Goal: Task Accomplishment & Management: Use online tool/utility

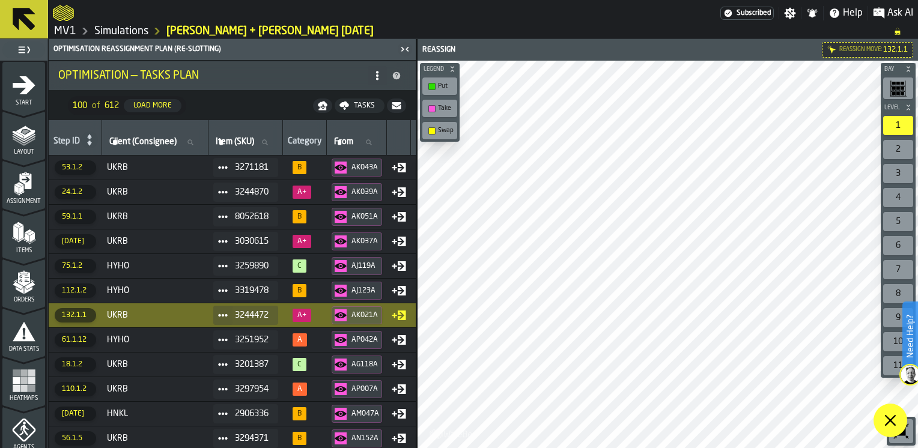
scroll to position [369, 0]
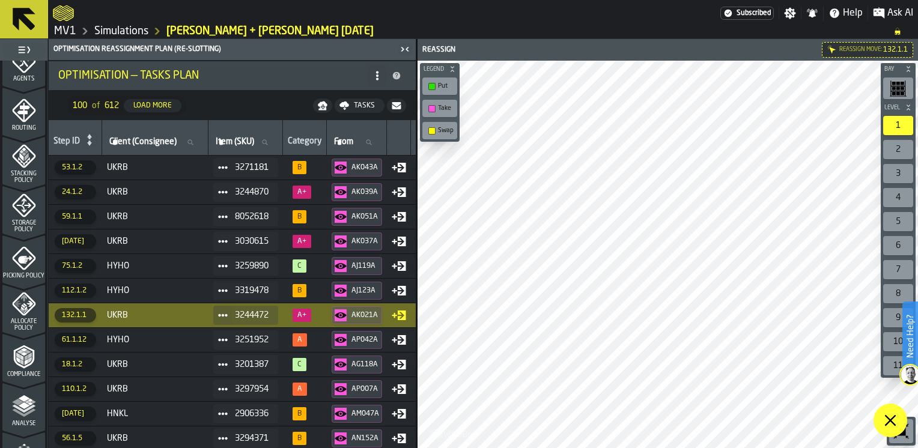
click at [892, 419] on polygon at bounding box center [890, 420] width 11 height 11
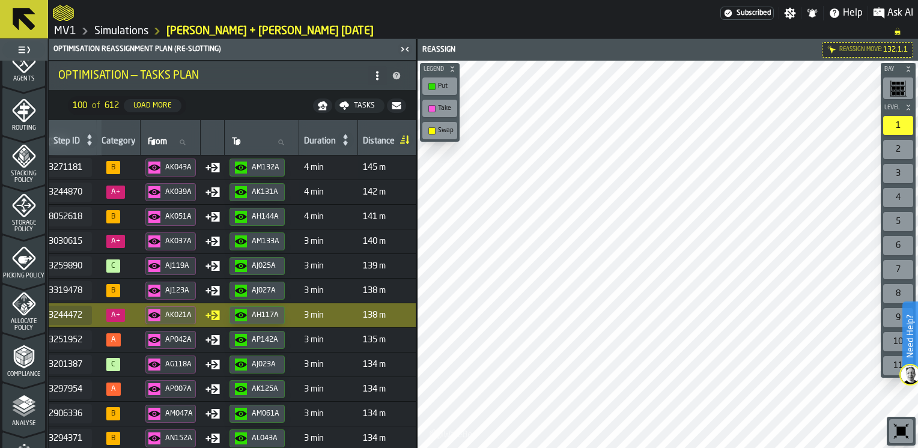
scroll to position [0, 171]
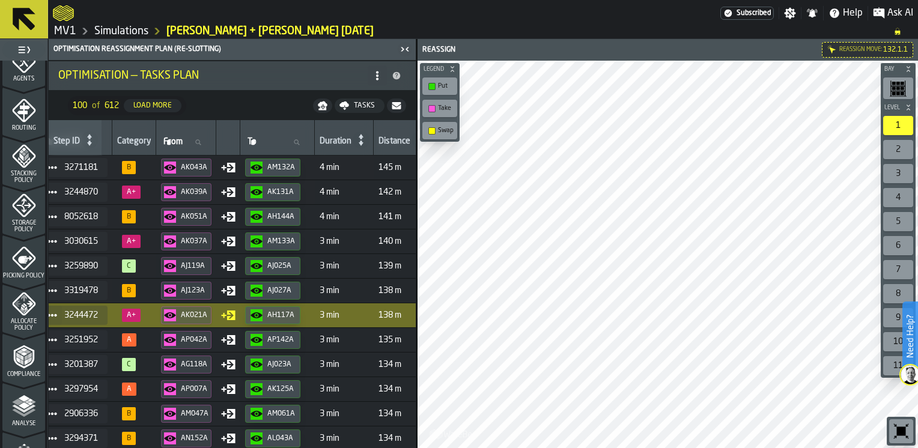
click at [130, 287] on span "B" at bounding box center [129, 290] width 14 height 13
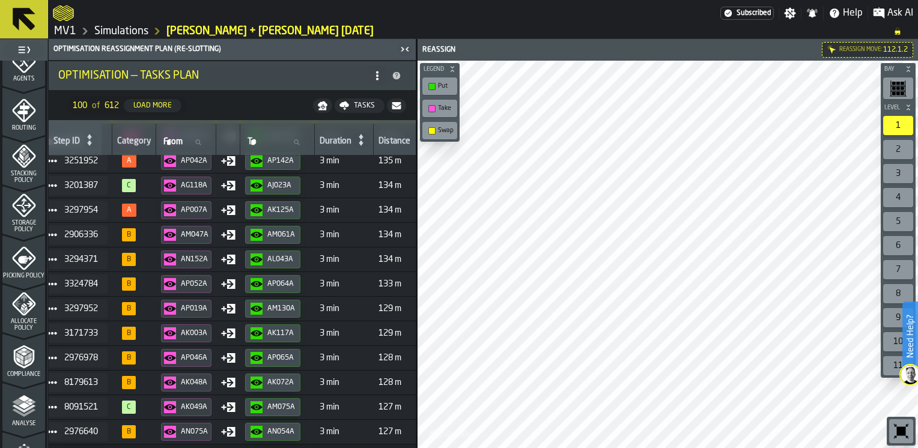
scroll to position [1, 171]
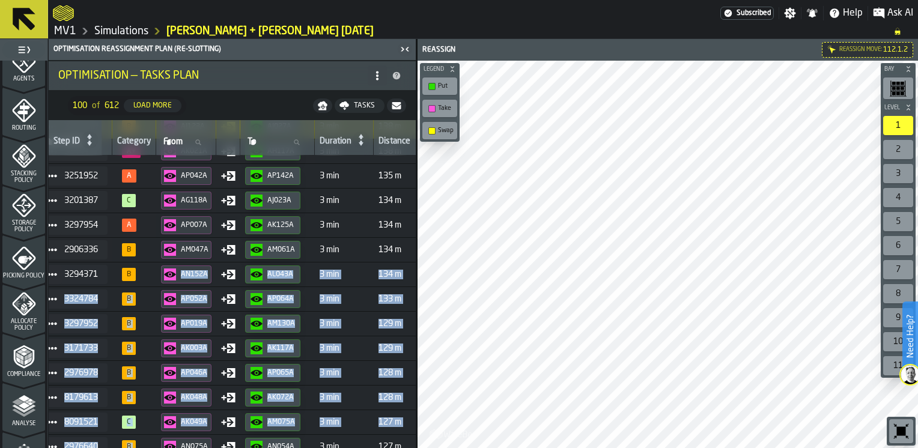
drag, startPoint x: 156, startPoint y: 444, endPoint x: 184, endPoint y: 443, distance: 28.3
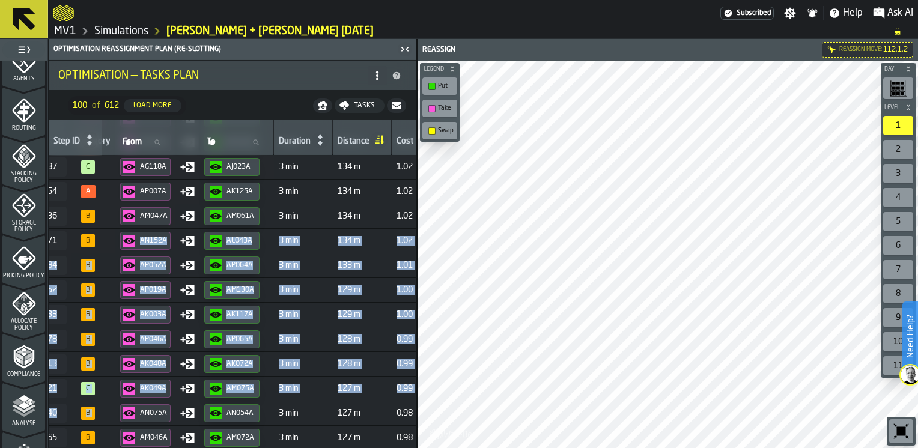
scroll to position [195, 186]
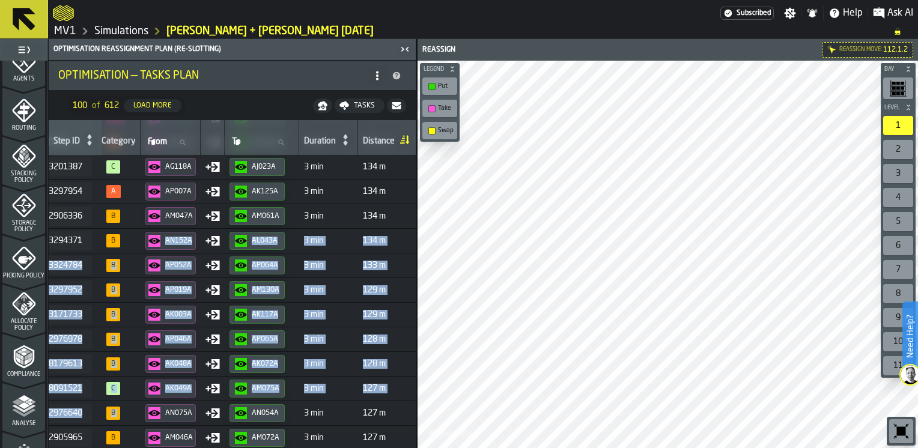
click at [218, 263] on polygon at bounding box center [215, 266] width 8 height 10
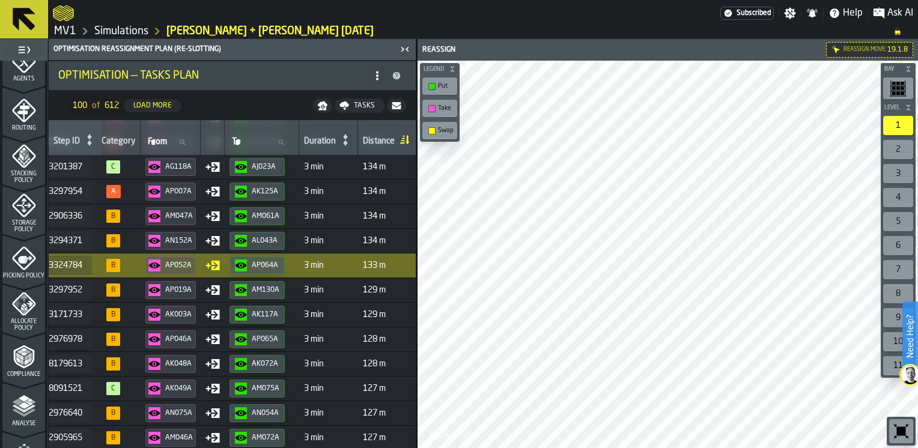
click at [201, 216] on td "AM047A" at bounding box center [171, 216] width 60 height 25
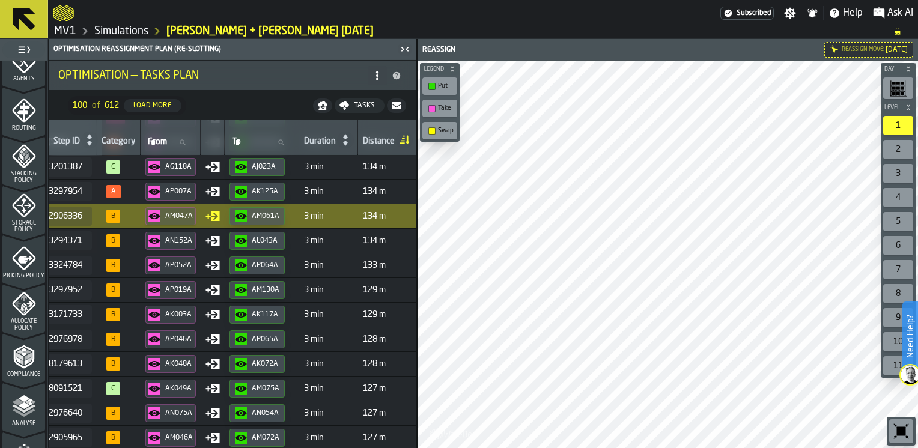
click at [219, 359] on polygon at bounding box center [215, 364] width 8 height 10
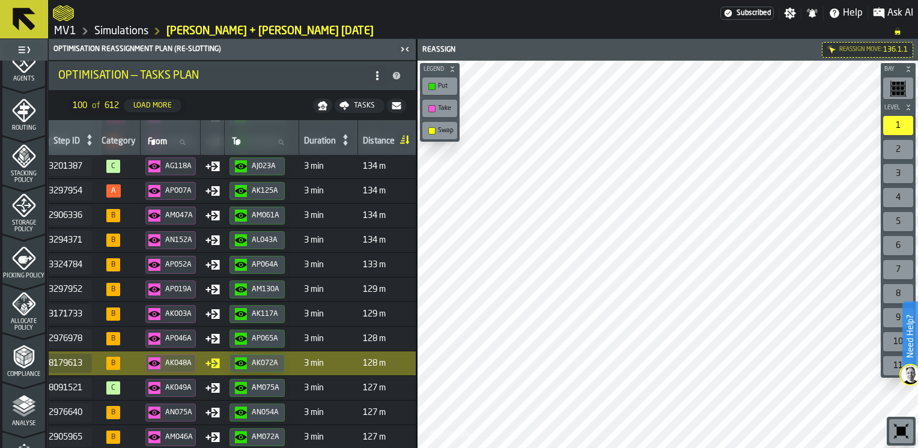
scroll to position [254, 186]
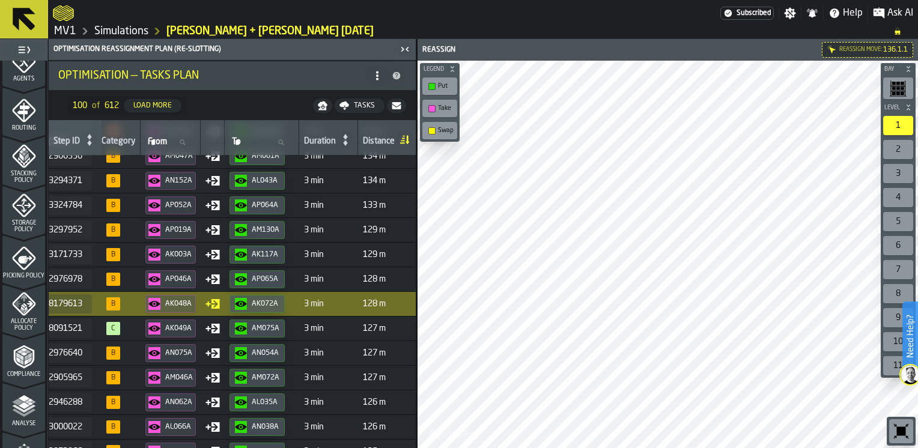
click at [219, 358] on icon at bounding box center [213, 353] width 14 height 14
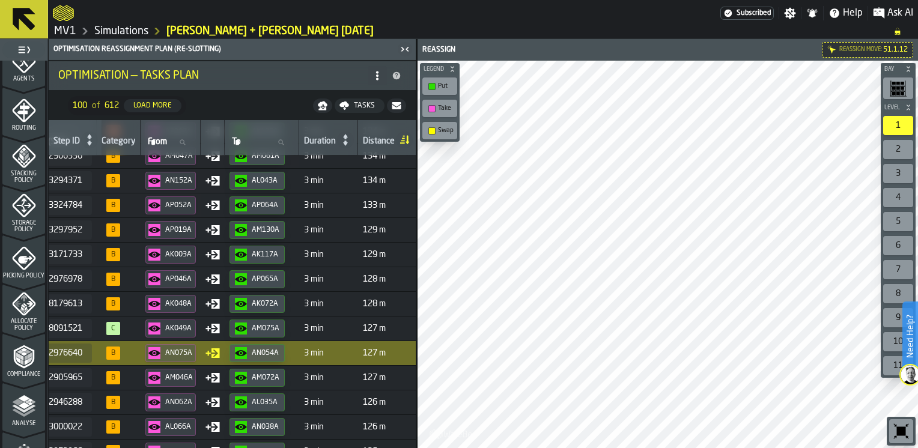
click at [217, 382] on icon at bounding box center [213, 378] width 14 height 14
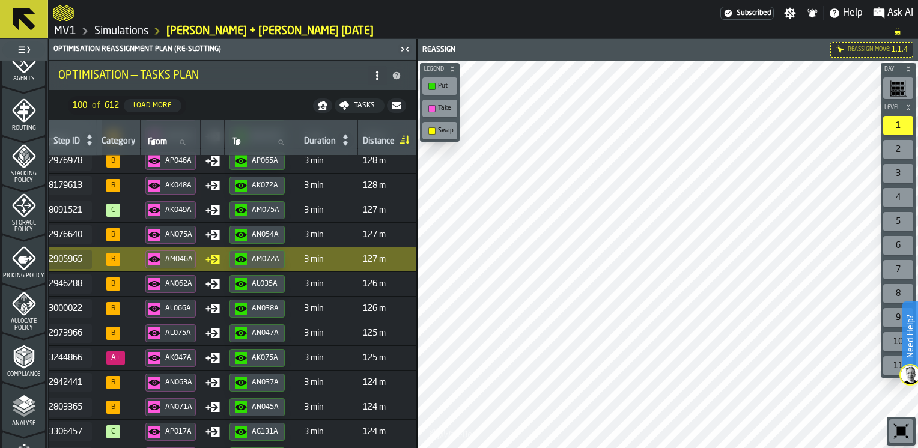
scroll to position [370, 186]
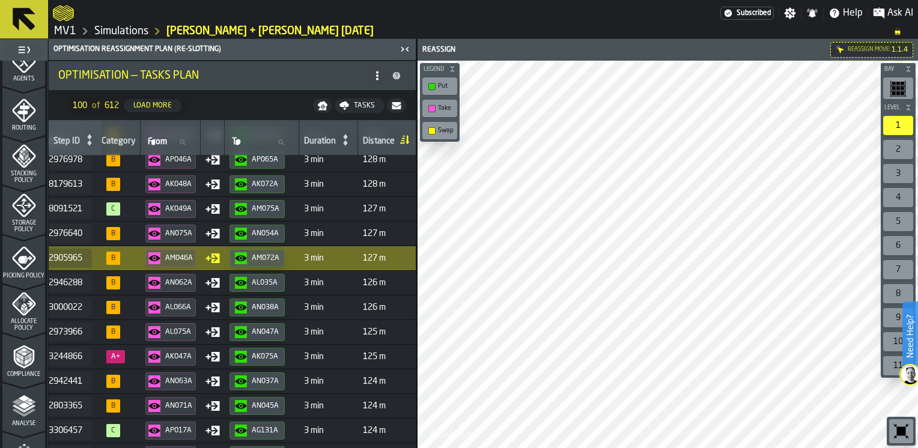
click at [218, 380] on icon at bounding box center [213, 381] width 14 height 14
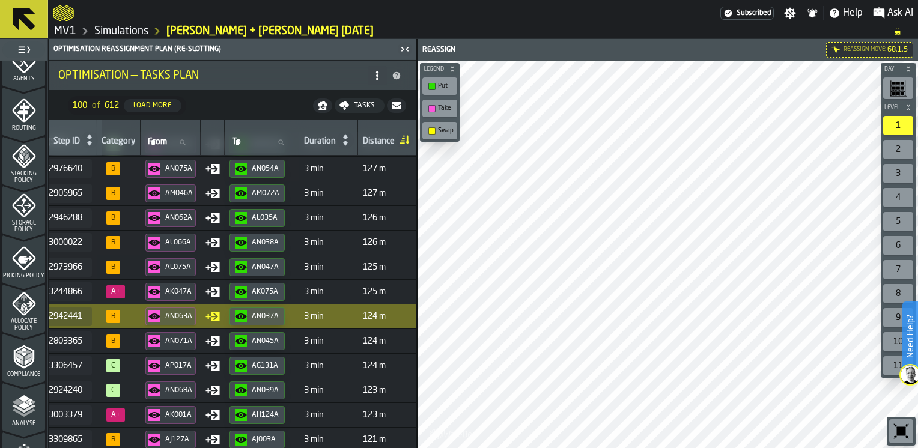
scroll to position [498, 186]
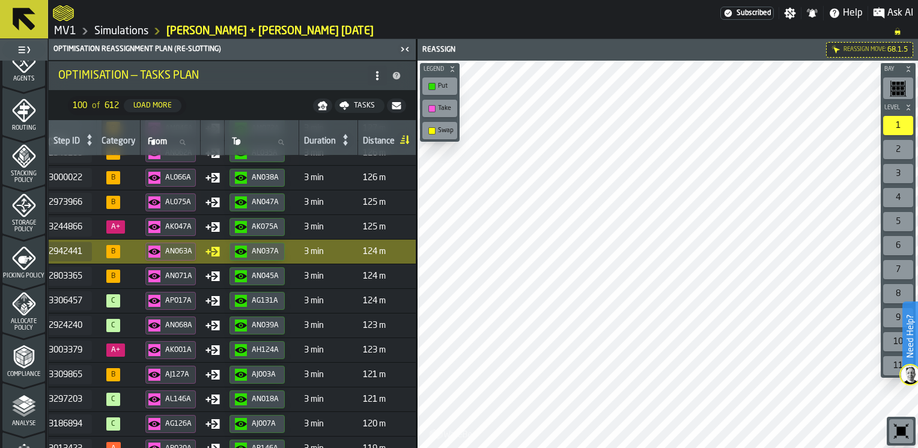
click at [218, 380] on td at bounding box center [213, 375] width 24 height 25
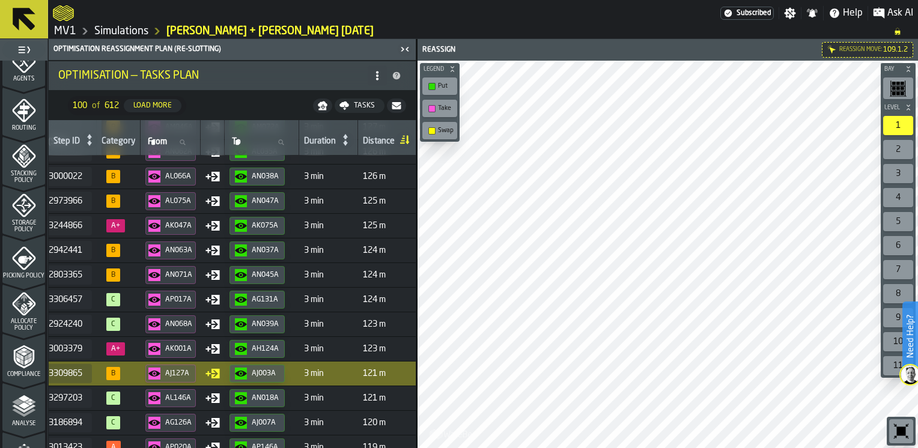
scroll to position [644, 186]
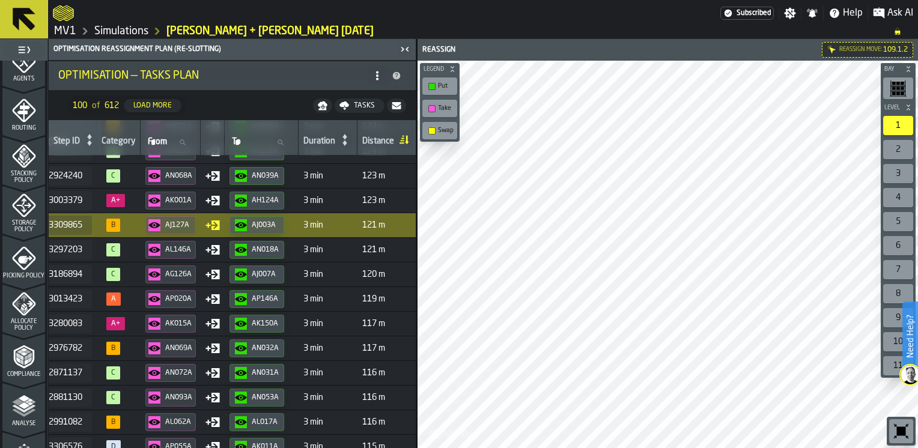
click at [218, 380] on td at bounding box center [213, 373] width 24 height 25
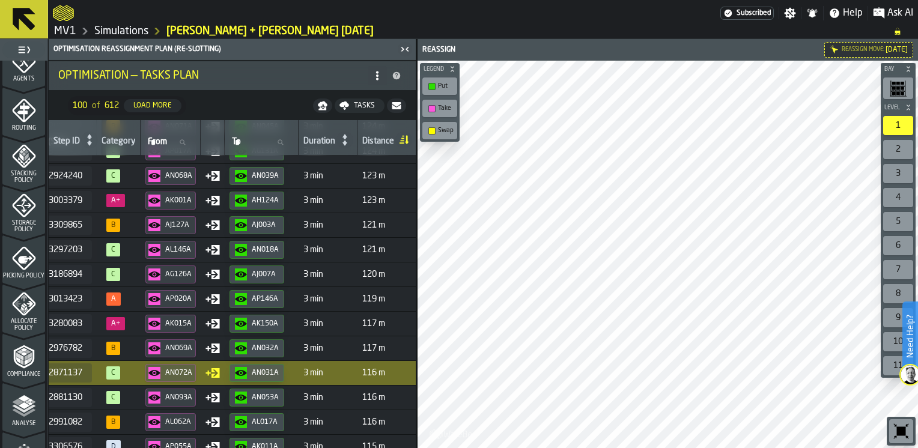
drag, startPoint x: 416, startPoint y: 260, endPoint x: 413, endPoint y: 149, distance: 110.6
click at [413, 149] on main "1 Start 1.1 Layout 1.2 Assignment 1.3 Items 1.4 Orders 1.5 Data Stats 1.6 Heatm…" at bounding box center [459, 243] width 918 height 409
drag, startPoint x: 416, startPoint y: 245, endPoint x: 412, endPoint y: 211, distance: 33.9
click at [412, 211] on main "1 Start 1.1 Layout 1.2 Assignment 1.3 Items 1.4 Orders 1.5 Data Stats 1.6 Heatm…" at bounding box center [459, 243] width 918 height 409
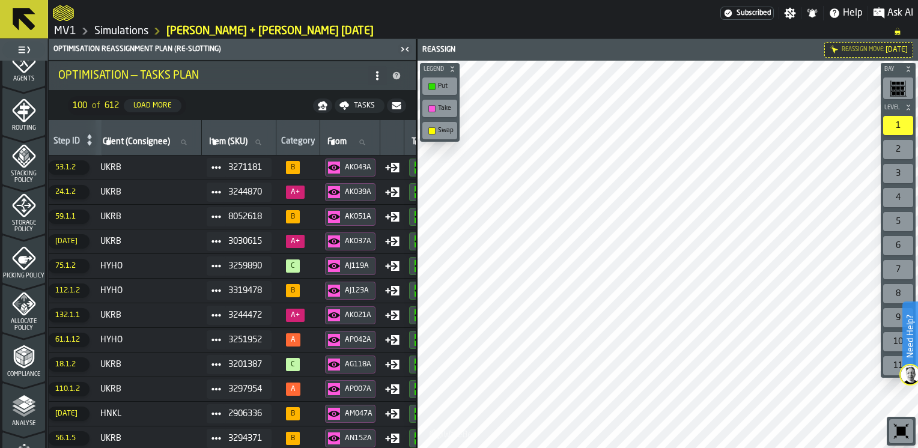
scroll to position [0, 0]
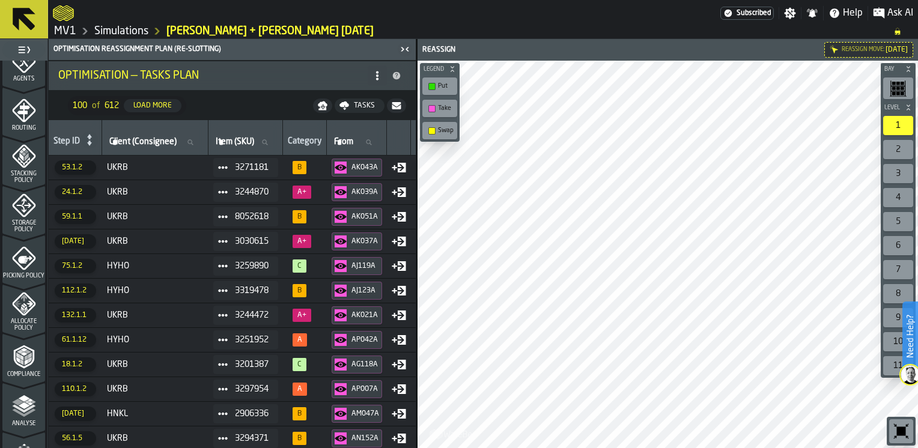
click at [89, 133] on icon at bounding box center [89, 140] width 17 height 17
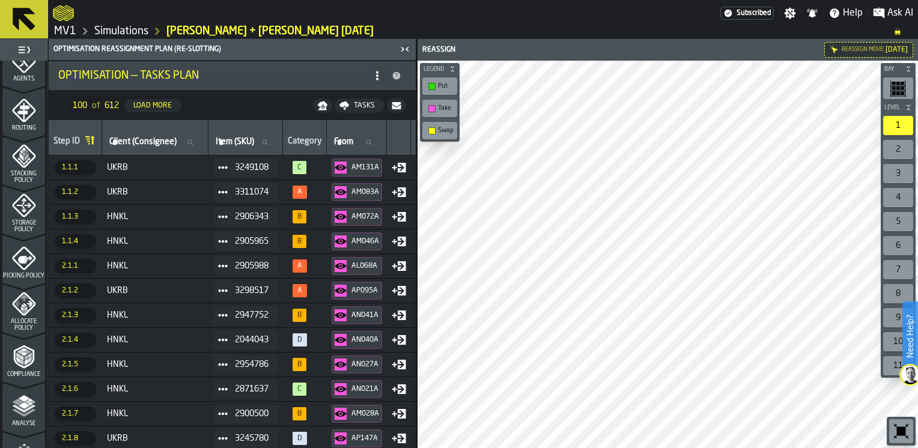
click at [81, 205] on td "1.1.3" at bounding box center [75, 216] width 53 height 25
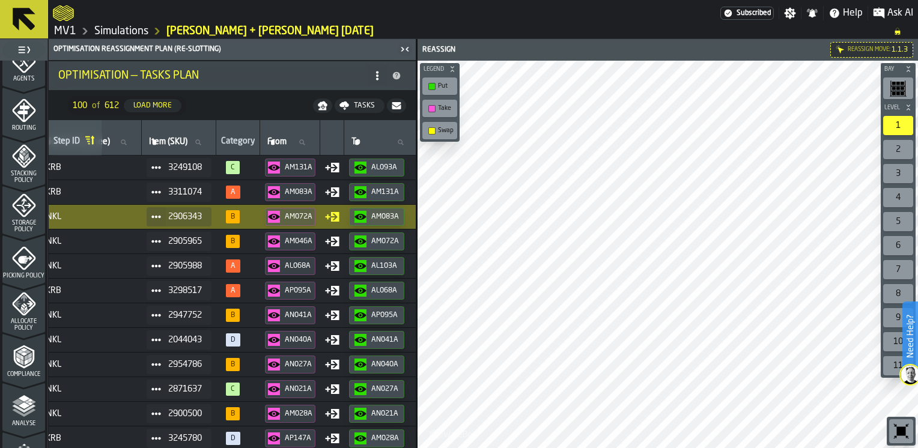
scroll to position [0, 87]
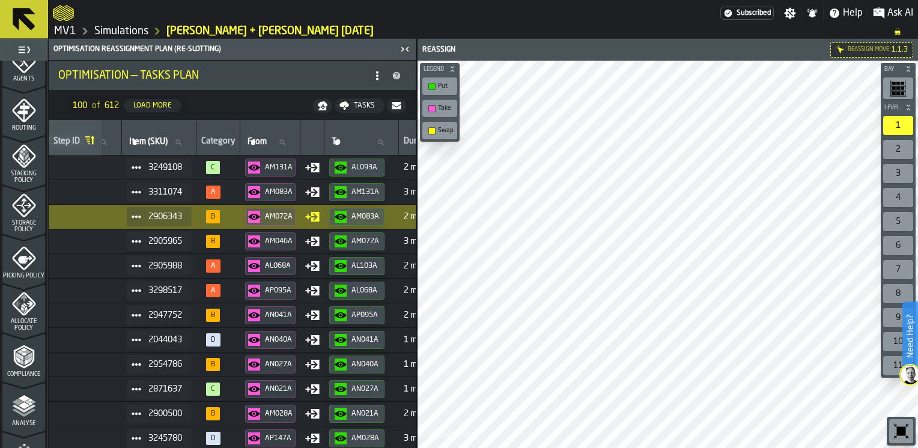
click at [192, 244] on div "2905965" at bounding box center [159, 241] width 65 height 19
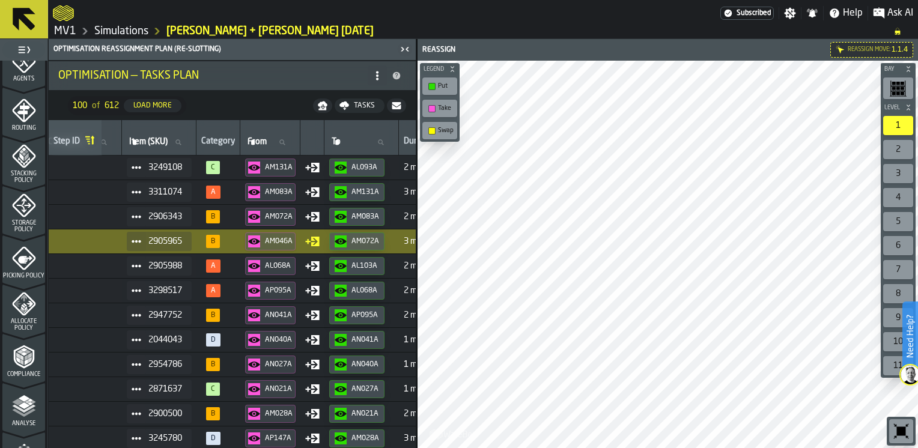
click at [197, 267] on td "2905988" at bounding box center [159, 266] width 75 height 25
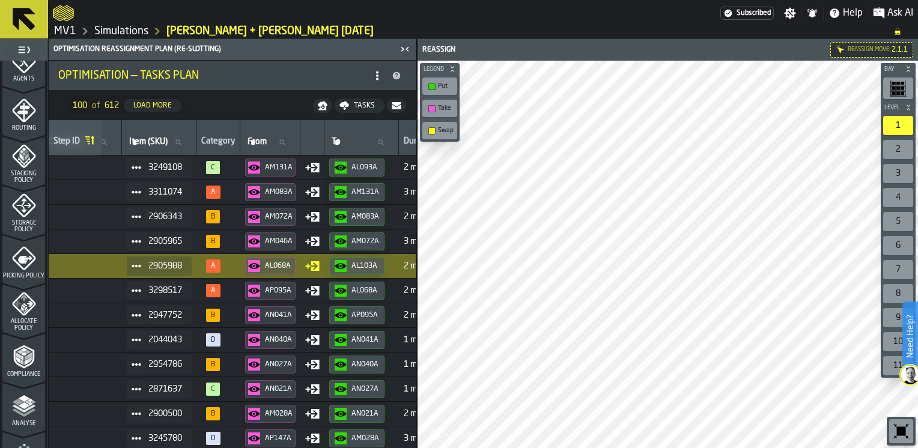
click at [236, 291] on span "A" at bounding box center [218, 290] width 34 height 13
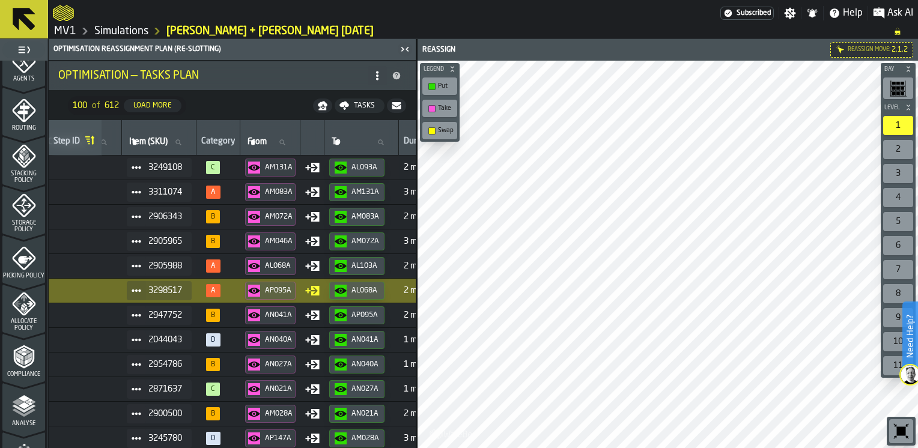
click at [240, 315] on td "B" at bounding box center [219, 315] width 44 height 25
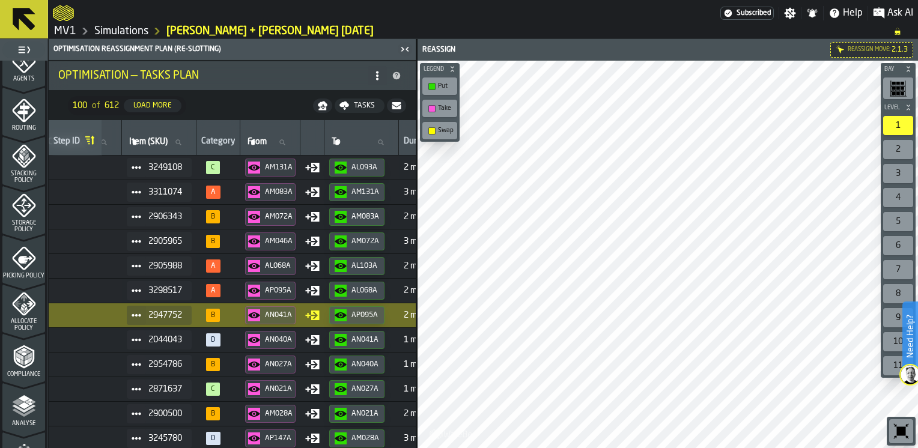
click at [240, 337] on td "D" at bounding box center [219, 340] width 44 height 25
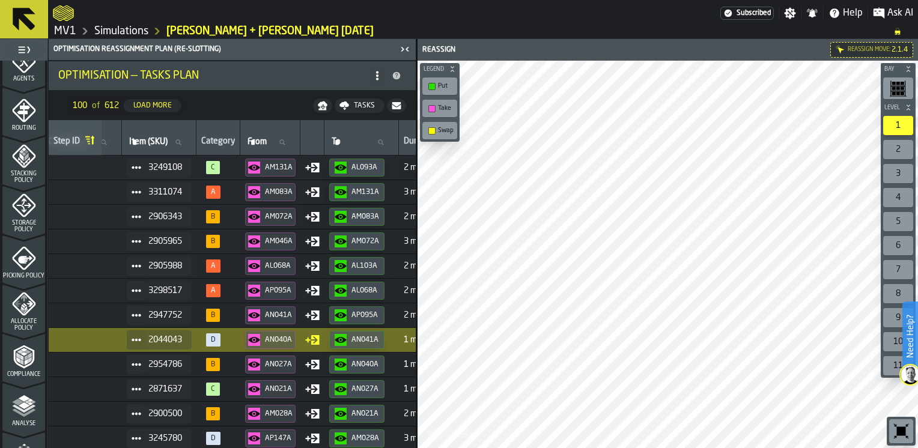
click at [231, 367] on span "B" at bounding box center [218, 364] width 34 height 13
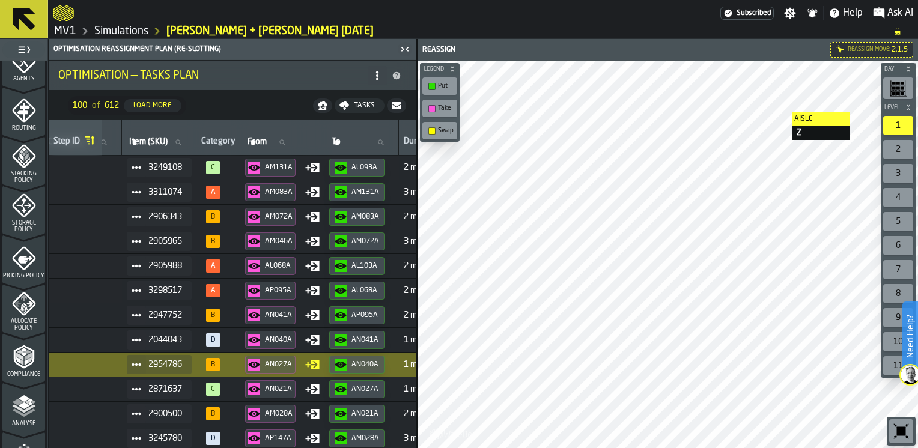
click at [275, 385] on div "AN021A" at bounding box center [279, 389] width 28 height 8
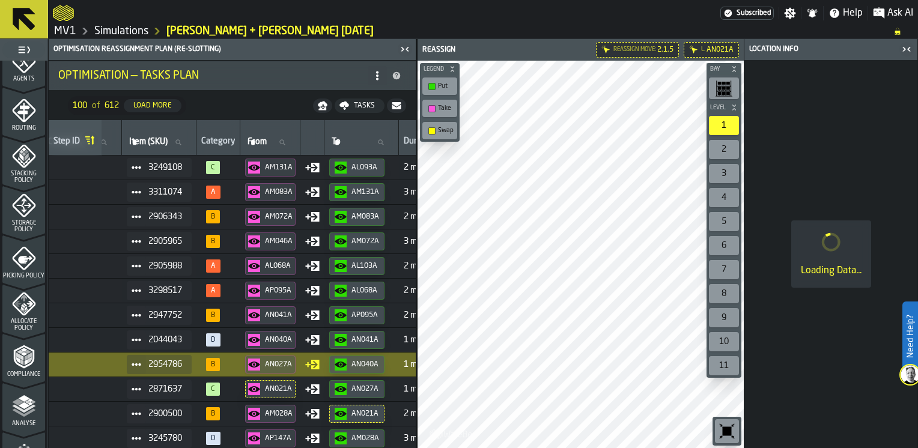
click at [906, 54] on icon "button-toggle-Close me" at bounding box center [907, 49] width 14 height 14
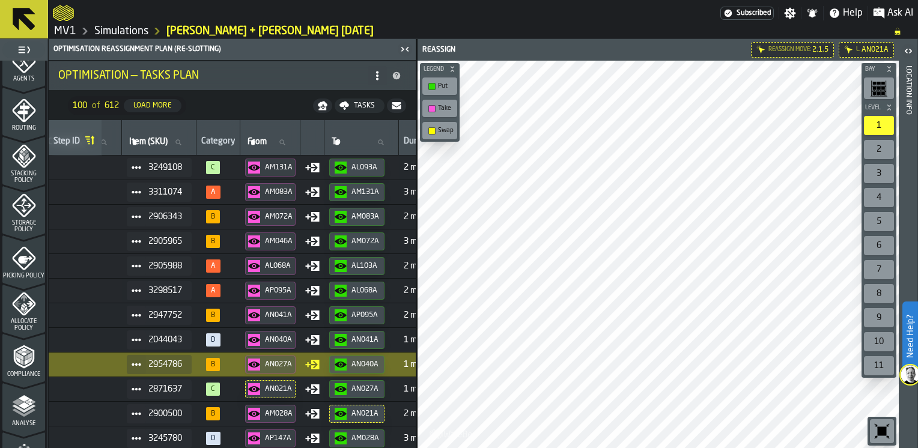
click at [221, 338] on span "D" at bounding box center [213, 340] width 14 height 13
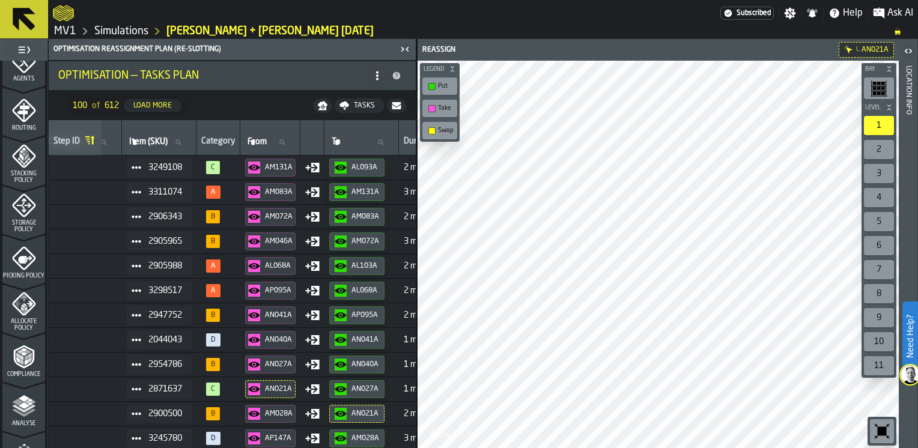
click at [182, 336] on span "2044043" at bounding box center [165, 340] width 34 height 10
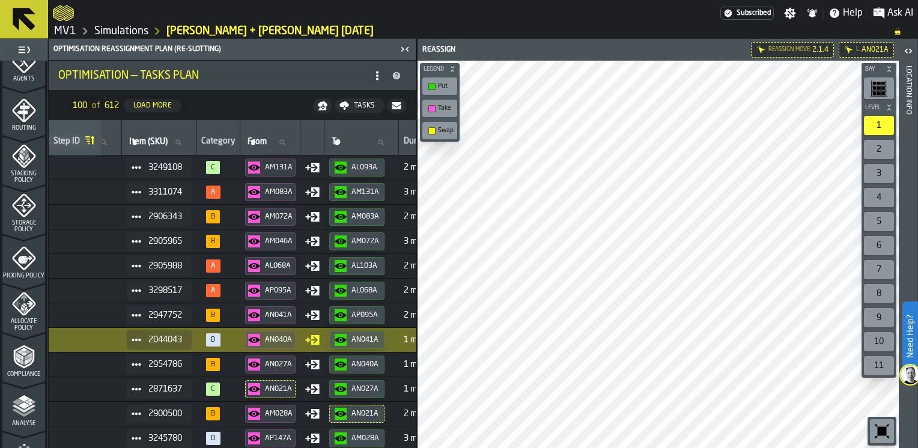
click at [185, 357] on div "2954786" at bounding box center [159, 364] width 65 height 19
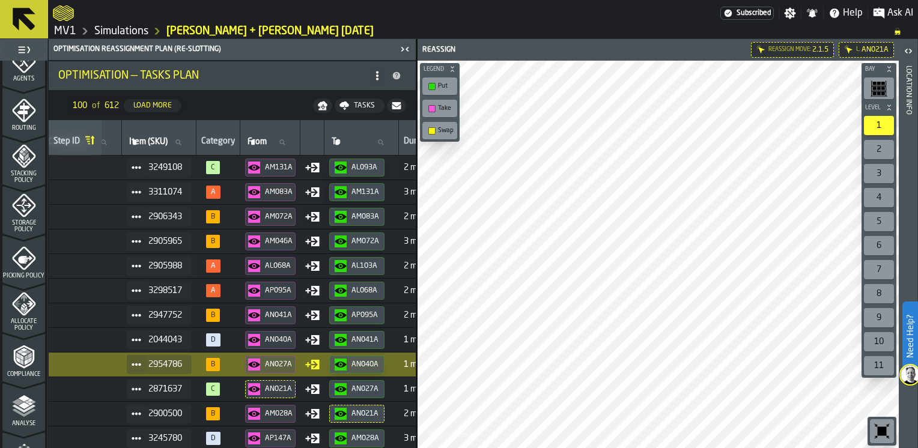
click at [192, 384] on div "2871637" at bounding box center [159, 389] width 65 height 19
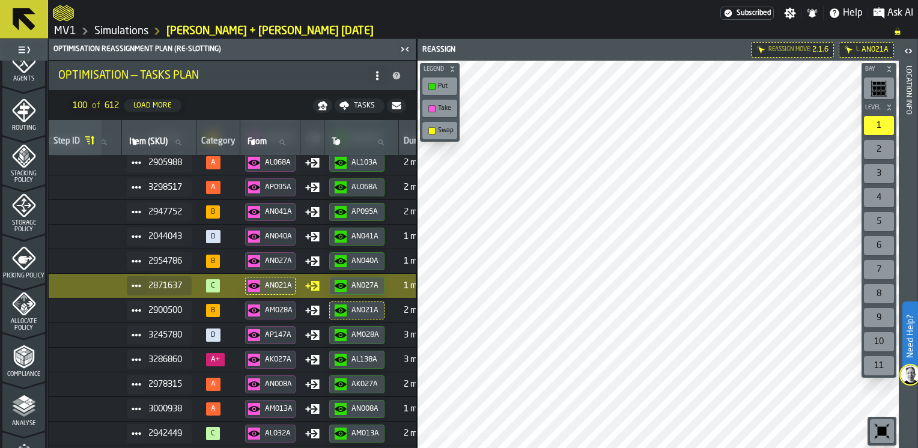
scroll to position [120, 87]
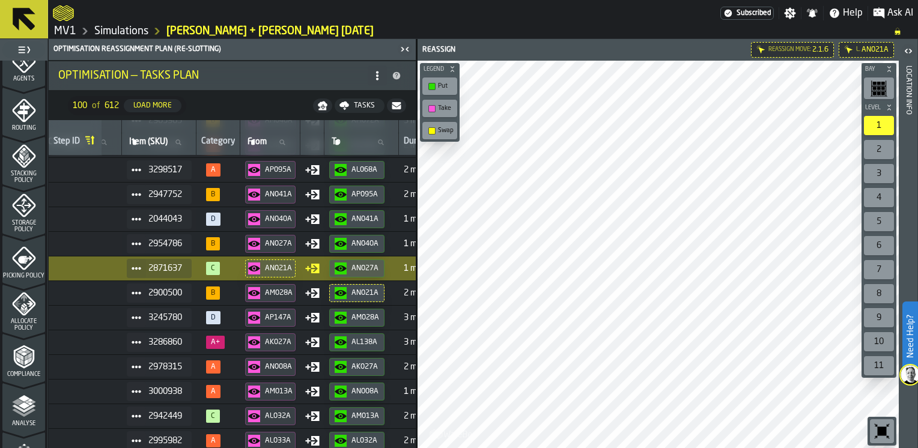
click at [272, 367] on div "AN008A" at bounding box center [279, 367] width 28 height 8
click at [236, 367] on span "A" at bounding box center [218, 367] width 34 height 13
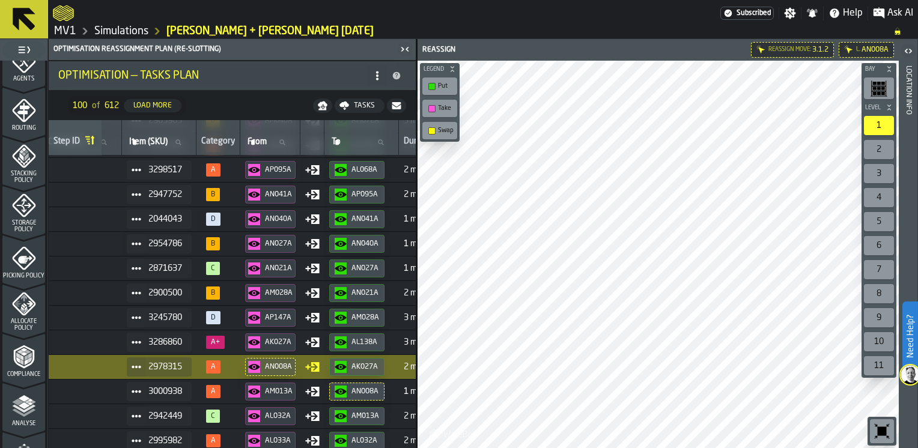
click at [236, 440] on span "A" at bounding box center [218, 440] width 34 height 13
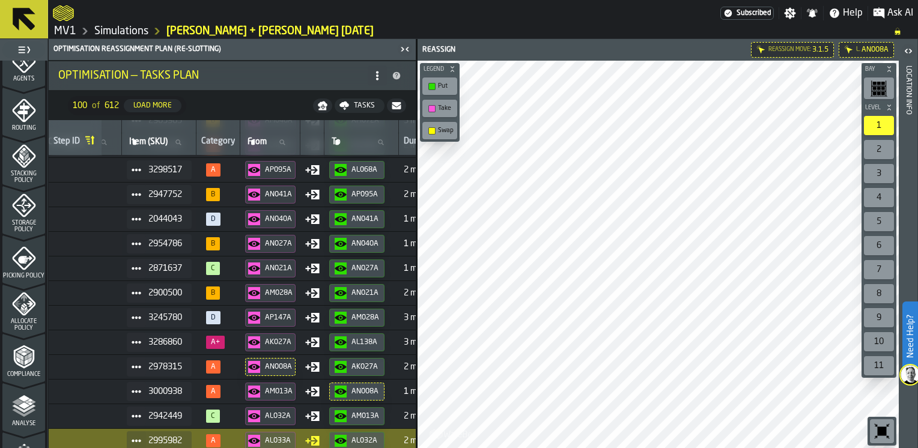
drag, startPoint x: 416, startPoint y: 179, endPoint x: 347, endPoint y: 133, distance: 82.8
click at [411, 137] on main "1 Start 1.1 Layout 1.2 Assignment 1.3 Items 1.4 Orders 1.5 Data Stats 1.6 Heatm…" at bounding box center [459, 243] width 918 height 409
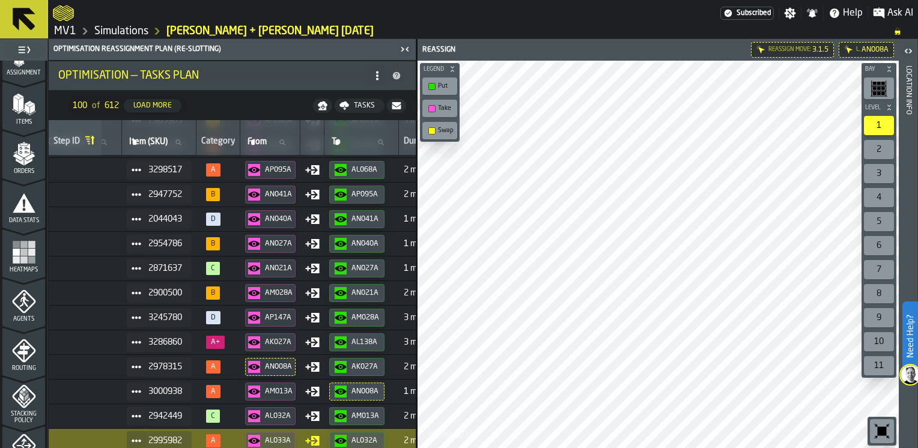
click at [29, 249] on rect "menu Heatmaps" at bounding box center [31, 252] width 7 height 7
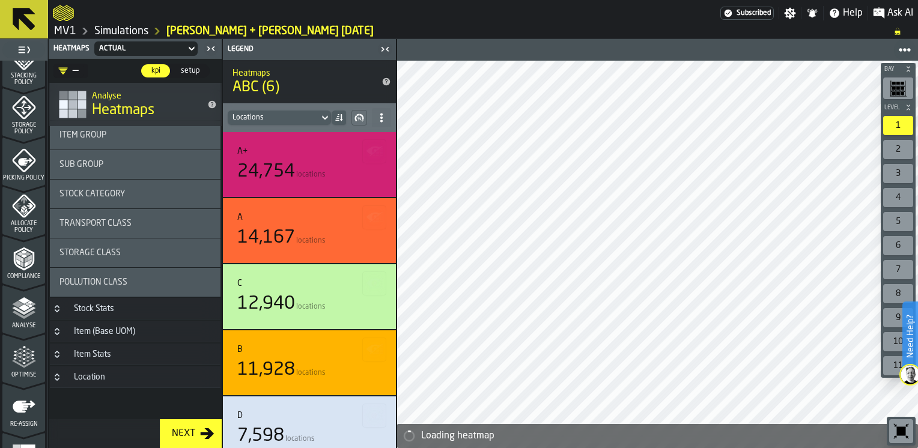
scroll to position [499, 0]
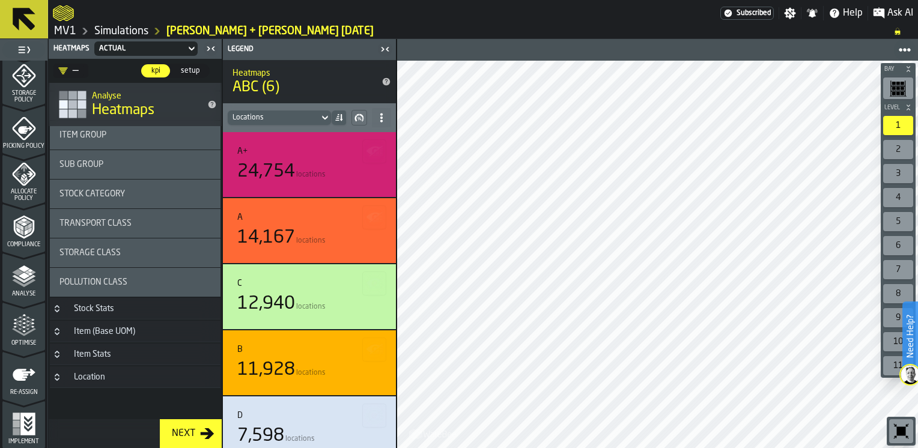
click at [17, 424] on rect "menu Implement" at bounding box center [16, 424] width 7 height 7
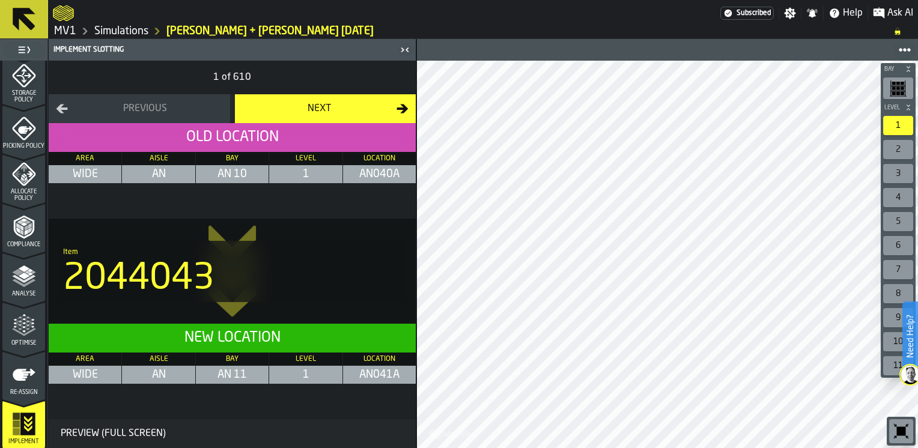
click at [337, 103] on div "Next" at bounding box center [319, 109] width 155 height 14
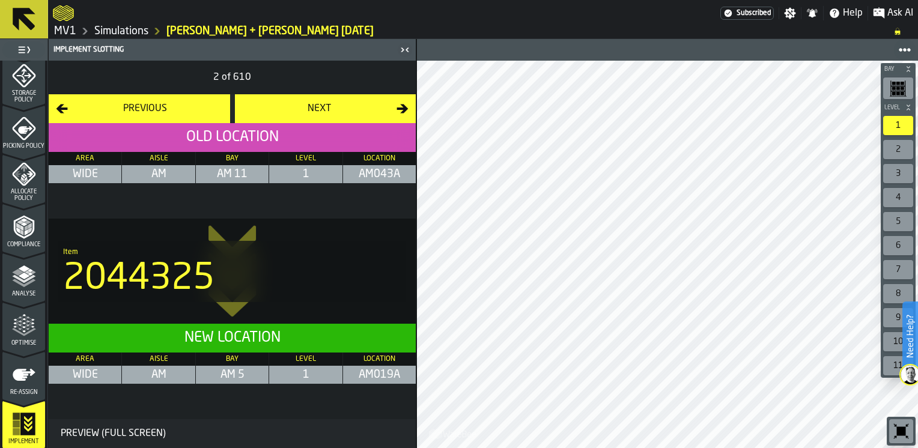
click at [337, 103] on div "Next" at bounding box center [319, 109] width 155 height 14
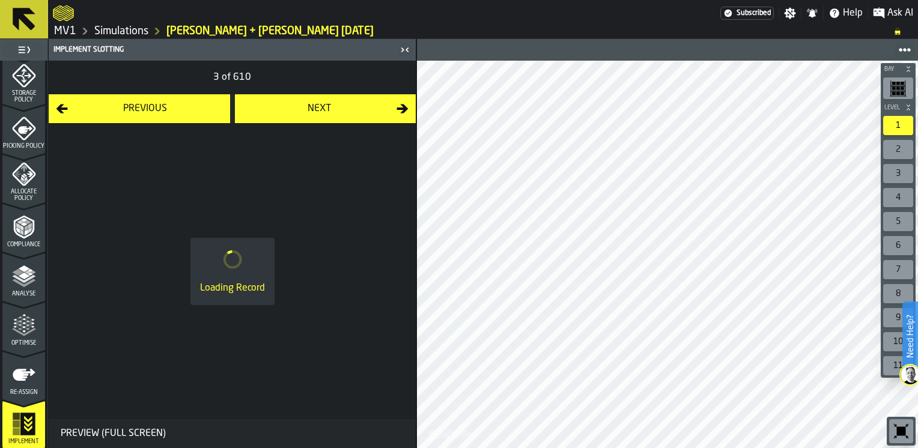
click at [337, 103] on div "Next" at bounding box center [319, 109] width 155 height 14
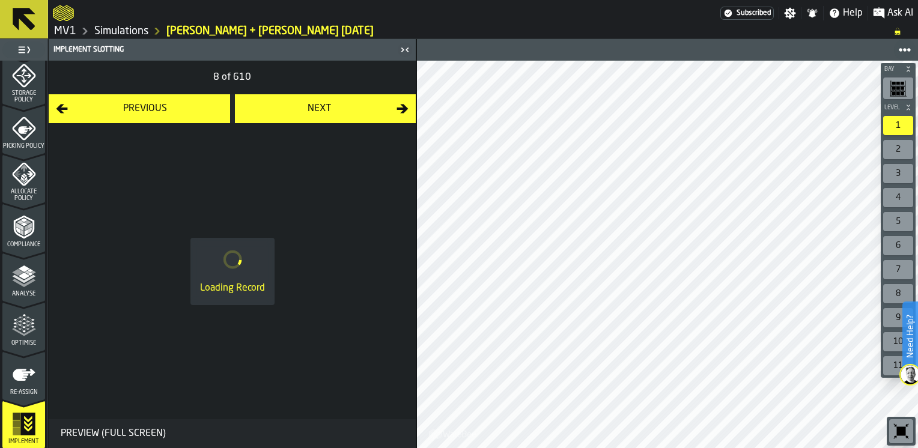
click at [337, 103] on div "Next" at bounding box center [319, 109] width 155 height 14
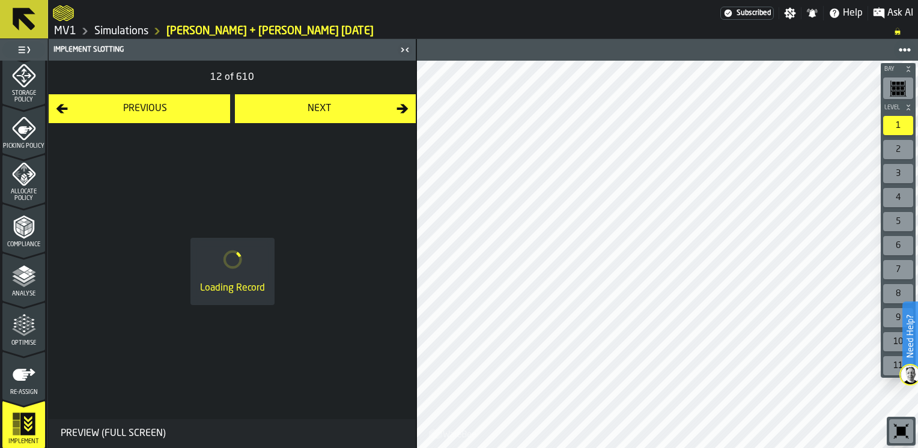
click at [337, 103] on div "Next" at bounding box center [319, 109] width 155 height 14
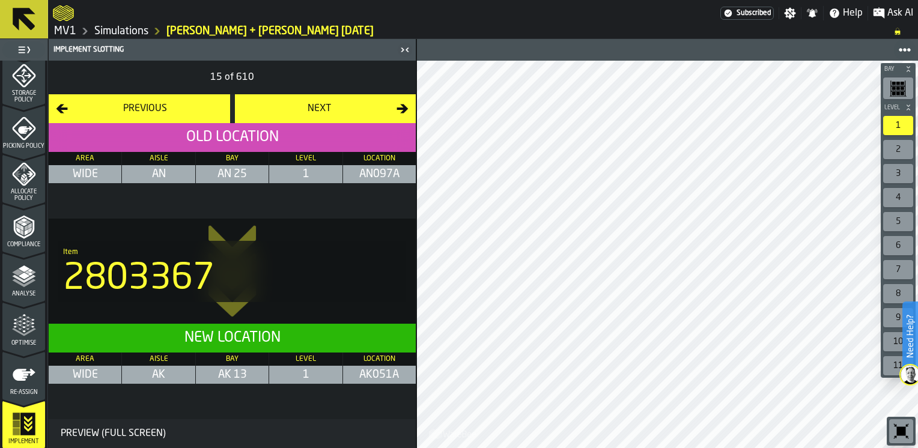
click at [341, 107] on div "Next" at bounding box center [319, 109] width 155 height 14
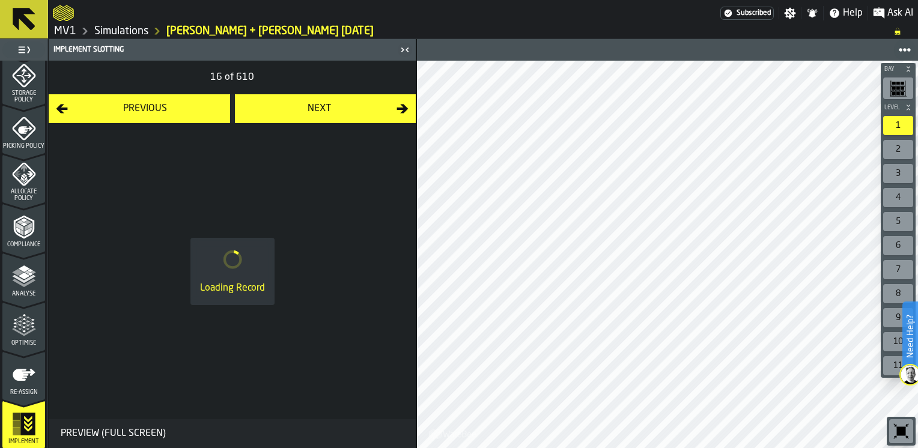
click at [341, 107] on div "Next" at bounding box center [319, 109] width 155 height 14
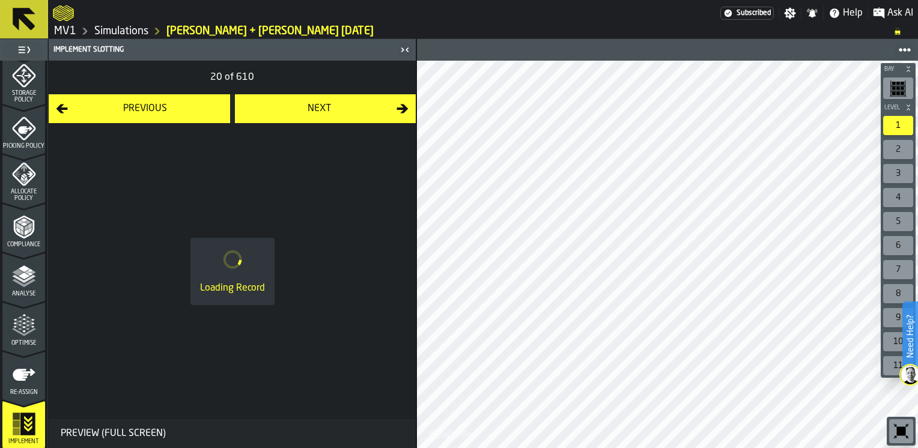
click at [341, 107] on div "Next" at bounding box center [319, 109] width 155 height 14
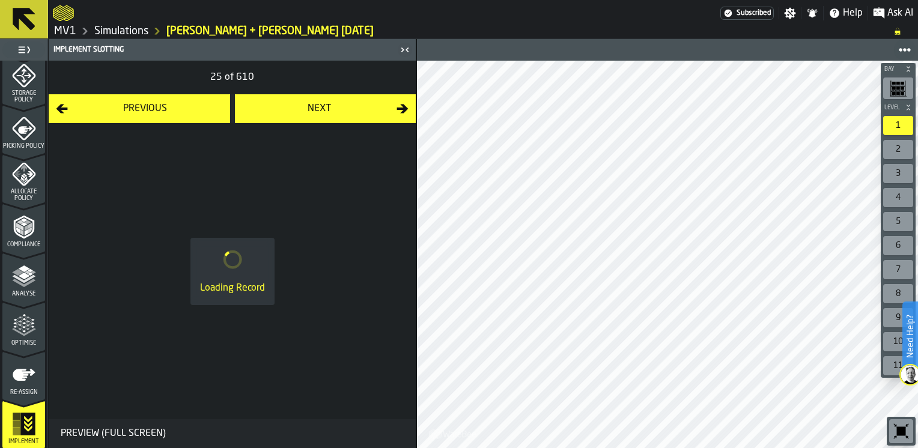
click at [341, 107] on div "Next" at bounding box center [319, 109] width 155 height 14
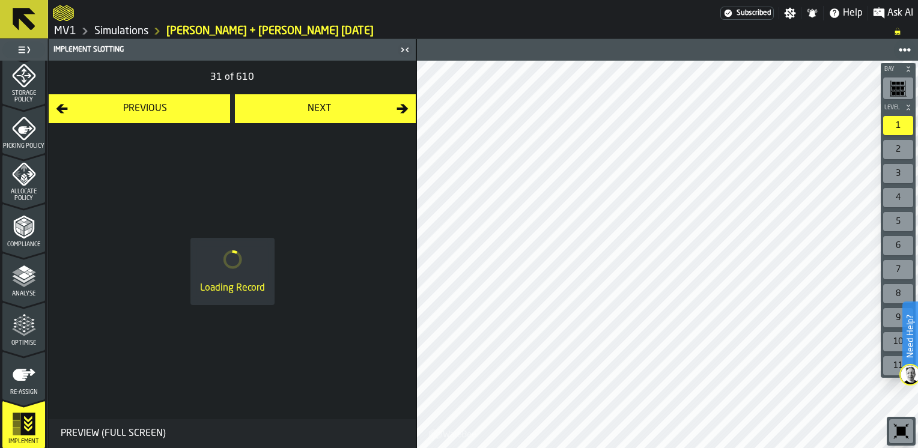
click at [341, 107] on div "Next" at bounding box center [319, 109] width 155 height 14
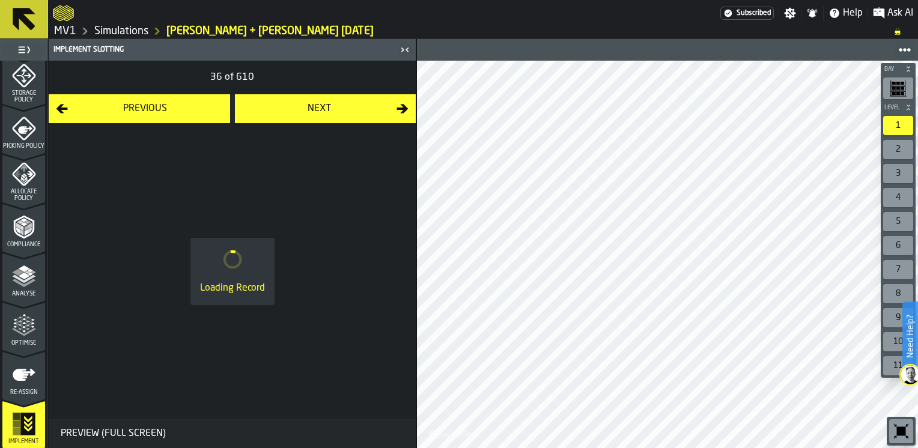
click at [341, 107] on div "Next" at bounding box center [319, 109] width 155 height 14
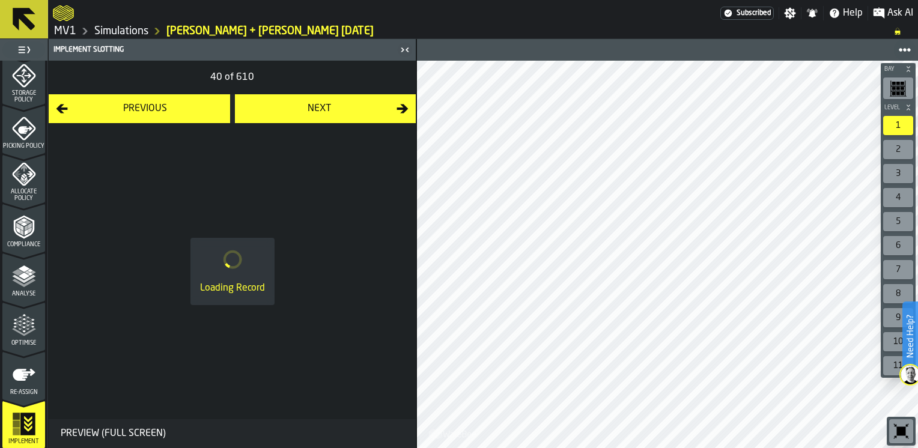
click at [341, 107] on div "Next" at bounding box center [319, 109] width 155 height 14
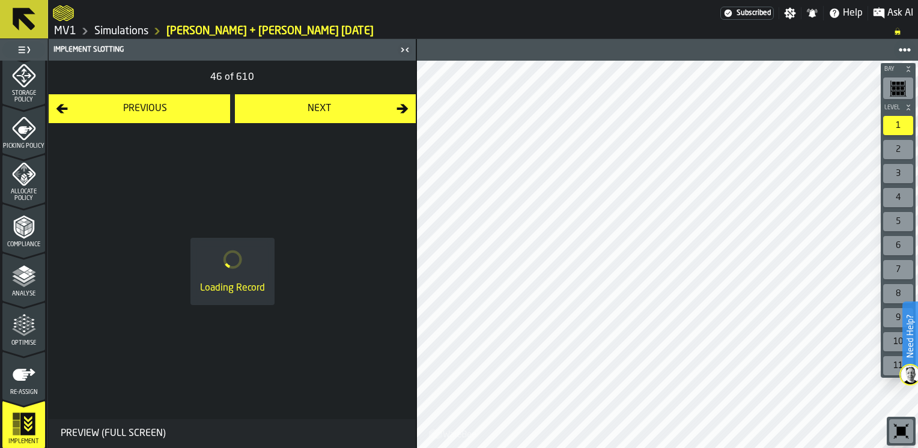
click at [341, 107] on div "Next" at bounding box center [319, 109] width 155 height 14
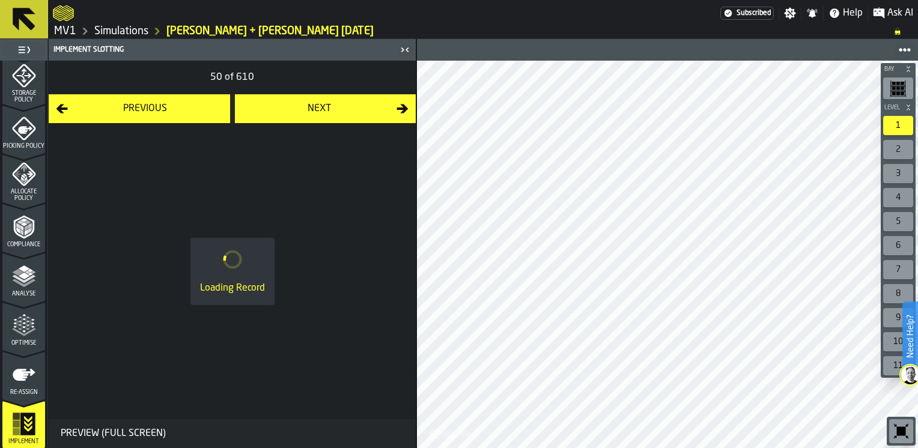
click at [341, 107] on div "Next" at bounding box center [319, 109] width 155 height 14
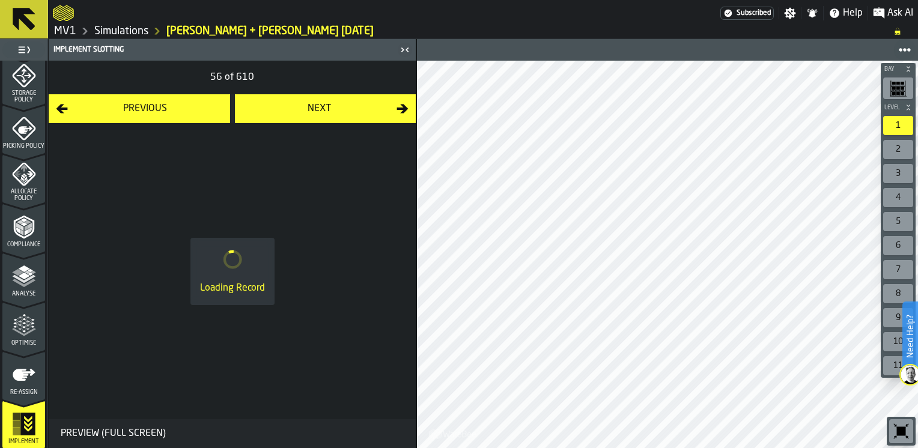
click at [341, 107] on div "Next" at bounding box center [319, 109] width 155 height 14
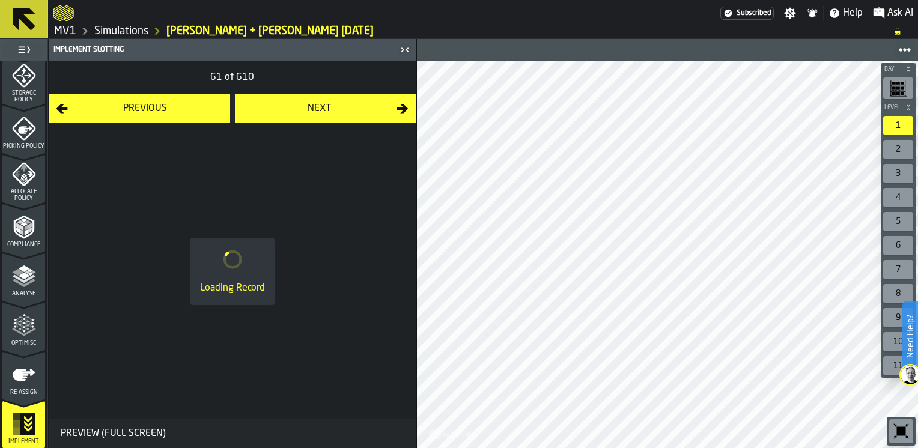
click at [341, 107] on div "Next" at bounding box center [319, 109] width 155 height 14
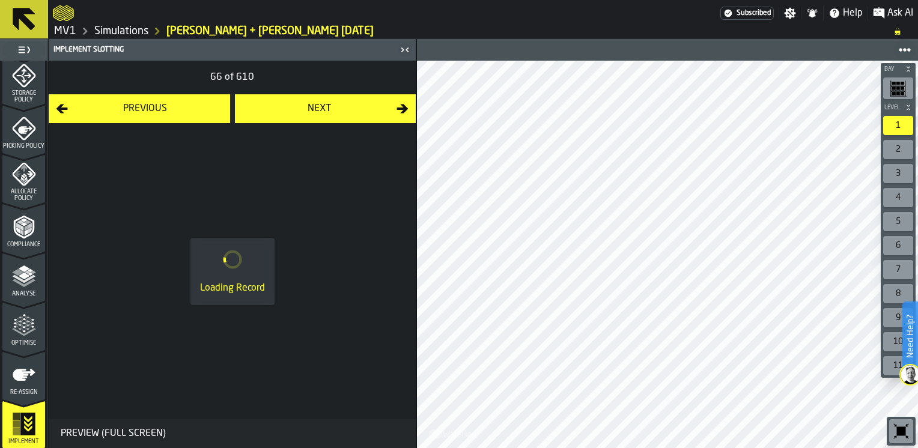
click at [341, 107] on div "Next" at bounding box center [319, 109] width 155 height 14
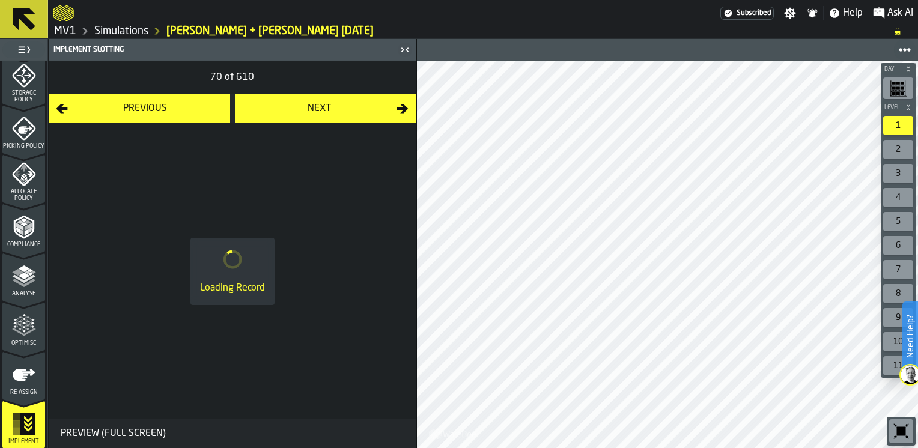
click at [341, 107] on div "Next" at bounding box center [319, 109] width 155 height 14
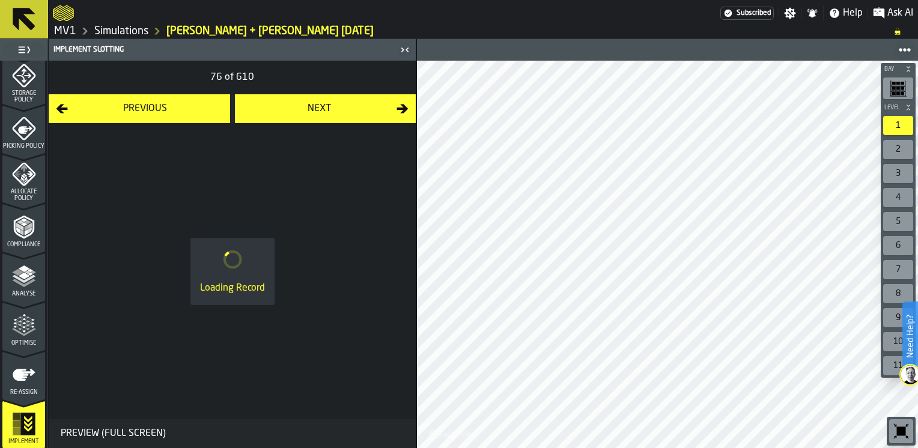
click at [341, 107] on div "Next" at bounding box center [319, 109] width 155 height 14
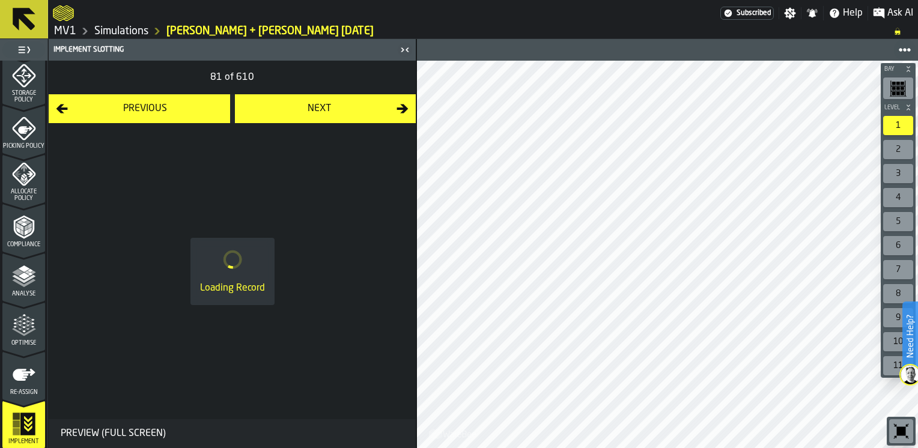
click at [341, 107] on div "Next" at bounding box center [319, 109] width 155 height 14
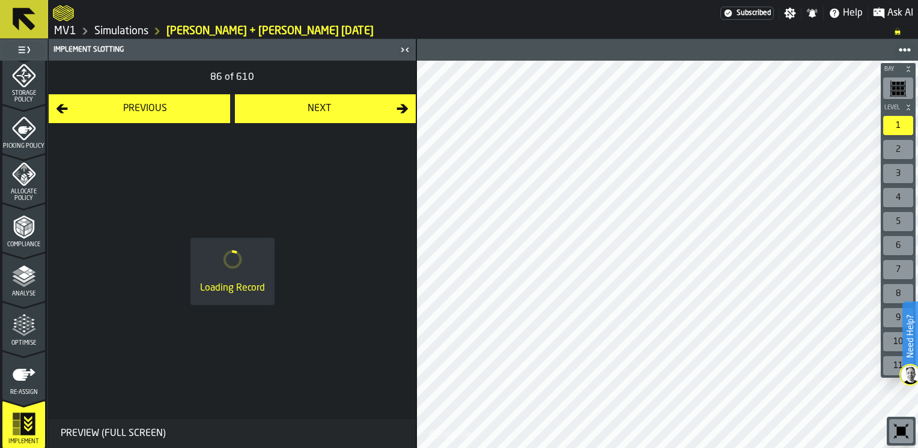
click at [341, 107] on div "Next" at bounding box center [319, 109] width 155 height 14
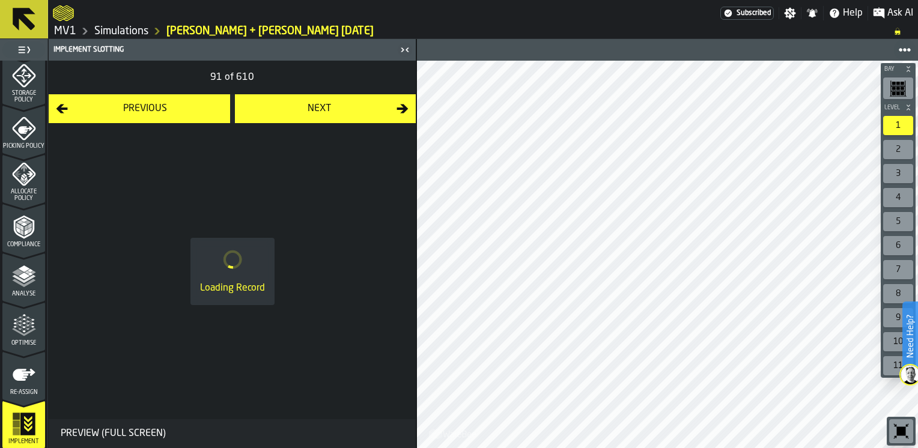
click at [341, 107] on div "Next" at bounding box center [319, 109] width 155 height 14
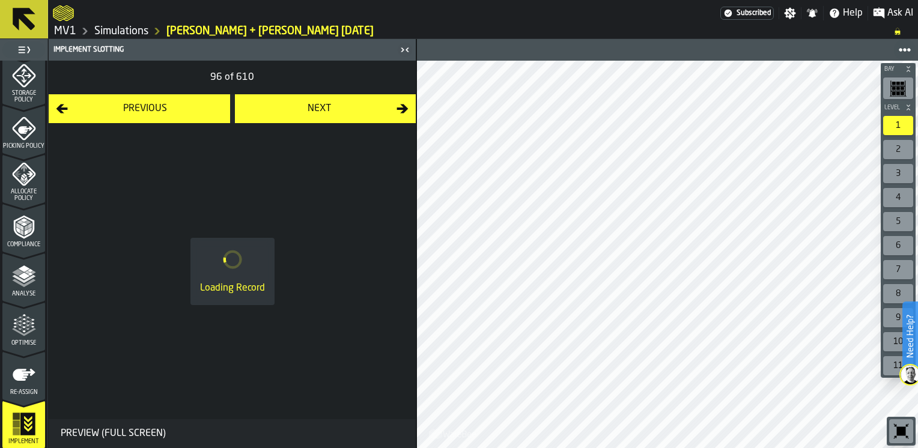
click at [341, 107] on div "Next" at bounding box center [319, 109] width 155 height 14
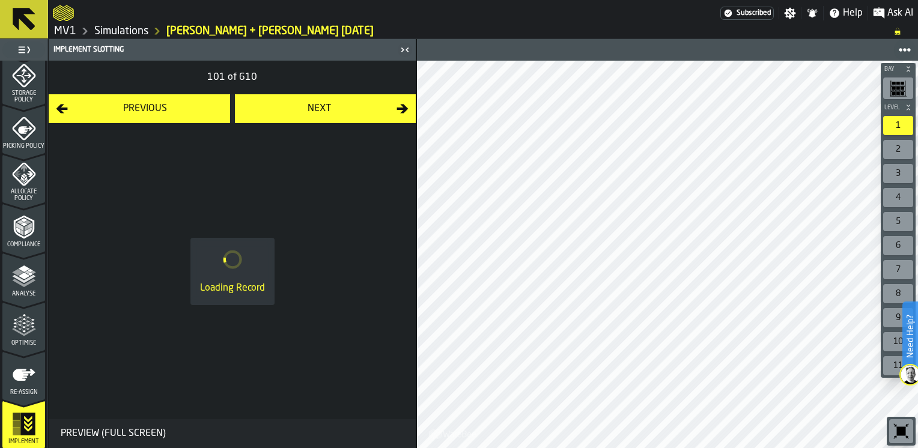
click at [341, 107] on div "Next" at bounding box center [319, 109] width 155 height 14
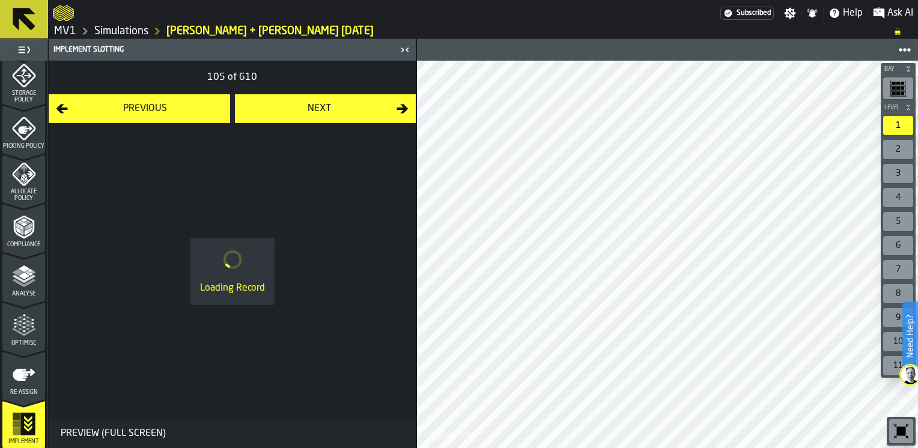
click at [341, 107] on div "Next" at bounding box center [319, 109] width 155 height 14
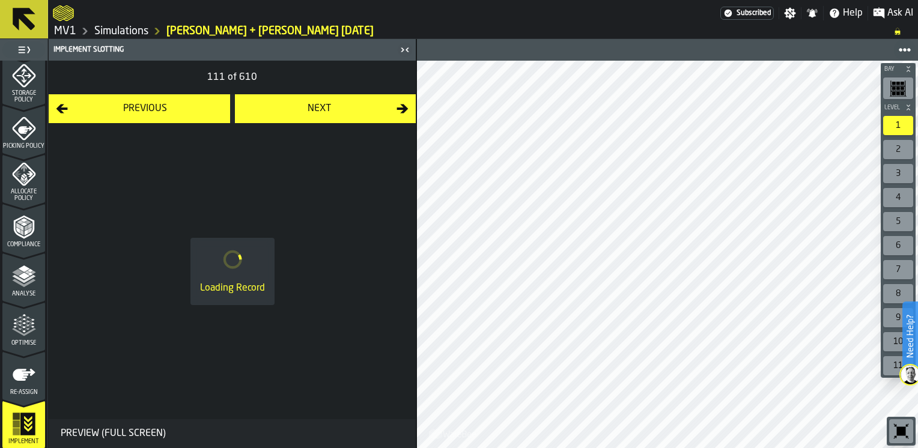
click at [341, 107] on div "Next" at bounding box center [319, 109] width 155 height 14
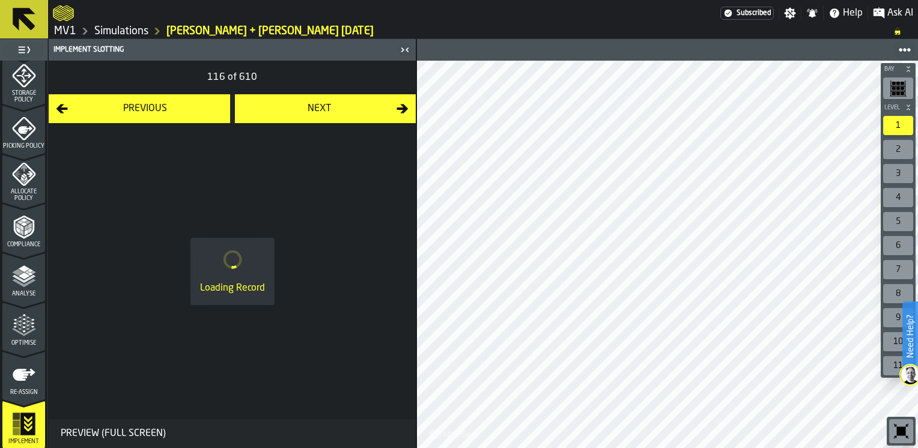
click at [341, 107] on div "Next" at bounding box center [319, 109] width 155 height 14
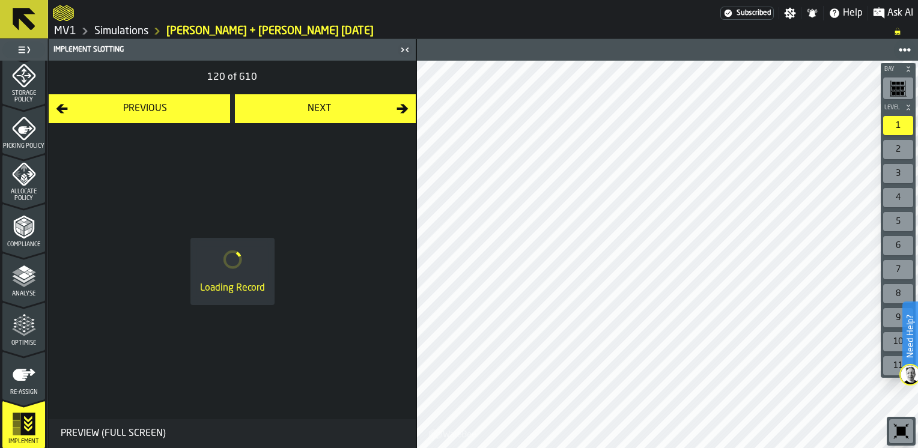
click at [341, 107] on div "Next" at bounding box center [319, 109] width 155 height 14
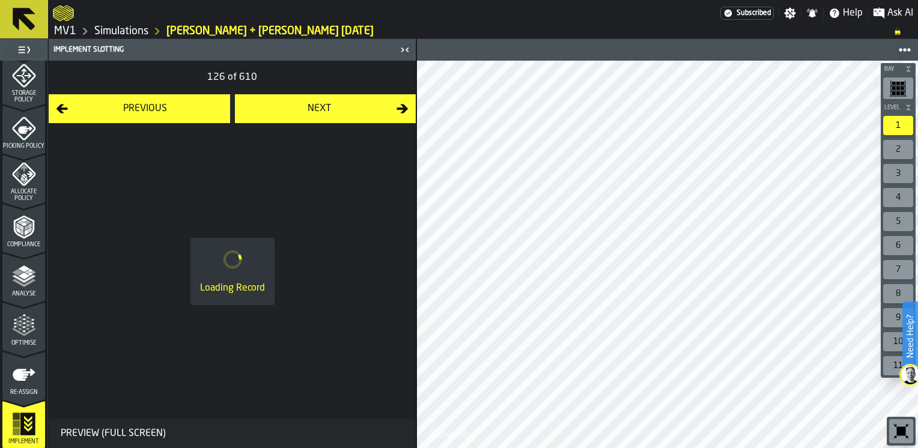
click at [341, 107] on div "Next" at bounding box center [319, 109] width 155 height 14
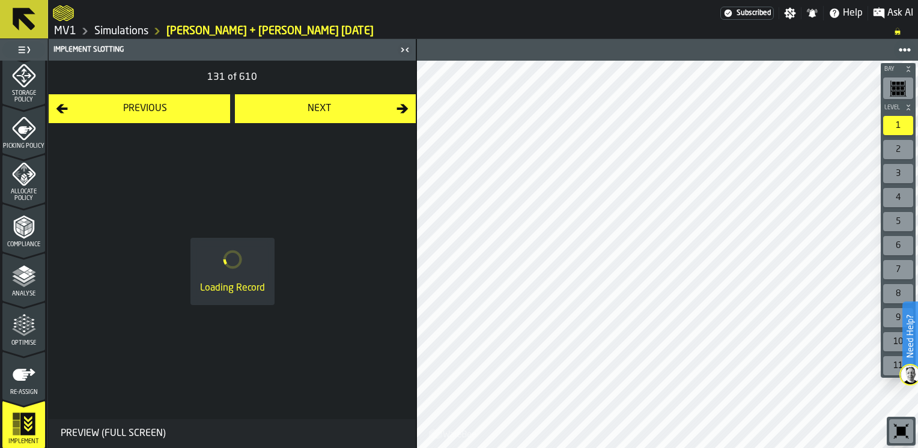
click at [341, 107] on div "Next" at bounding box center [319, 109] width 155 height 14
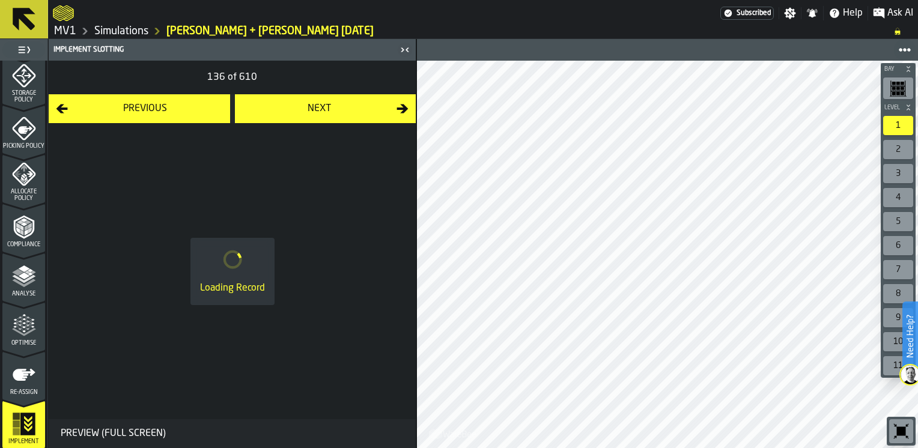
click at [341, 107] on div "Next" at bounding box center [319, 109] width 155 height 14
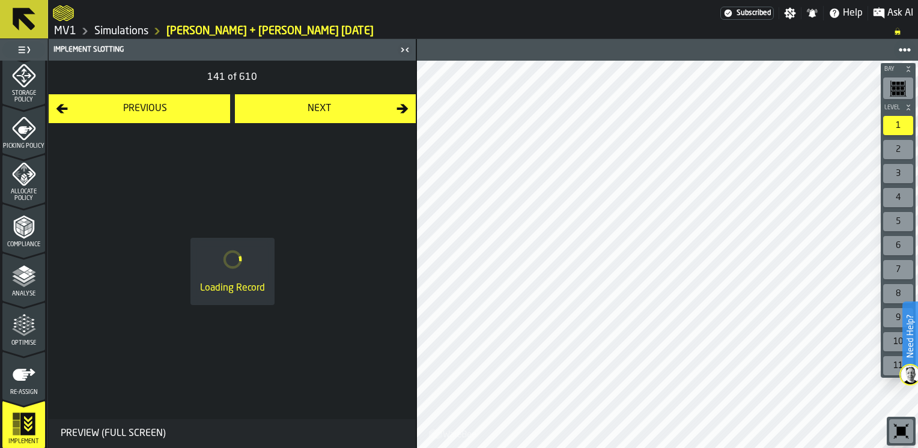
click at [341, 107] on div "Next" at bounding box center [319, 109] width 155 height 14
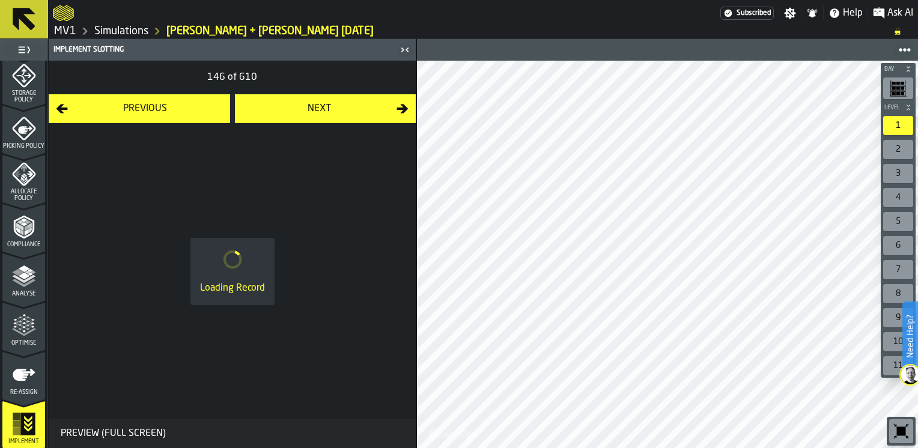
click at [341, 107] on div "Next" at bounding box center [319, 109] width 155 height 14
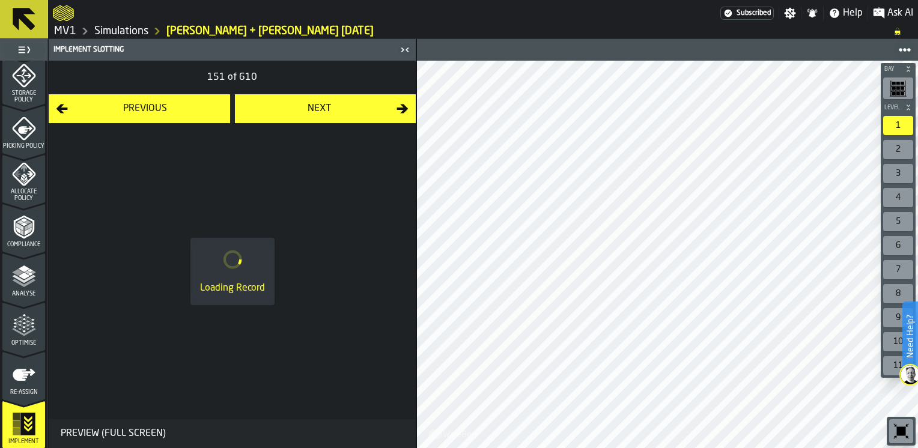
click at [341, 107] on div "Next" at bounding box center [319, 109] width 155 height 14
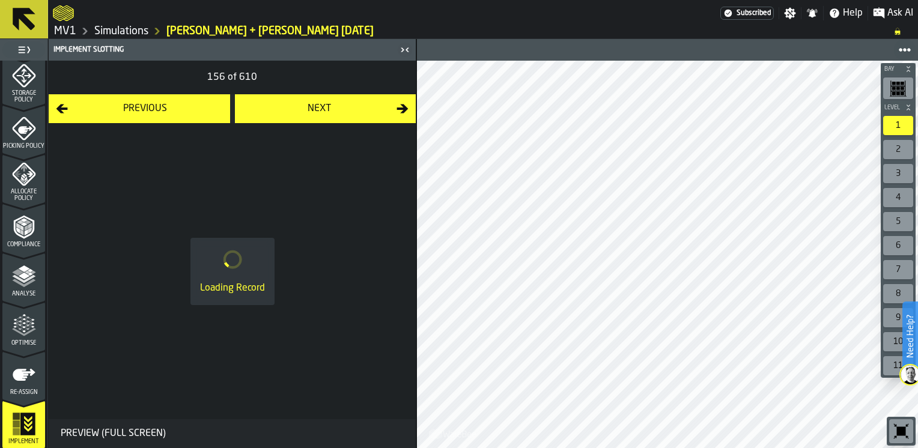
click at [341, 107] on div "Next" at bounding box center [319, 109] width 155 height 14
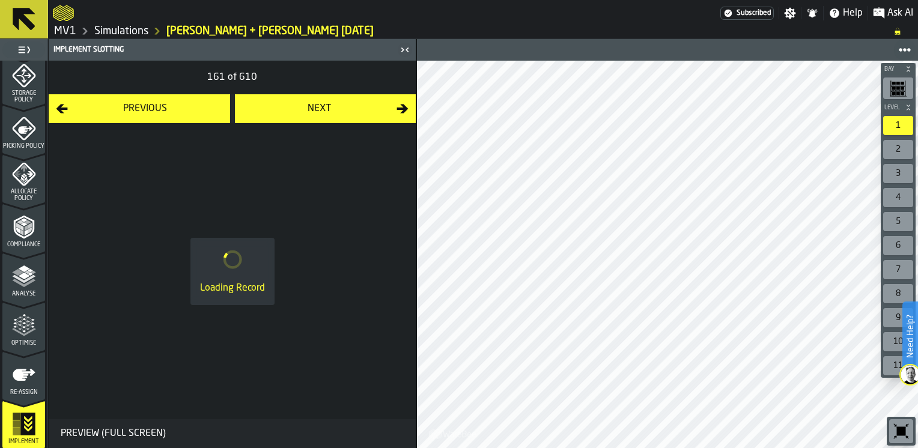
click at [341, 107] on div "Next" at bounding box center [319, 109] width 155 height 14
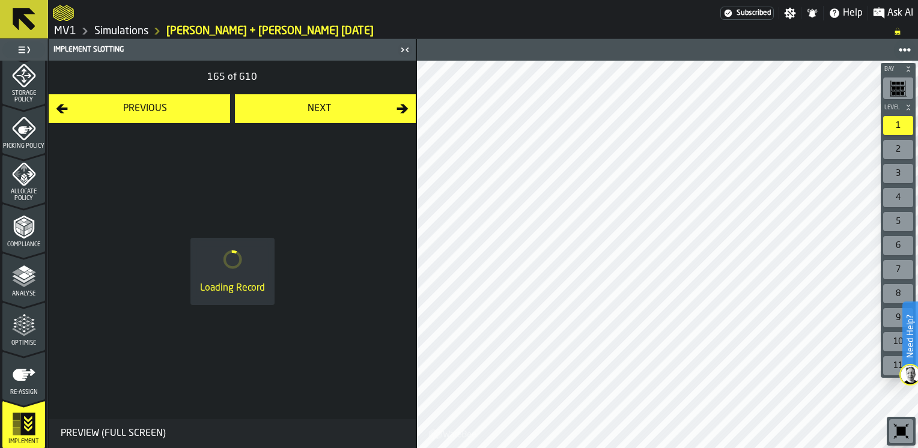
click at [341, 107] on div "Next" at bounding box center [319, 109] width 155 height 14
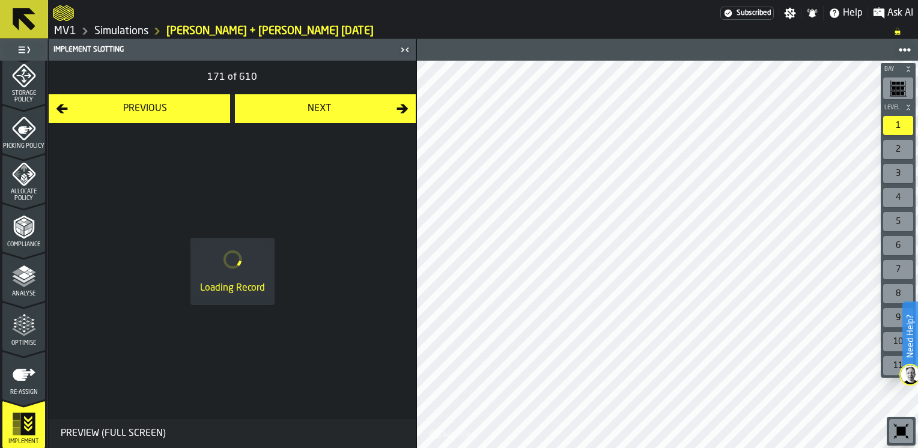
click at [341, 107] on div "Next" at bounding box center [319, 109] width 155 height 14
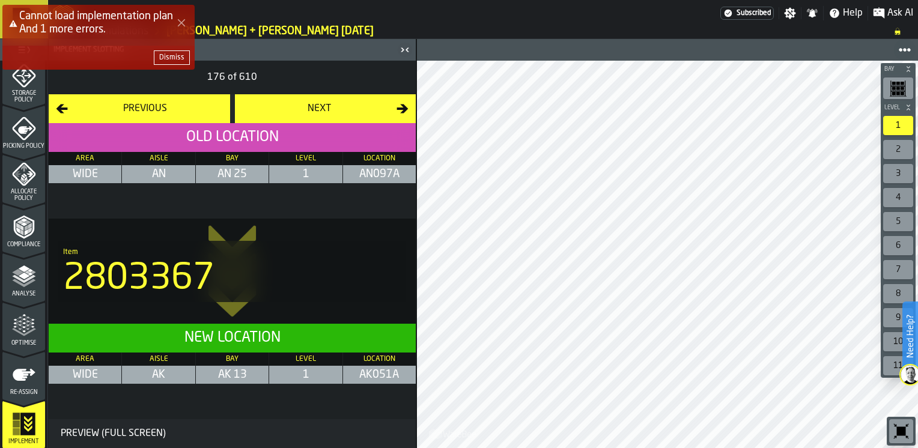
click at [341, 107] on div "Next" at bounding box center [319, 109] width 155 height 14
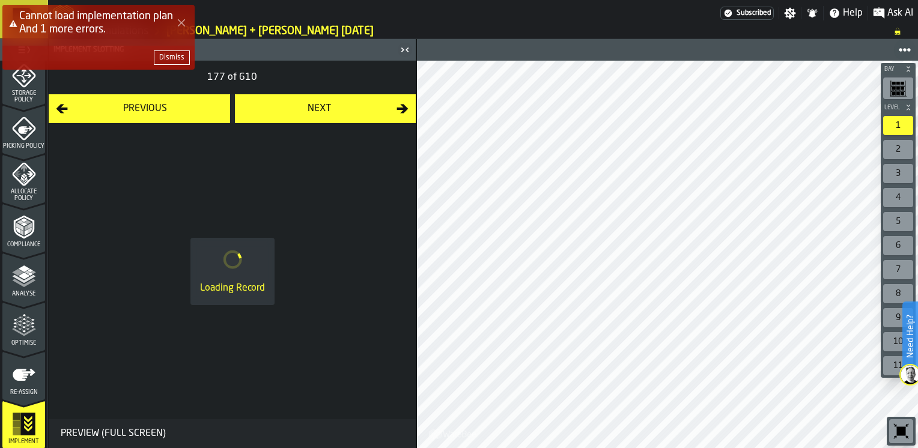
click at [341, 107] on div "Next" at bounding box center [319, 109] width 155 height 14
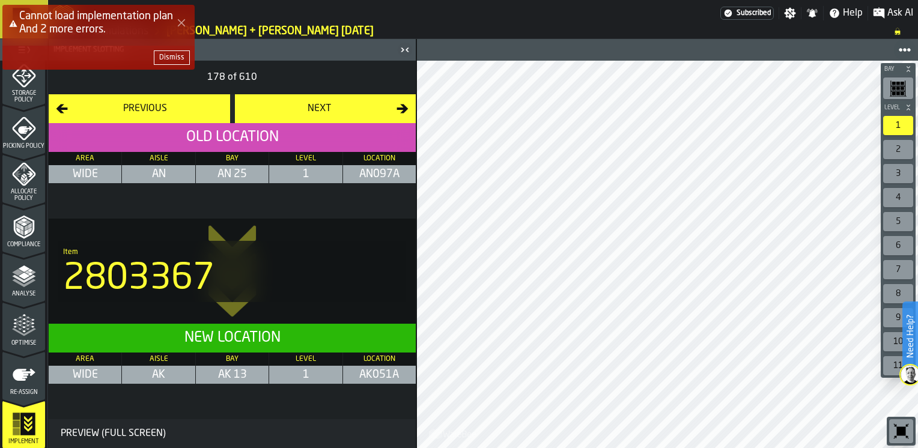
click at [310, 104] on div "Next" at bounding box center [319, 109] width 155 height 14
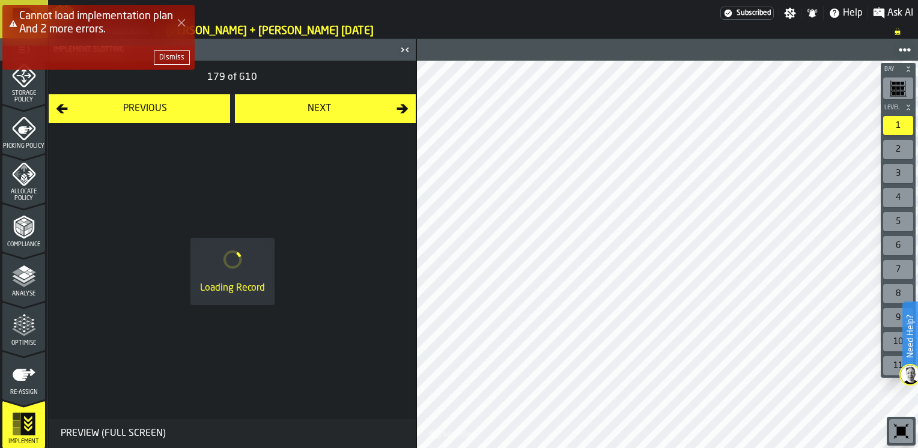
click at [310, 104] on div "Next" at bounding box center [319, 109] width 155 height 14
drag, startPoint x: 201, startPoint y: 77, endPoint x: 182, endPoint y: 53, distance: 30.4
click at [183, 54] on div "Cannot load implementation plan And 2 more errors. Dismiss Need Help? Subscribe…" at bounding box center [459, 224] width 918 height 448
click at [180, 23] on icon "Close Error" at bounding box center [182, 23] width 10 height 10
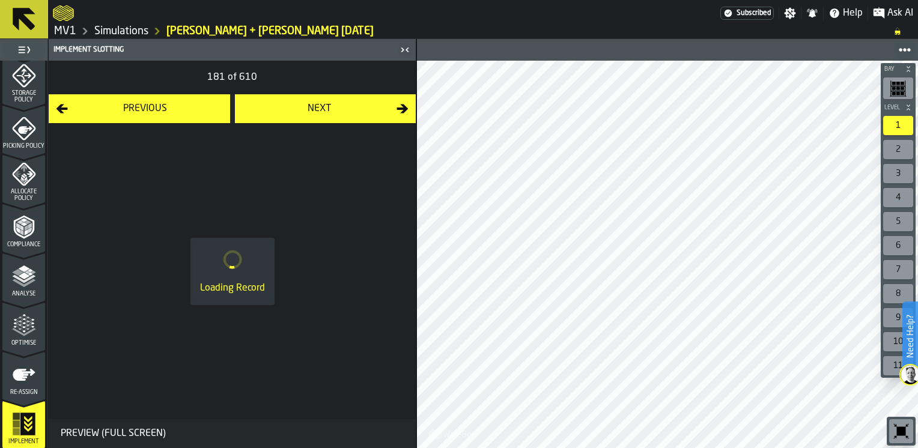
click at [291, 111] on div "Next" at bounding box center [319, 109] width 155 height 14
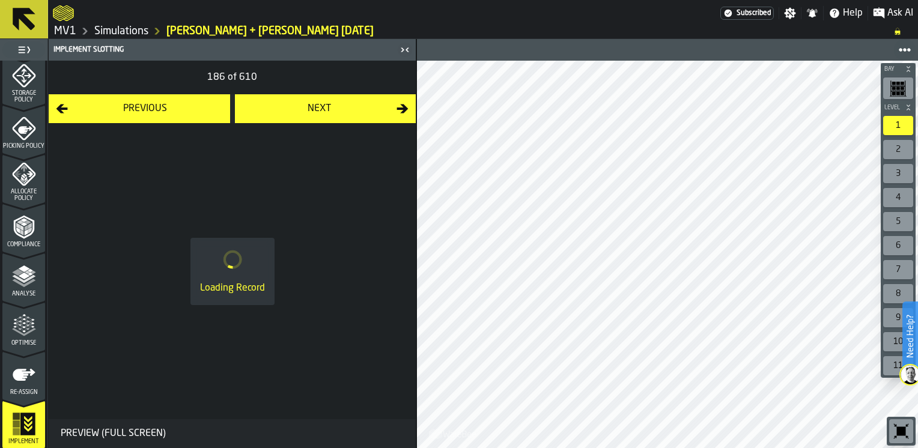
click at [291, 111] on div "Next" at bounding box center [319, 109] width 155 height 14
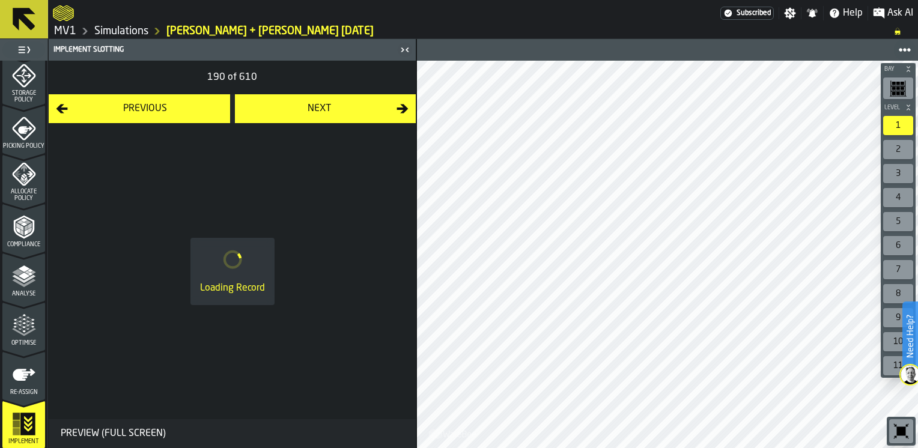
click at [291, 111] on div "Next" at bounding box center [319, 109] width 155 height 14
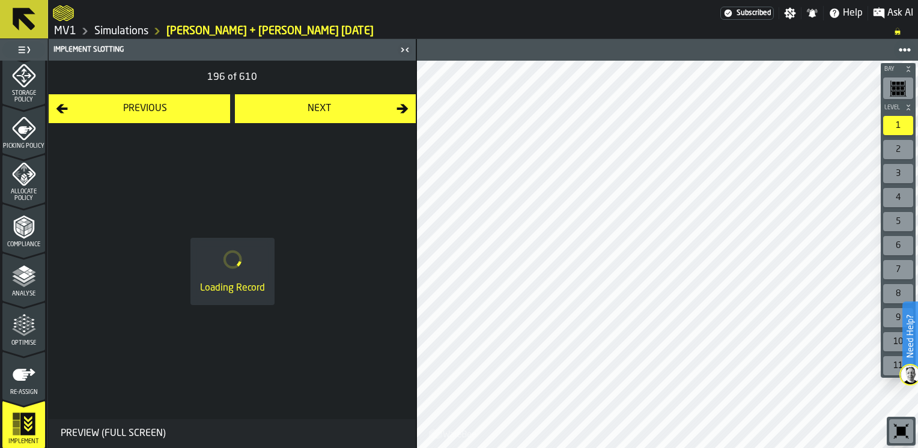
click at [291, 111] on div "Next" at bounding box center [319, 109] width 155 height 14
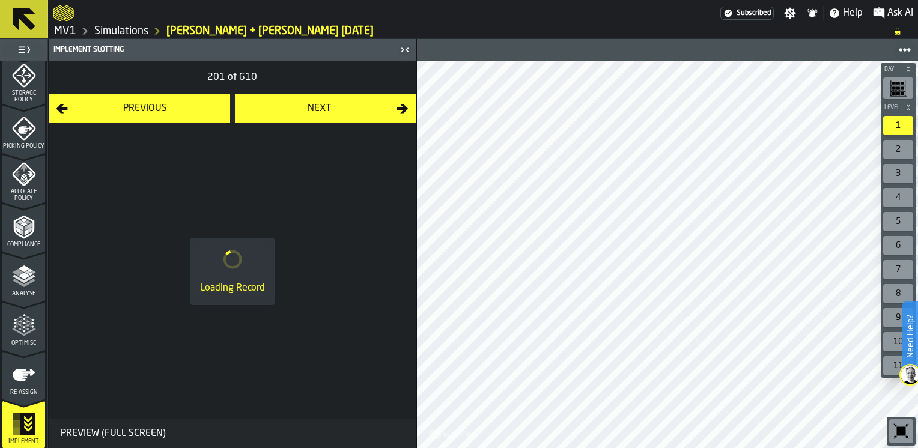
click at [291, 111] on div "Next" at bounding box center [319, 109] width 155 height 14
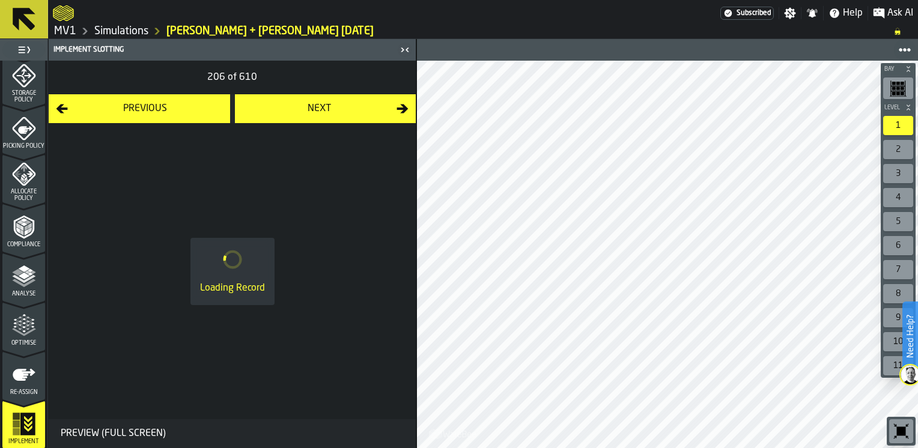
click at [291, 111] on div "Next" at bounding box center [319, 109] width 155 height 14
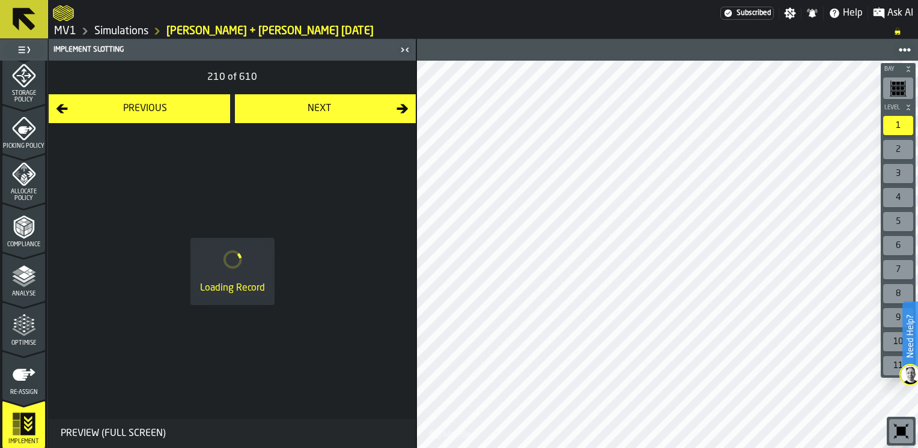
click at [291, 111] on div "Next" at bounding box center [319, 109] width 155 height 14
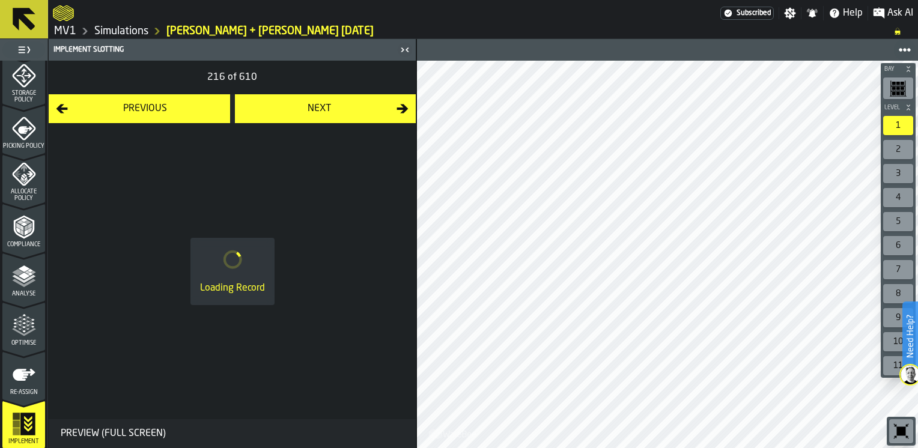
click at [291, 111] on div "Next" at bounding box center [319, 109] width 155 height 14
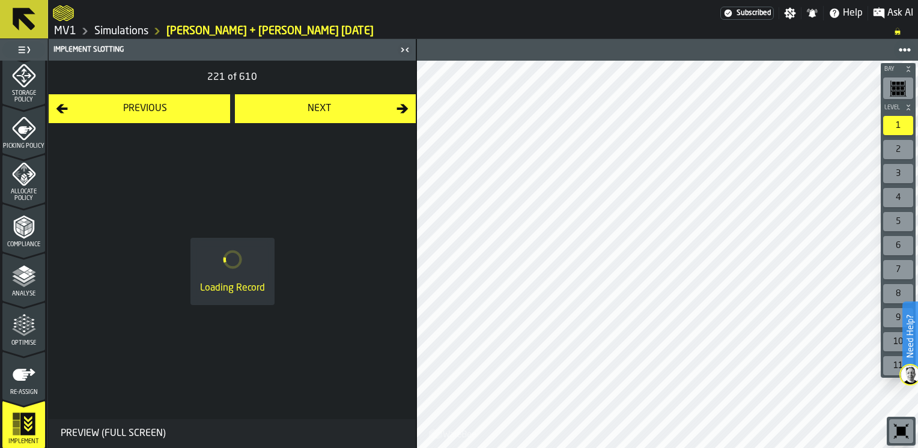
click at [291, 111] on div "Next" at bounding box center [319, 109] width 155 height 14
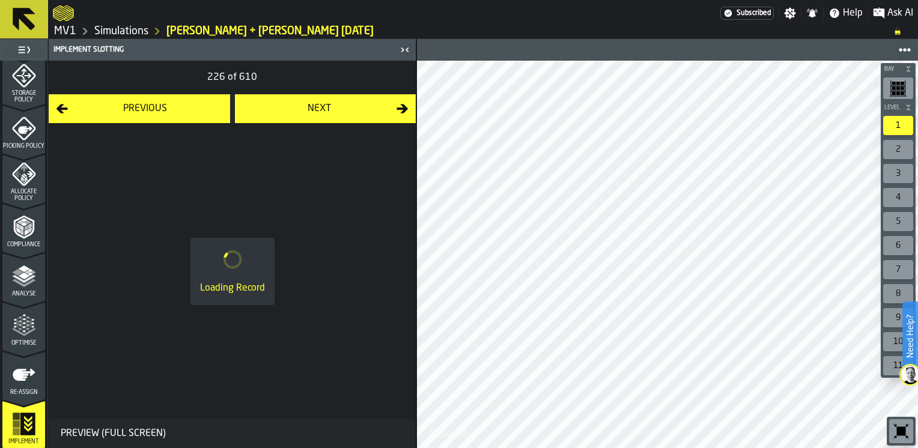
click at [291, 111] on div "Next" at bounding box center [319, 109] width 155 height 14
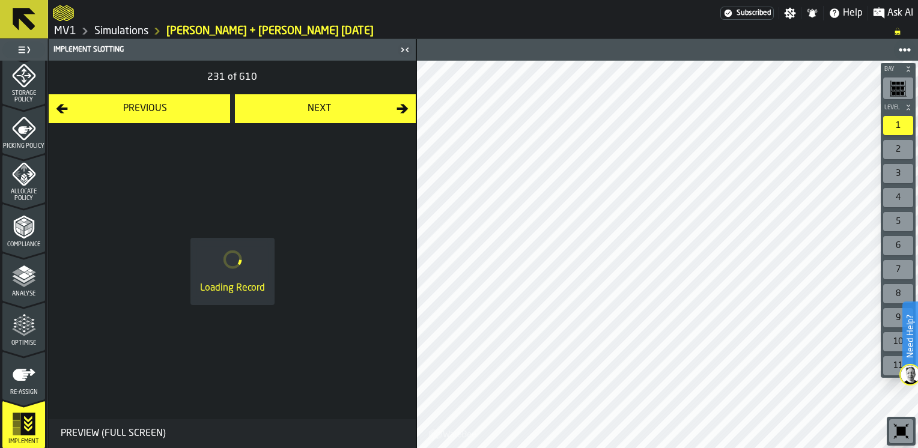
click at [291, 111] on div "Next" at bounding box center [319, 109] width 155 height 14
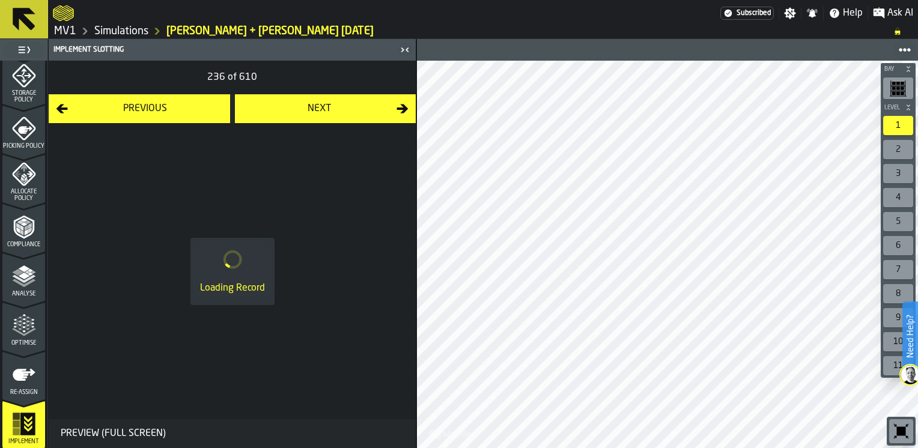
click at [291, 111] on div "Next" at bounding box center [319, 109] width 155 height 14
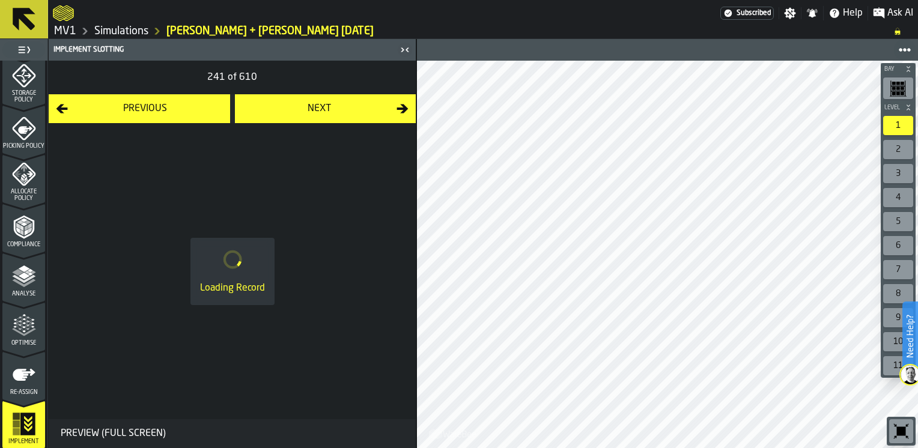
click at [291, 111] on div "Next" at bounding box center [319, 109] width 155 height 14
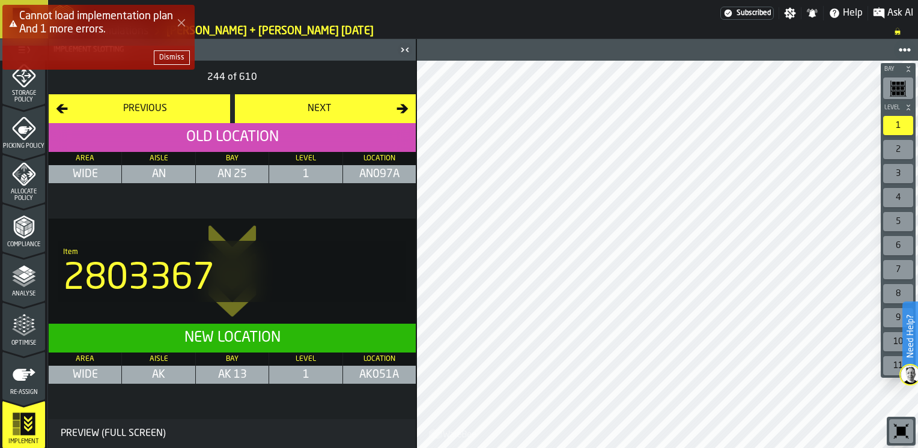
click at [291, 111] on div "Next" at bounding box center [319, 109] width 155 height 14
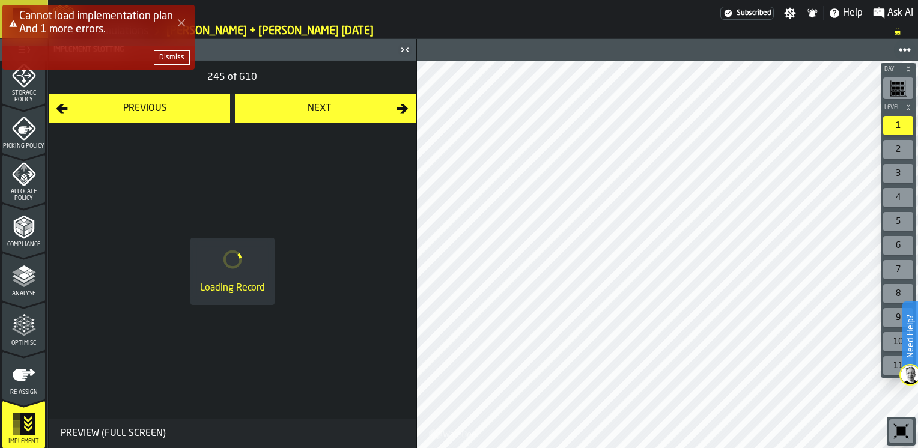
click at [291, 111] on div "Next" at bounding box center [319, 109] width 155 height 14
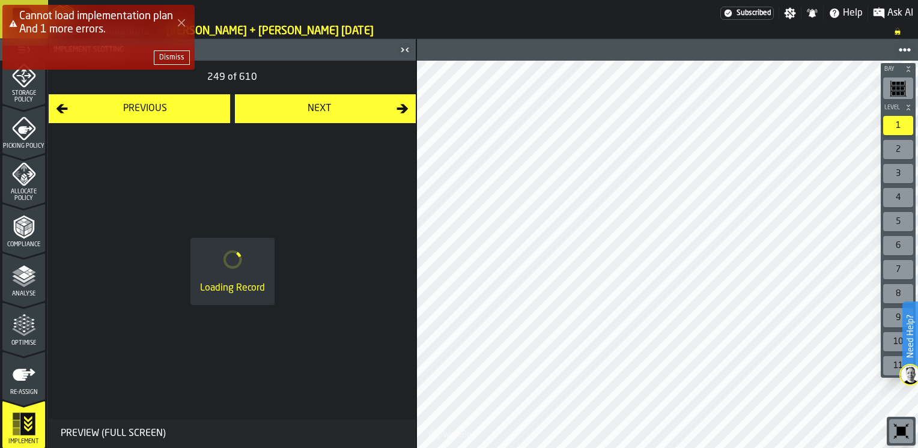
click at [291, 111] on div "Next" at bounding box center [319, 109] width 155 height 14
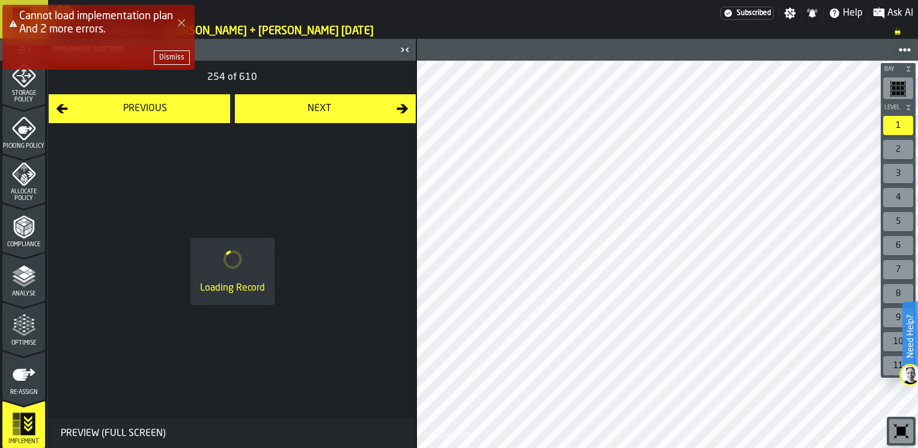
click at [291, 111] on div "Next" at bounding box center [319, 109] width 155 height 14
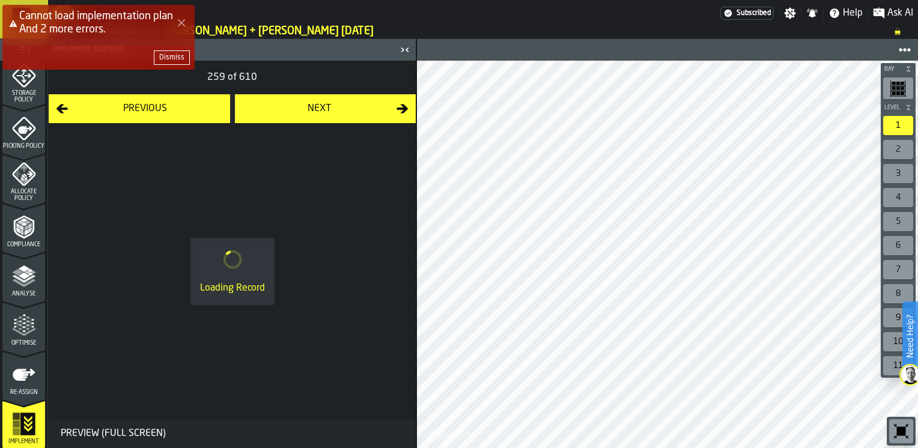
click at [291, 111] on div "Next" at bounding box center [319, 109] width 155 height 14
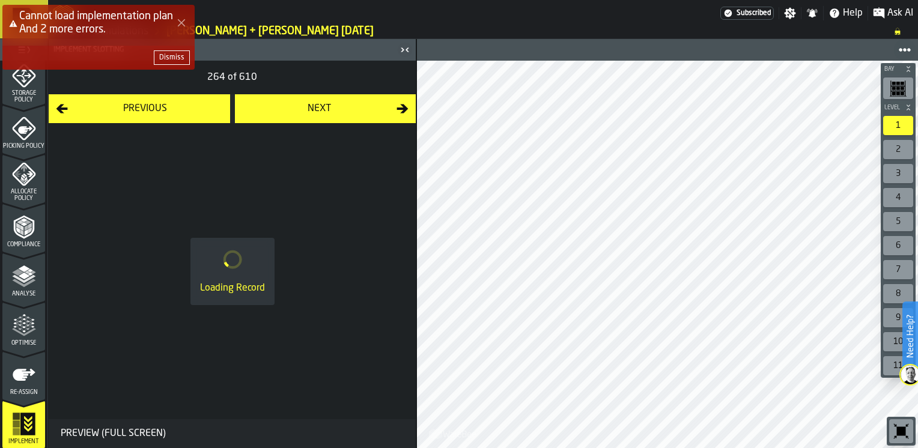
click at [291, 111] on div "Next" at bounding box center [319, 109] width 155 height 14
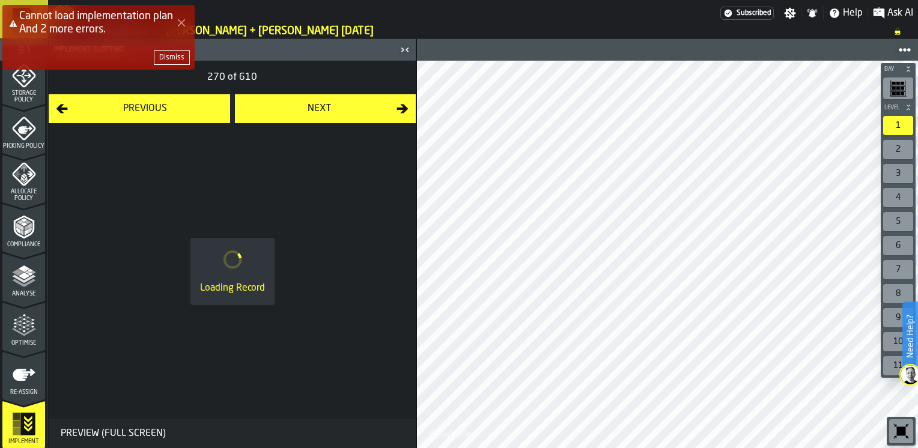
click at [291, 111] on div "Next" at bounding box center [319, 109] width 155 height 14
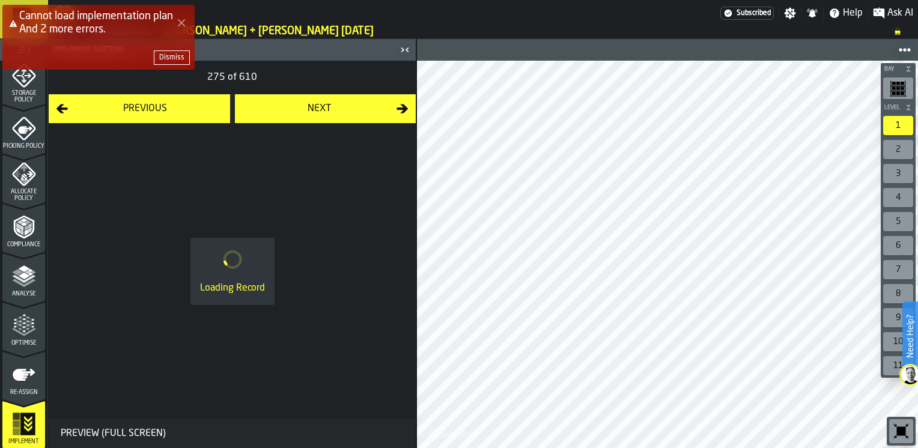
click at [291, 111] on div "Next" at bounding box center [319, 109] width 155 height 14
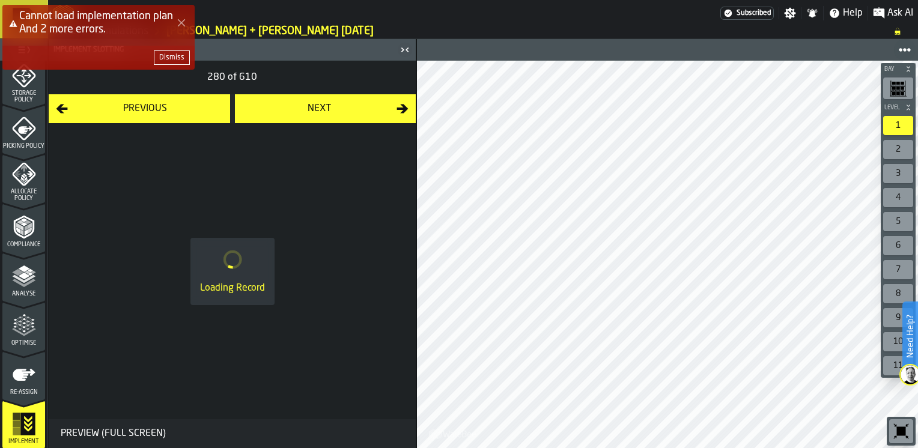
click at [291, 111] on div "Next" at bounding box center [319, 109] width 155 height 14
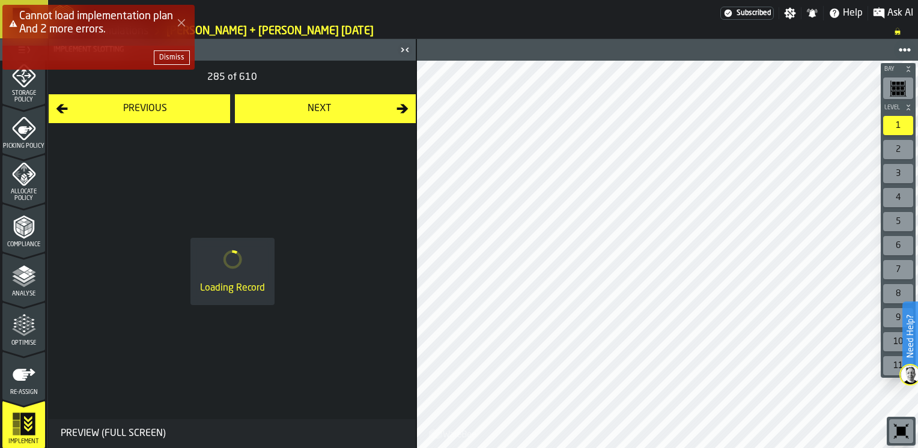
click at [291, 111] on div "Next" at bounding box center [319, 109] width 155 height 14
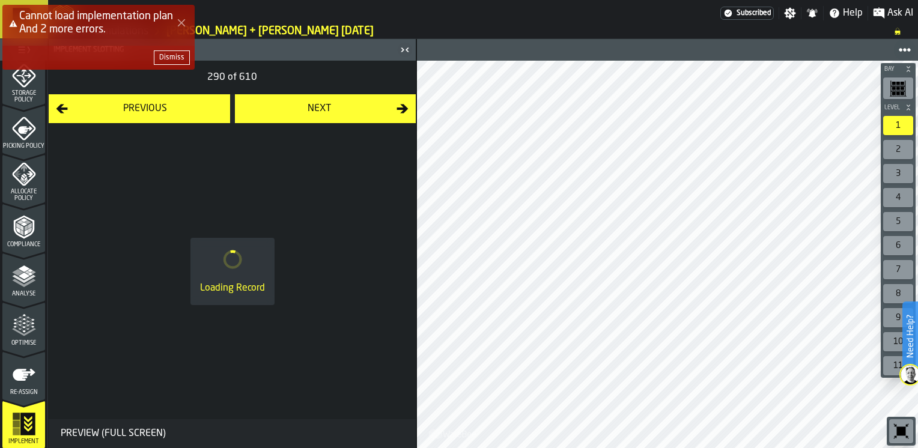
click at [291, 111] on div "Next" at bounding box center [319, 109] width 155 height 14
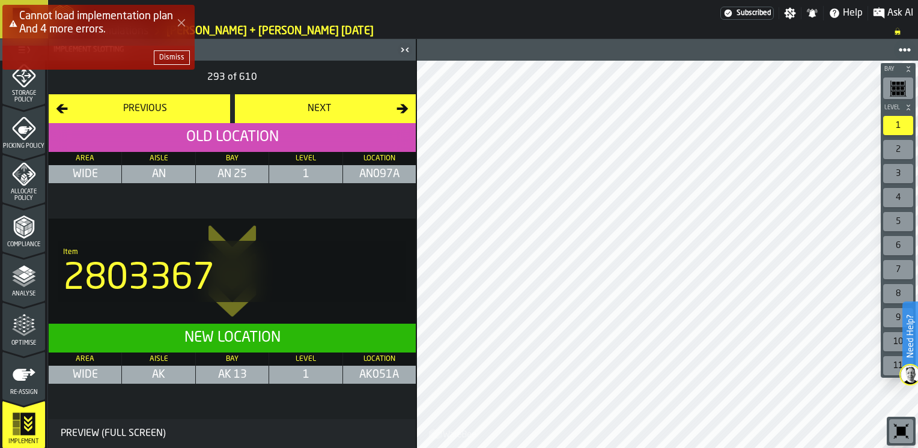
click at [291, 111] on div "Next" at bounding box center [319, 109] width 155 height 14
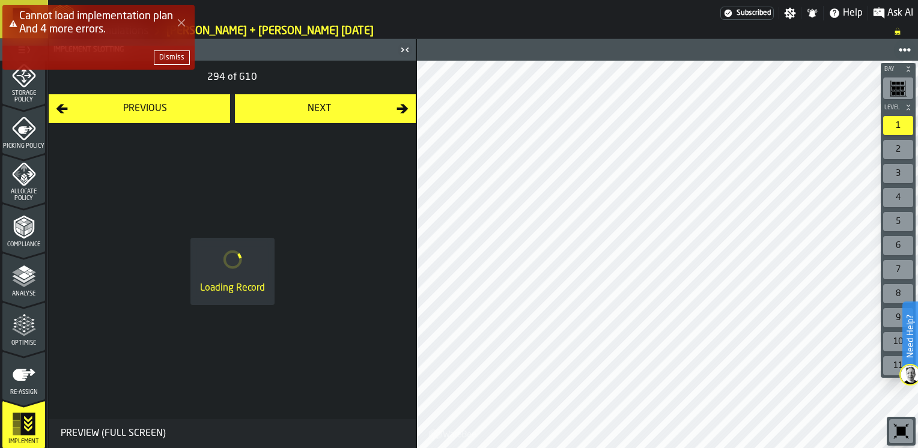
click at [291, 111] on div "Next" at bounding box center [319, 109] width 155 height 14
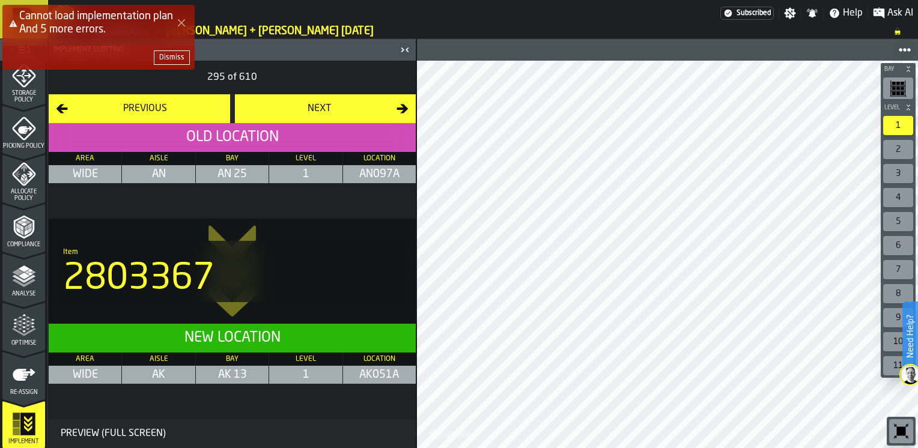
click at [291, 111] on div "Next" at bounding box center [319, 109] width 155 height 14
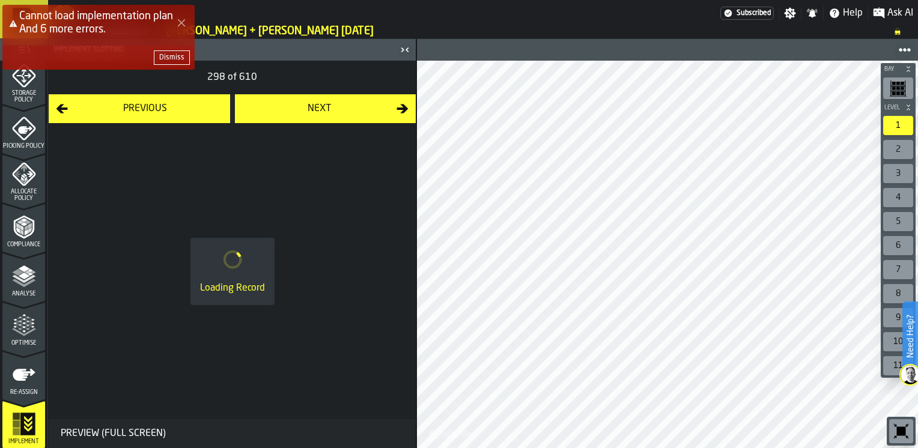
click at [291, 111] on div "Next" at bounding box center [319, 109] width 155 height 14
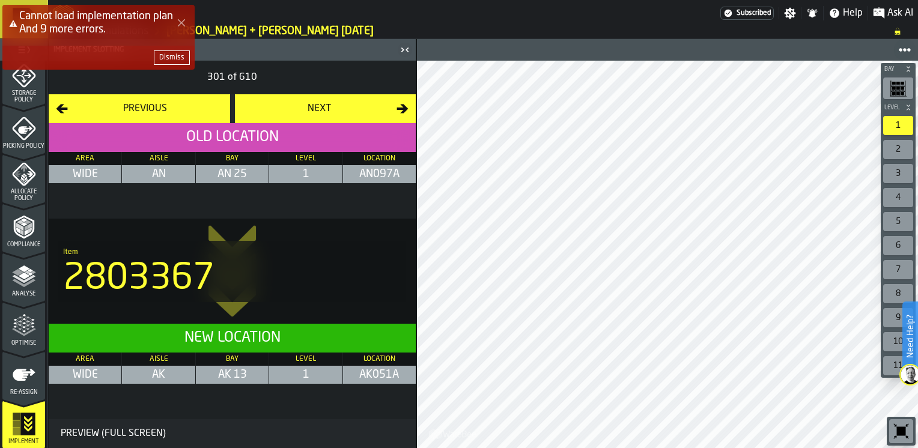
click at [291, 111] on div "Next" at bounding box center [319, 109] width 155 height 14
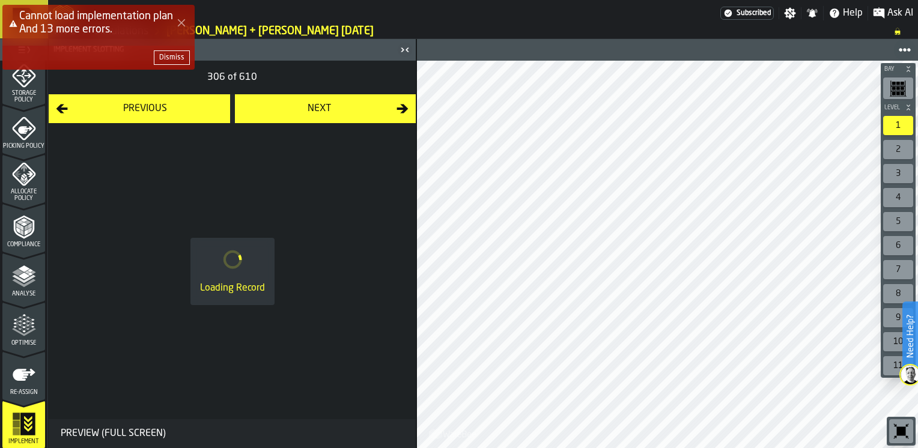
click at [291, 111] on div "Next" at bounding box center [319, 109] width 155 height 14
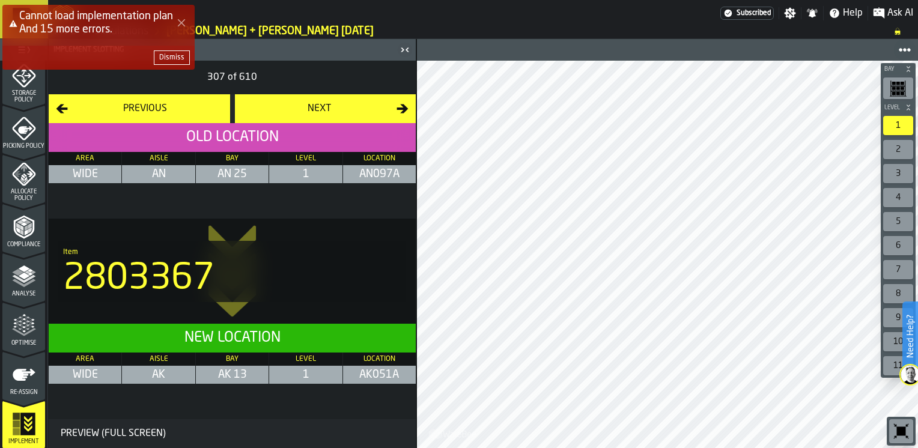
click at [291, 111] on div "Next" at bounding box center [319, 109] width 155 height 14
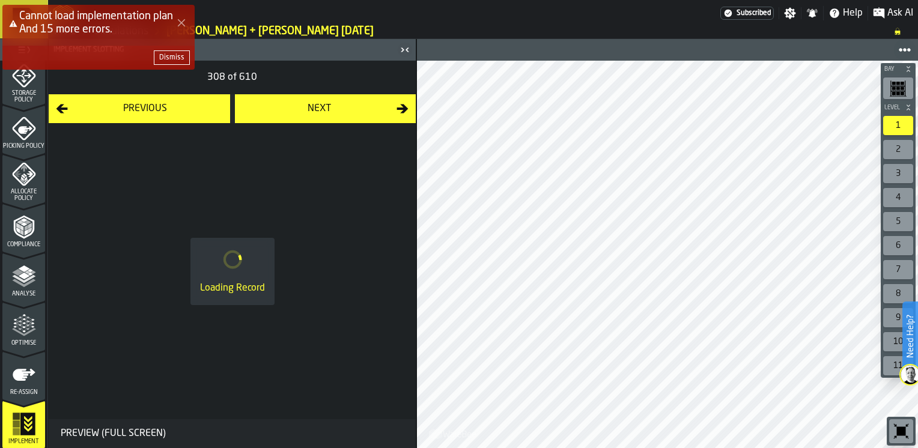
click at [291, 111] on div "Next" at bounding box center [319, 109] width 155 height 14
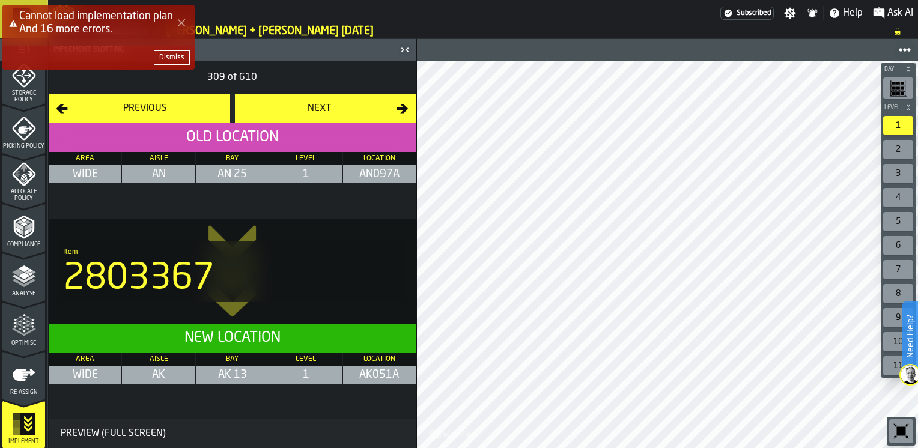
click at [291, 111] on div "Next" at bounding box center [319, 109] width 155 height 14
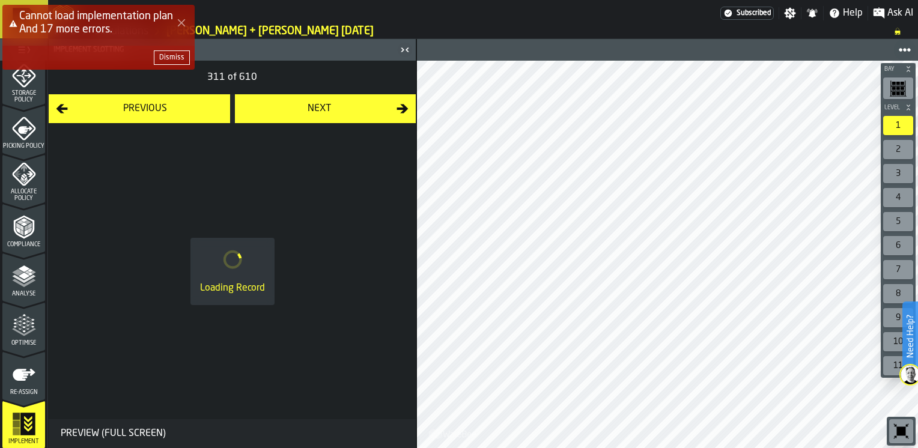
click at [291, 111] on div "Next" at bounding box center [319, 109] width 155 height 14
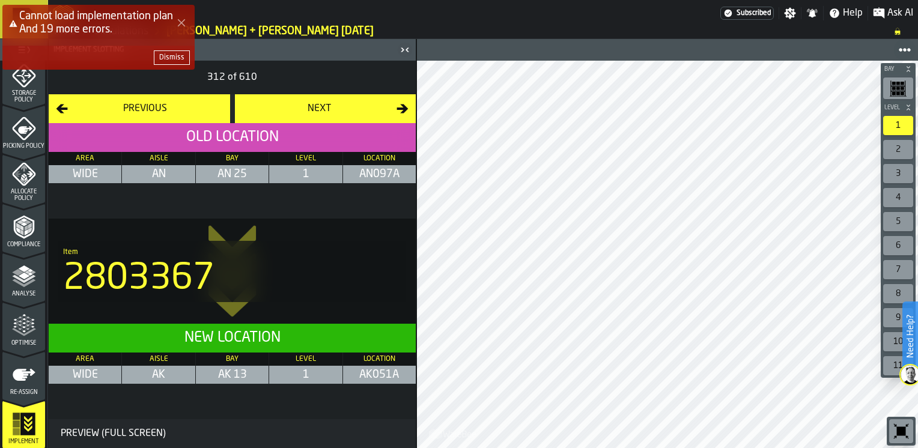
click at [291, 111] on div "Next" at bounding box center [319, 109] width 155 height 14
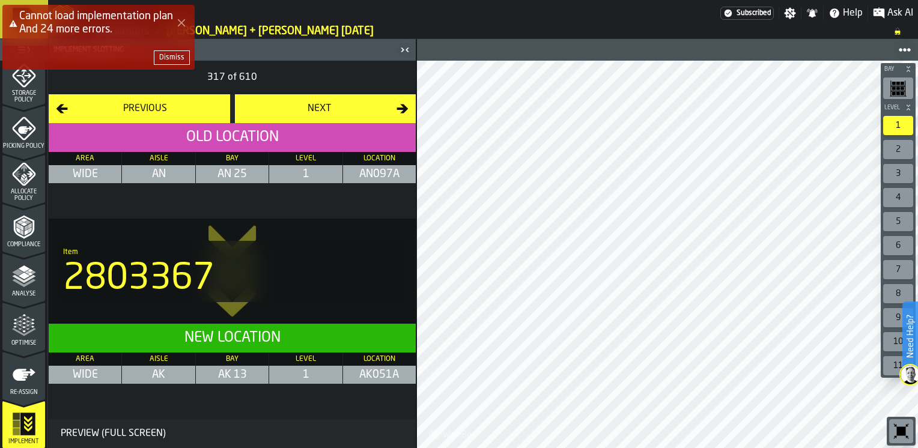
click at [291, 111] on div "Next" at bounding box center [319, 109] width 155 height 14
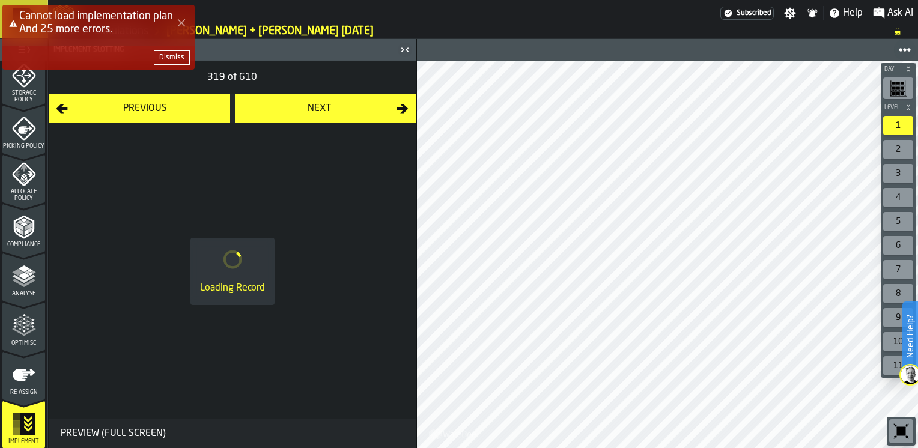
click at [291, 111] on div "Next" at bounding box center [319, 109] width 155 height 14
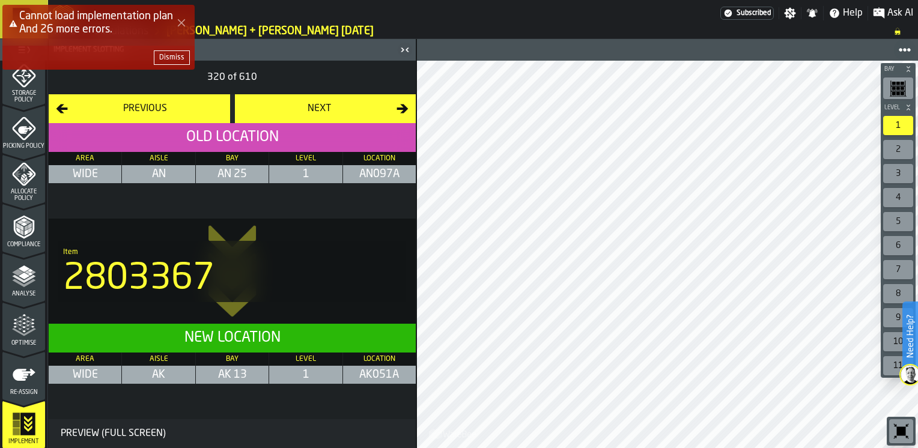
click at [291, 111] on div "Next" at bounding box center [319, 109] width 155 height 14
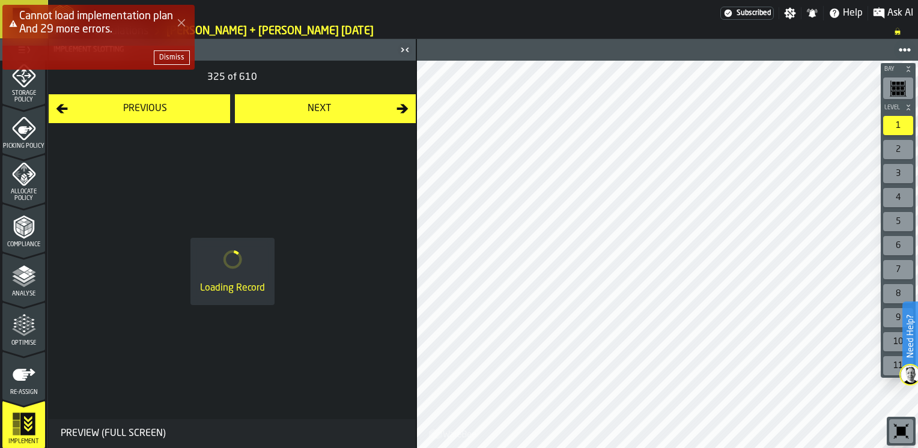
click at [178, 57] on div "Dismiss" at bounding box center [171, 57] width 25 height 8
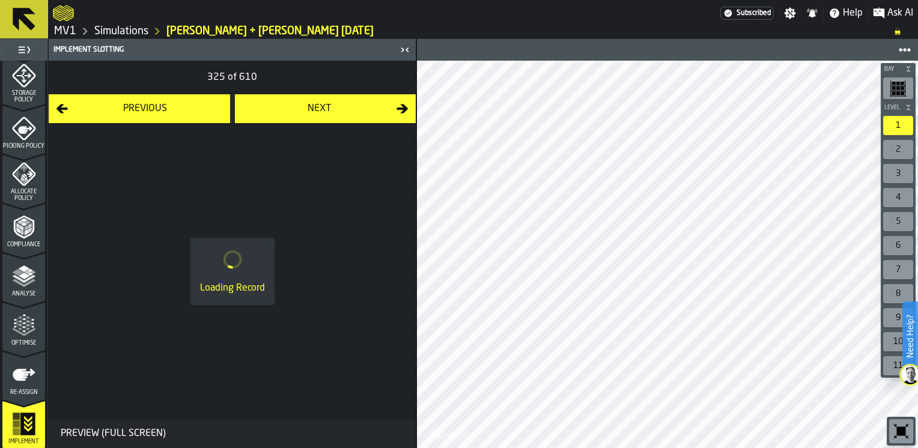
click at [309, 108] on div "Next" at bounding box center [319, 109] width 155 height 14
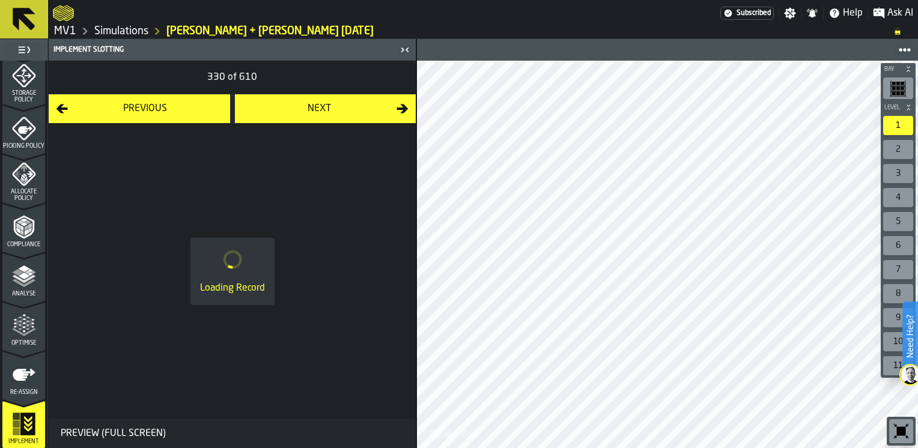
click at [309, 108] on div "Next" at bounding box center [319, 109] width 155 height 14
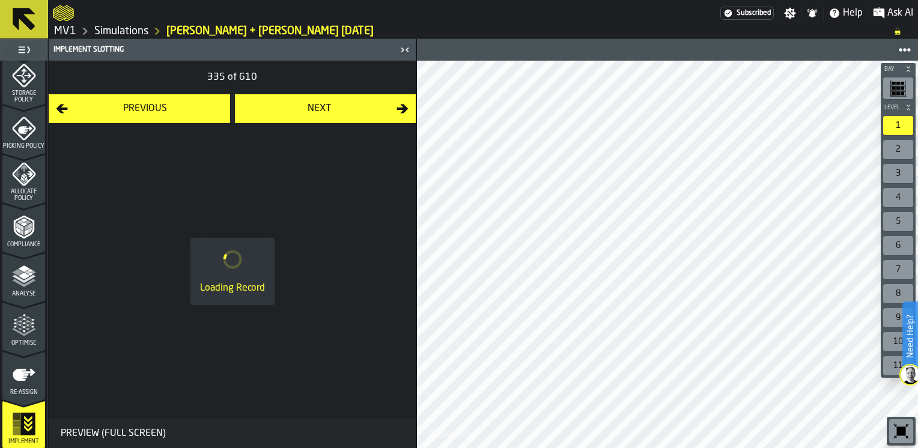
click at [309, 108] on div "Next" at bounding box center [319, 109] width 155 height 14
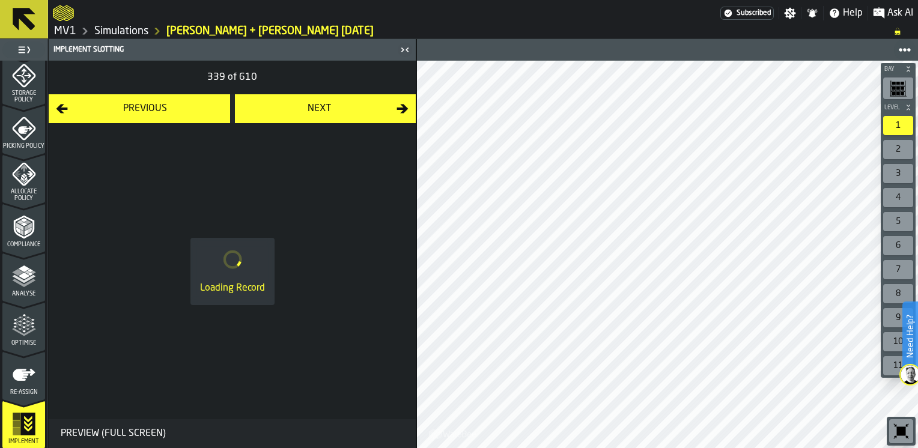
click at [309, 108] on div "Next" at bounding box center [319, 109] width 155 height 14
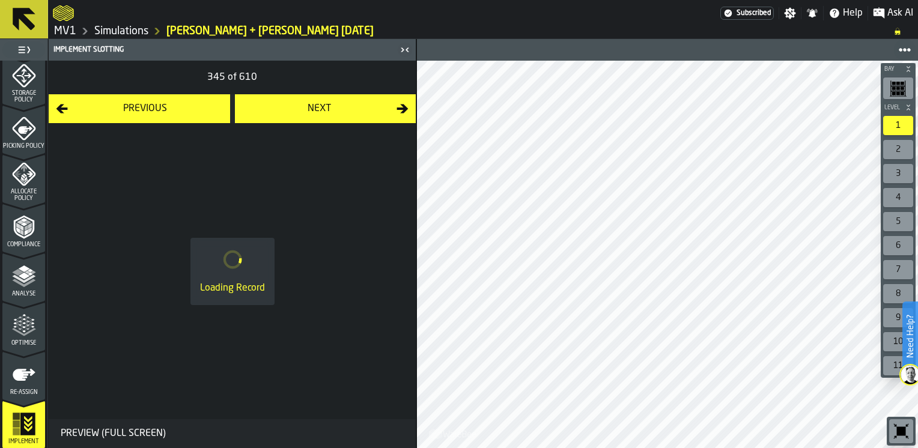
click at [309, 108] on div "Next" at bounding box center [319, 109] width 155 height 14
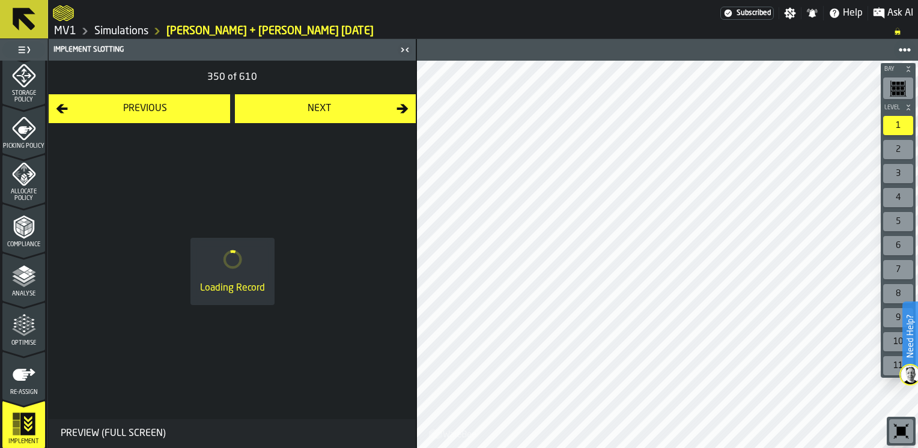
click at [309, 108] on div "Next" at bounding box center [319, 109] width 155 height 14
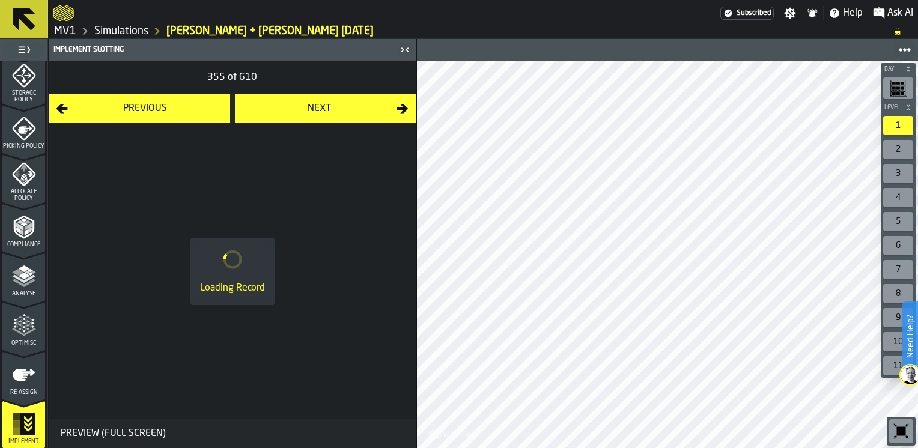
click at [309, 108] on div "Next" at bounding box center [319, 109] width 155 height 14
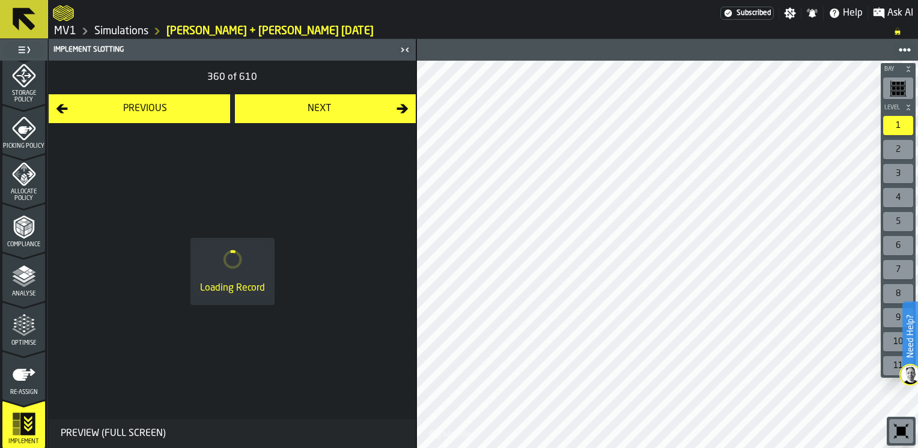
click at [309, 108] on div "Next" at bounding box center [319, 109] width 155 height 14
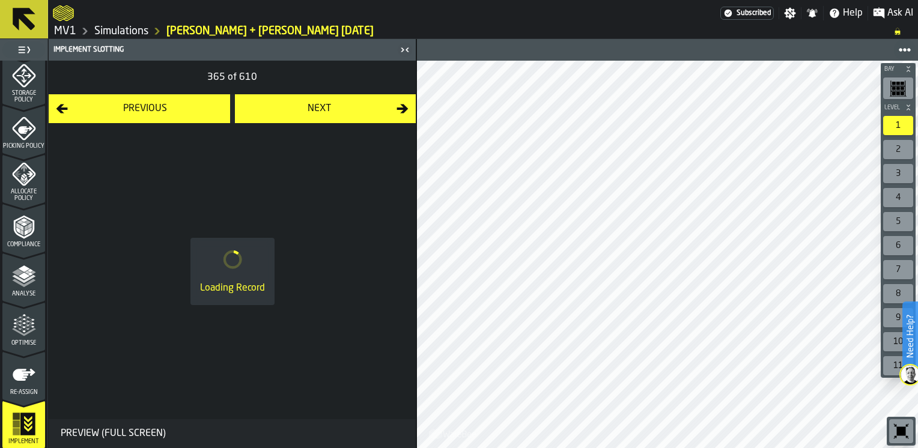
click at [309, 108] on div "Next" at bounding box center [319, 109] width 155 height 14
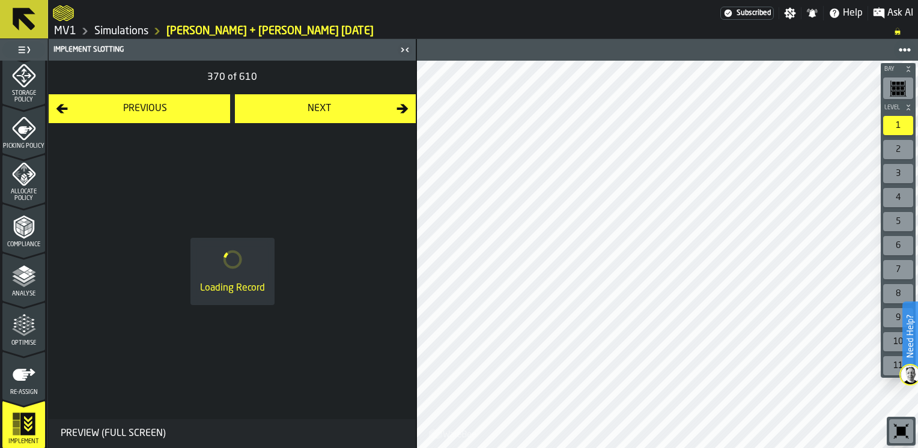
click at [309, 108] on div "Next" at bounding box center [319, 109] width 155 height 14
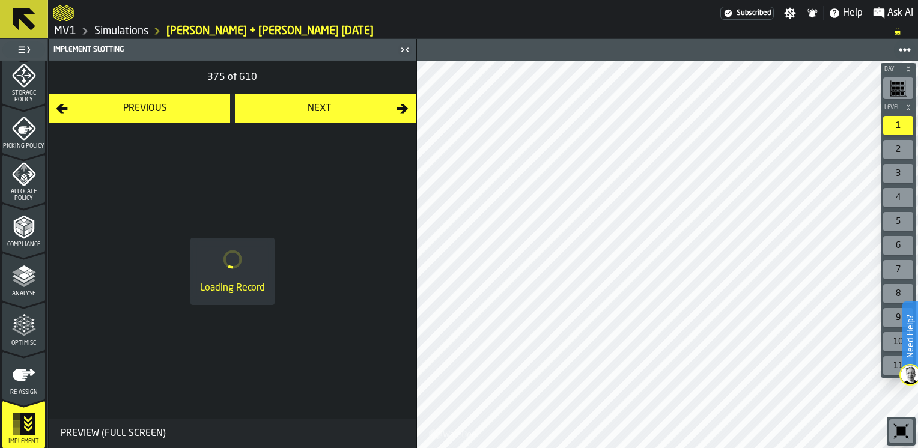
click at [309, 108] on div "Next" at bounding box center [319, 109] width 155 height 14
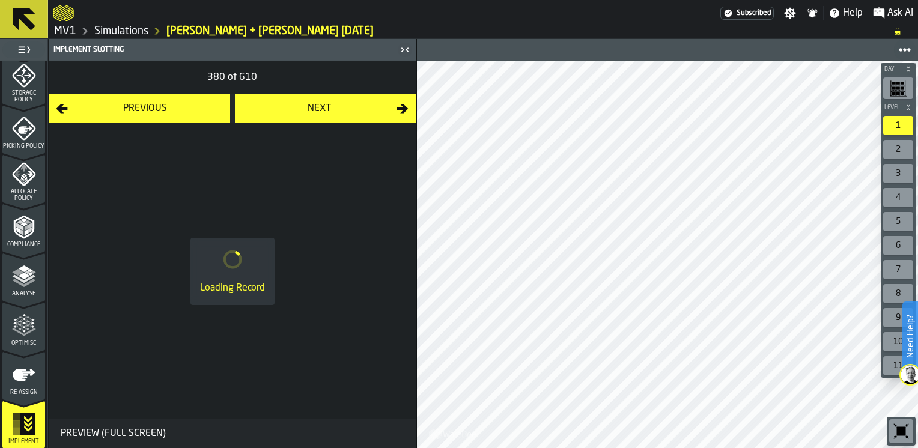
click at [309, 108] on div "Next" at bounding box center [319, 109] width 155 height 14
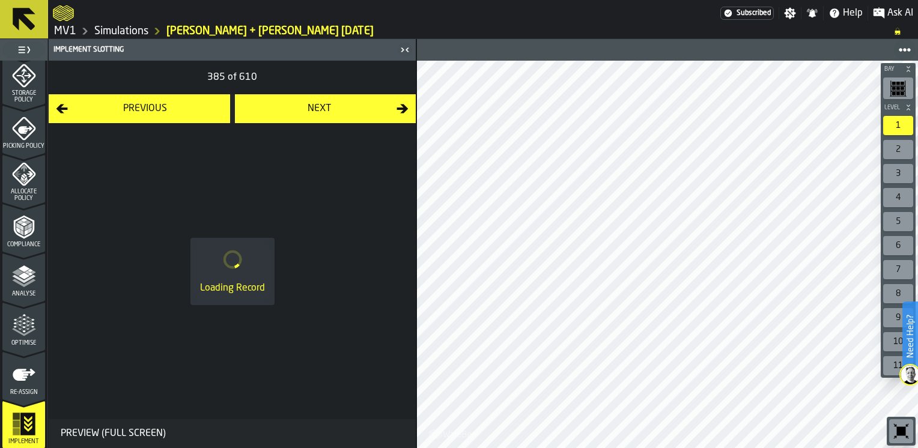
click at [309, 108] on div "Next" at bounding box center [319, 109] width 155 height 14
click at [302, 111] on div "Next" at bounding box center [319, 109] width 155 height 14
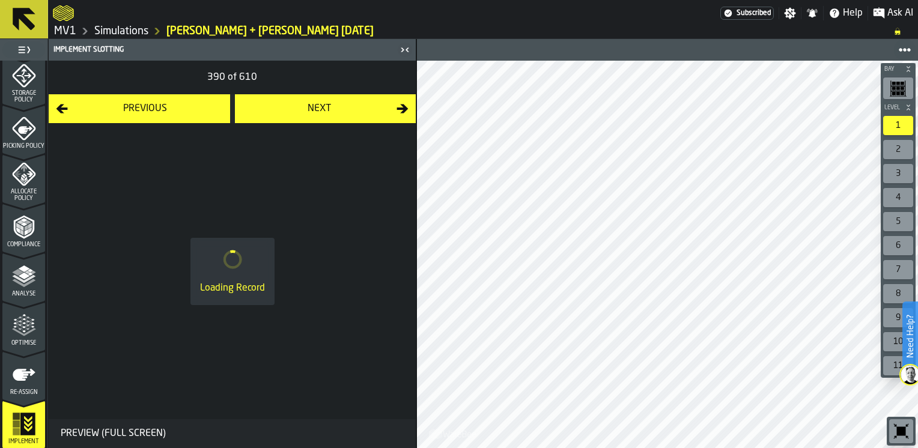
click at [302, 111] on div "Next" at bounding box center [319, 109] width 155 height 14
click at [303, 110] on div "Next" at bounding box center [319, 109] width 155 height 14
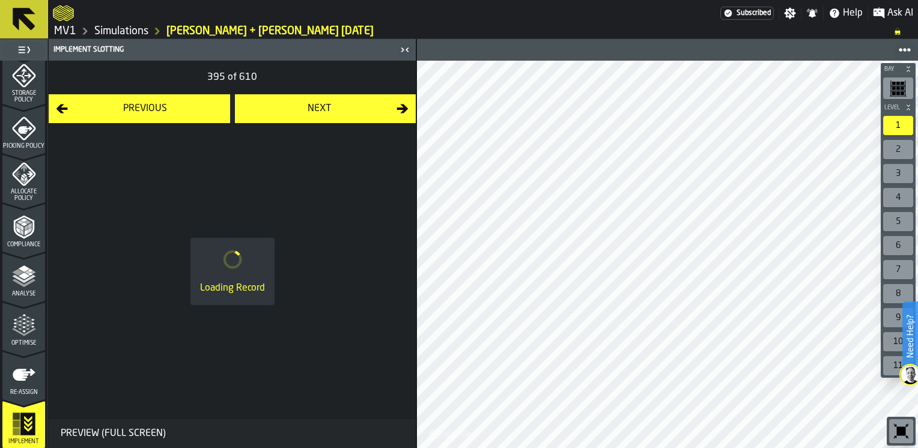
click at [303, 109] on div "Next" at bounding box center [319, 109] width 155 height 14
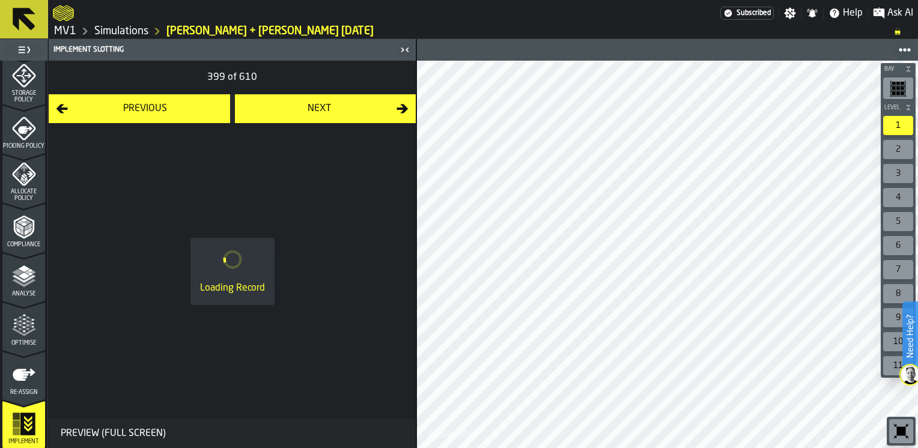
click at [303, 109] on div "Next" at bounding box center [319, 109] width 155 height 14
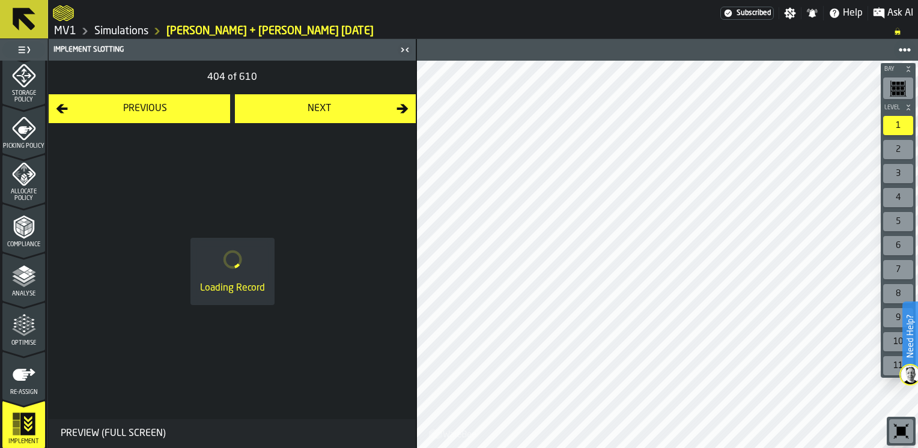
click at [303, 109] on div "Next" at bounding box center [319, 109] width 155 height 14
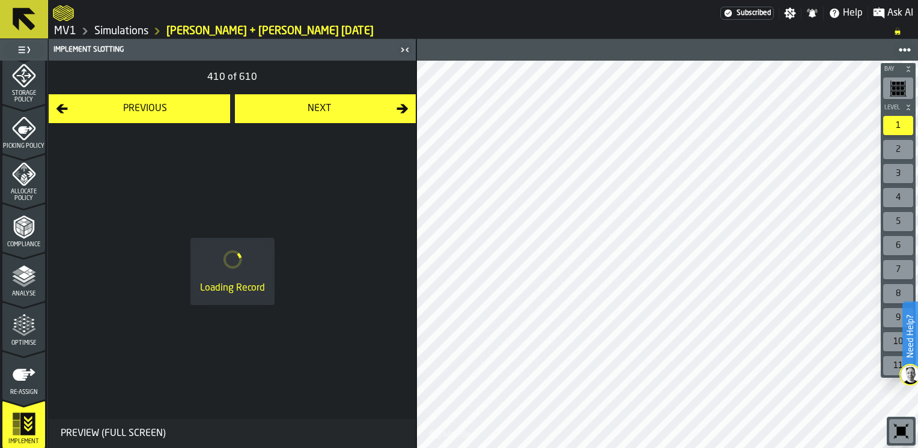
click at [303, 109] on div "Next" at bounding box center [319, 109] width 155 height 14
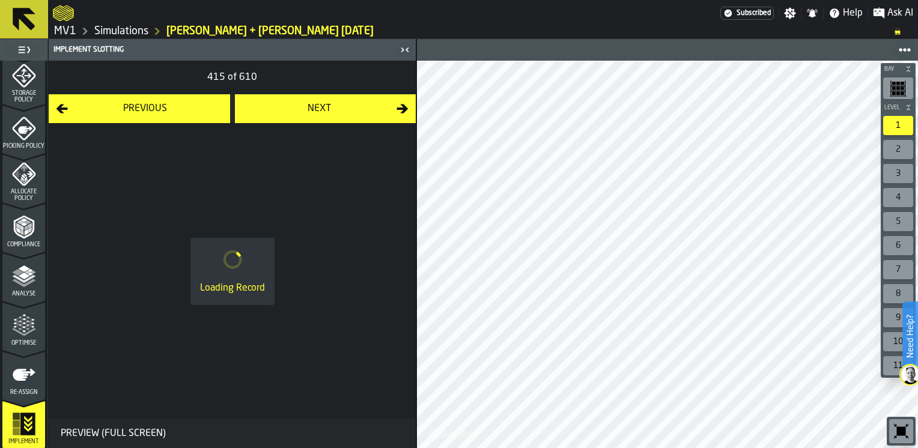
click at [303, 109] on div "Next" at bounding box center [319, 109] width 155 height 14
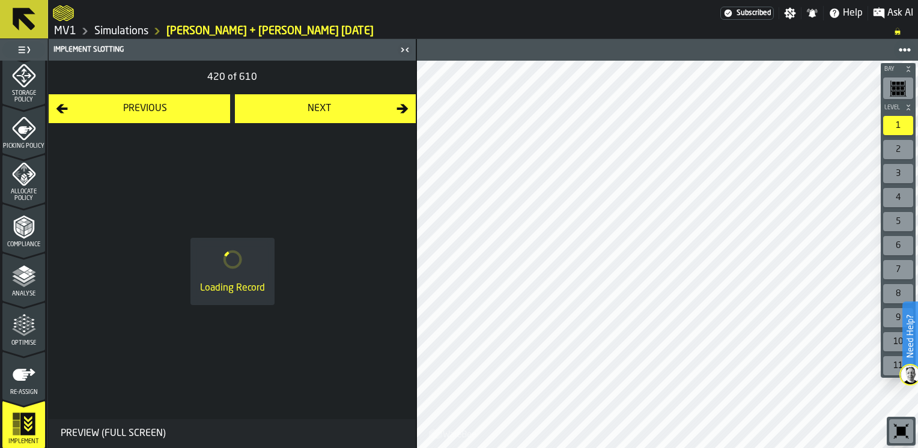
click at [303, 109] on div "Next" at bounding box center [319, 109] width 155 height 14
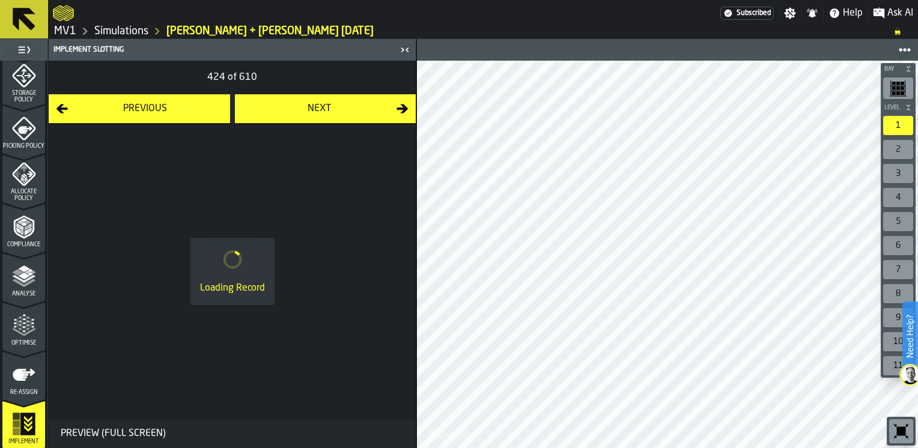
click at [303, 109] on div "Next" at bounding box center [319, 109] width 155 height 14
click at [352, 106] on div "Next" at bounding box center [319, 109] width 155 height 14
click at [351, 106] on div "Next" at bounding box center [319, 109] width 155 height 14
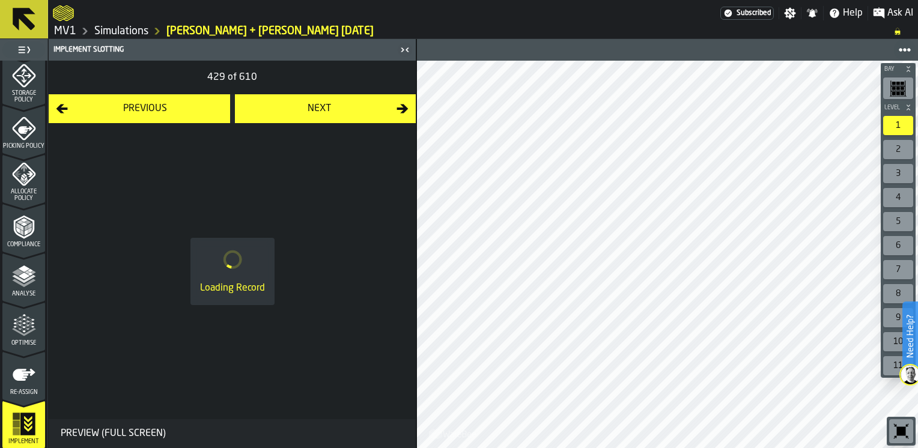
click at [351, 106] on div "Next" at bounding box center [319, 109] width 155 height 14
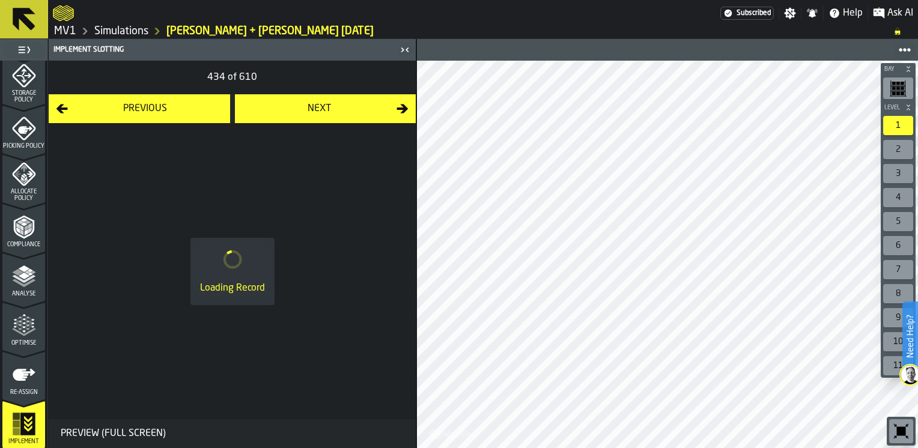
click at [351, 106] on div "Next" at bounding box center [319, 109] width 155 height 14
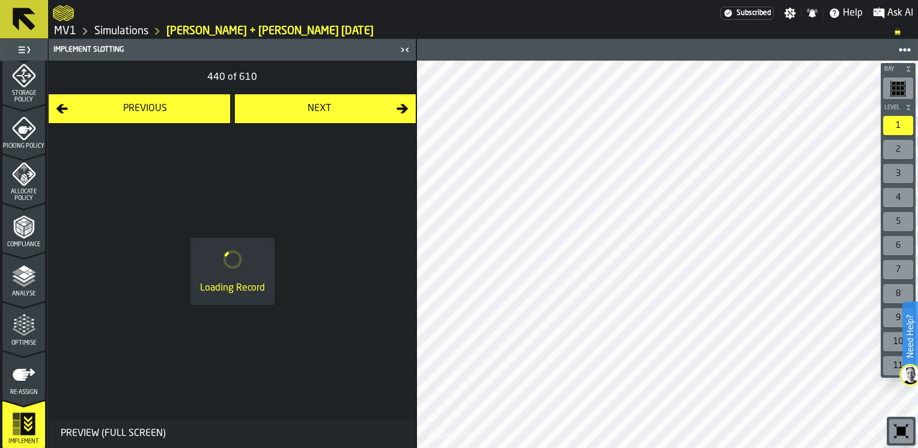
click at [351, 106] on div "Next" at bounding box center [319, 109] width 155 height 14
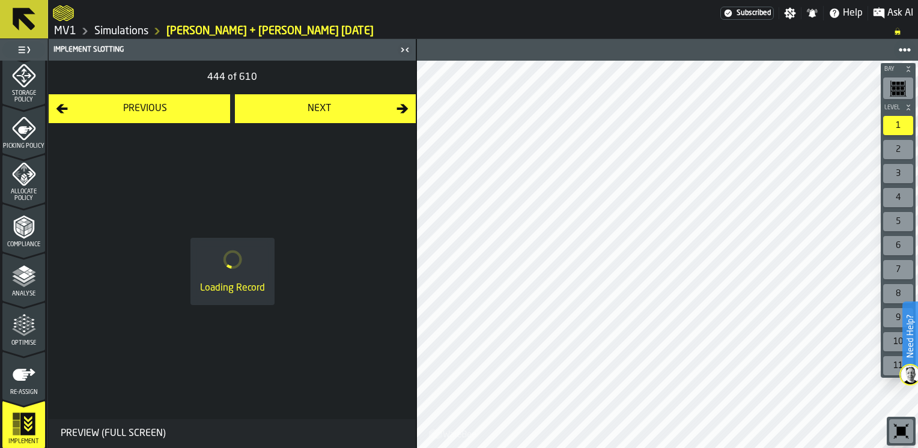
click at [351, 106] on div "Next" at bounding box center [319, 109] width 155 height 14
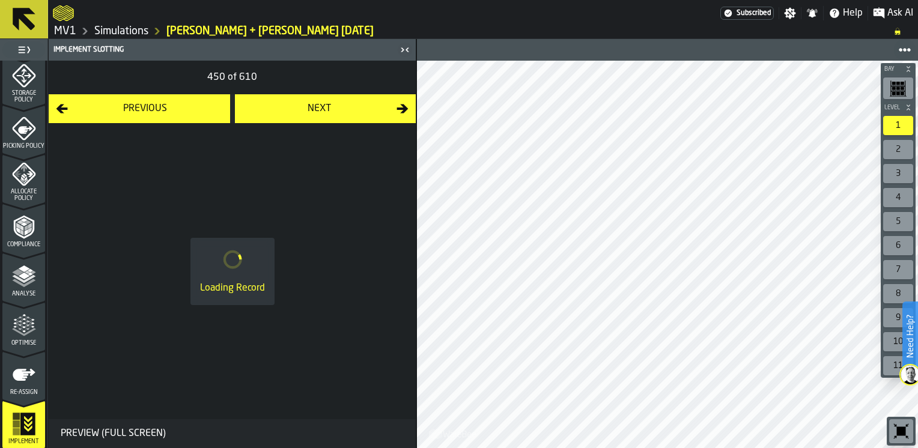
click at [351, 106] on div "Next" at bounding box center [319, 109] width 155 height 14
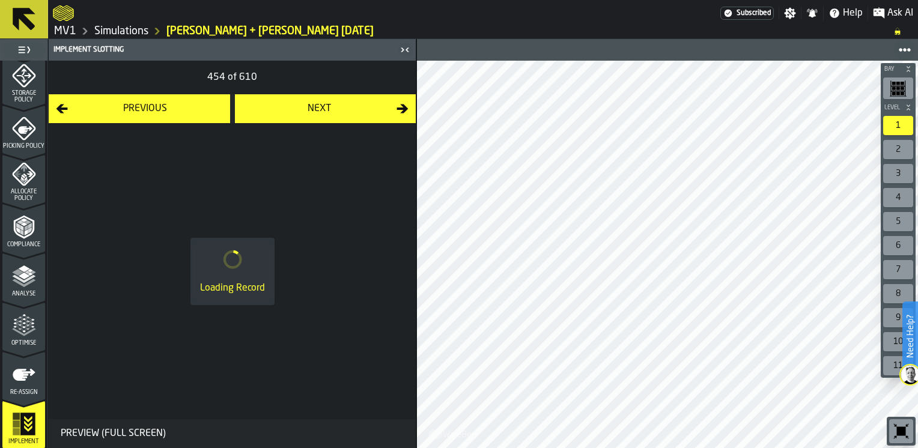
click at [351, 106] on div "Next" at bounding box center [319, 109] width 155 height 14
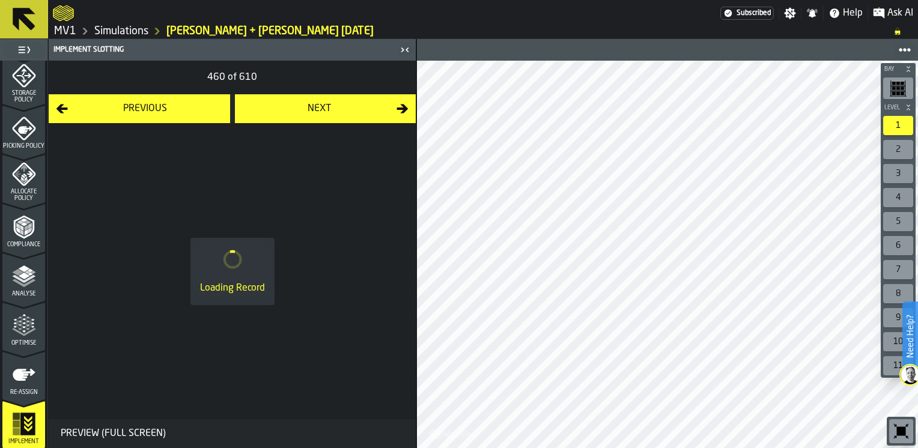
click at [351, 106] on div "Next" at bounding box center [319, 109] width 155 height 14
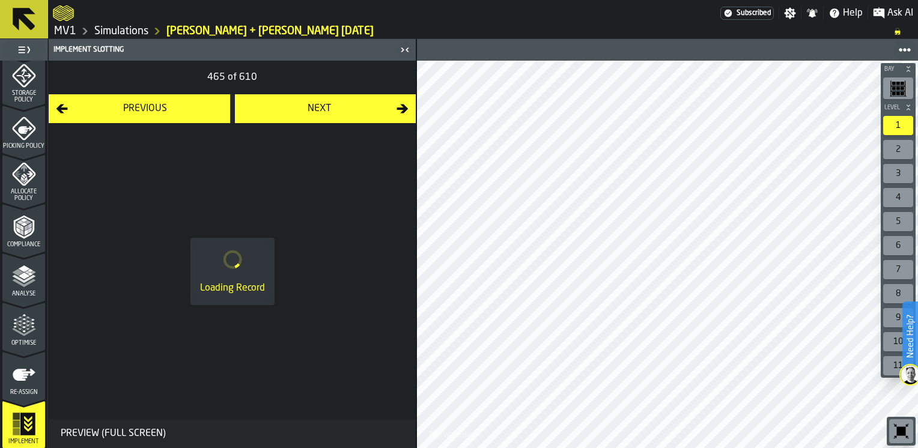
click at [351, 106] on div "Next" at bounding box center [319, 109] width 155 height 14
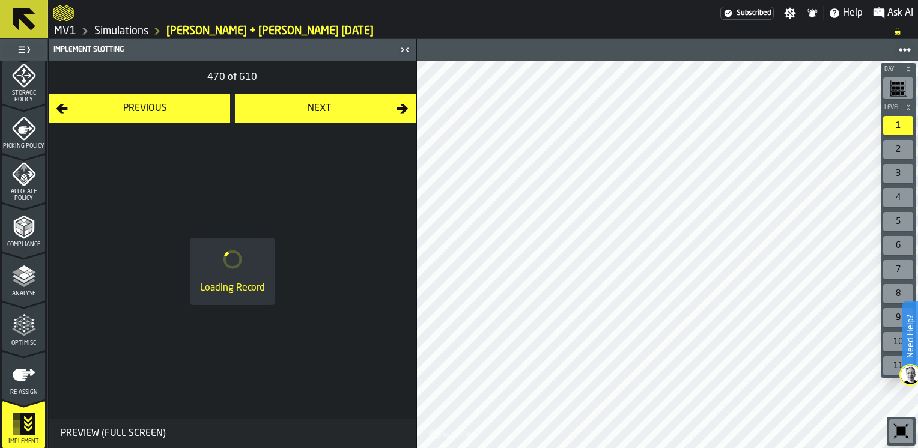
click at [351, 106] on div "Next" at bounding box center [319, 109] width 155 height 14
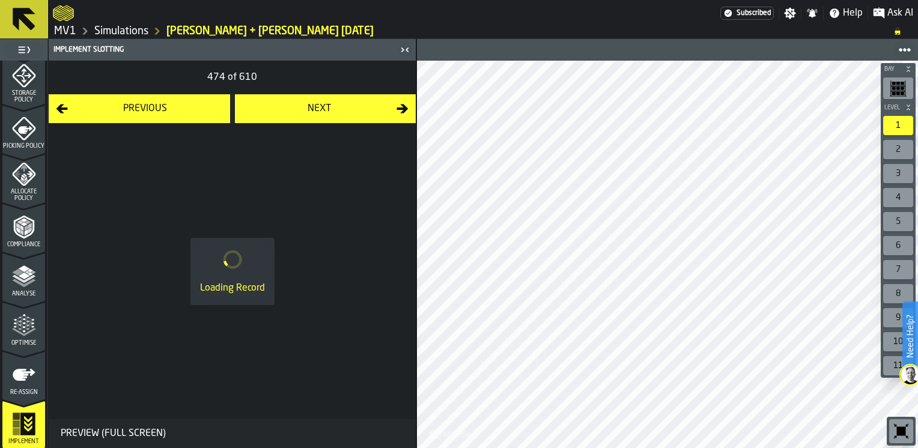
click at [351, 106] on div "Next" at bounding box center [319, 109] width 155 height 14
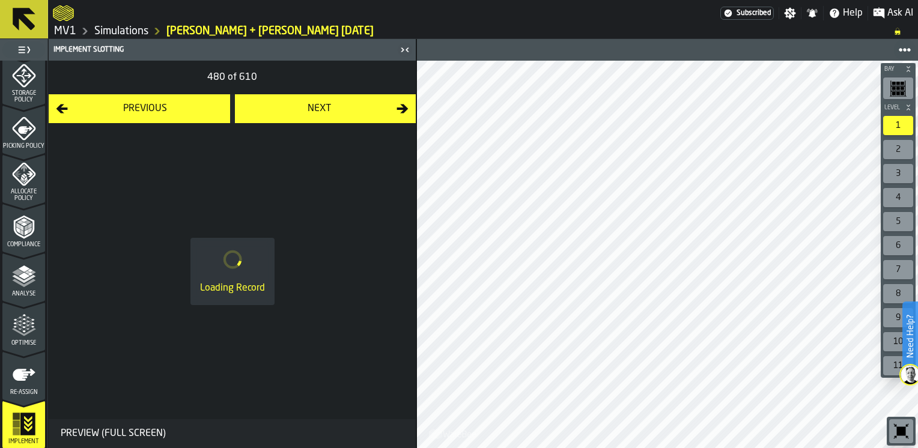
click at [351, 106] on div "Next" at bounding box center [319, 109] width 155 height 14
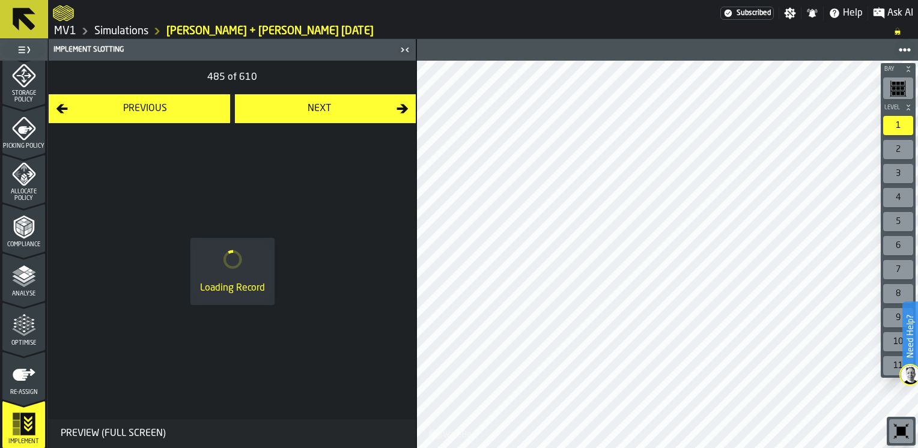
click at [351, 106] on div "Next" at bounding box center [319, 109] width 155 height 14
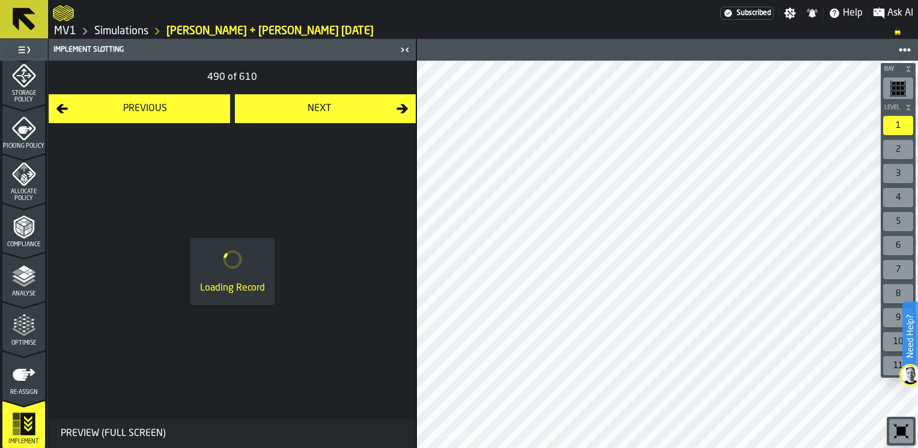
click at [351, 106] on div "Next" at bounding box center [319, 109] width 155 height 14
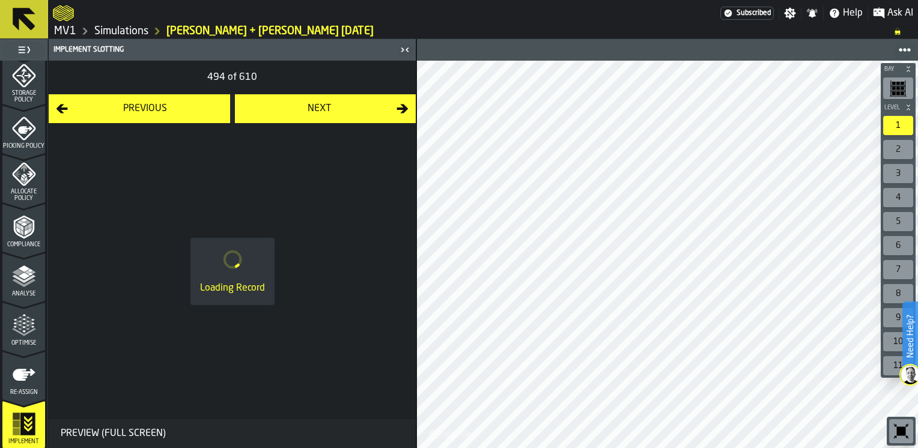
click at [351, 106] on div "Next" at bounding box center [319, 109] width 155 height 14
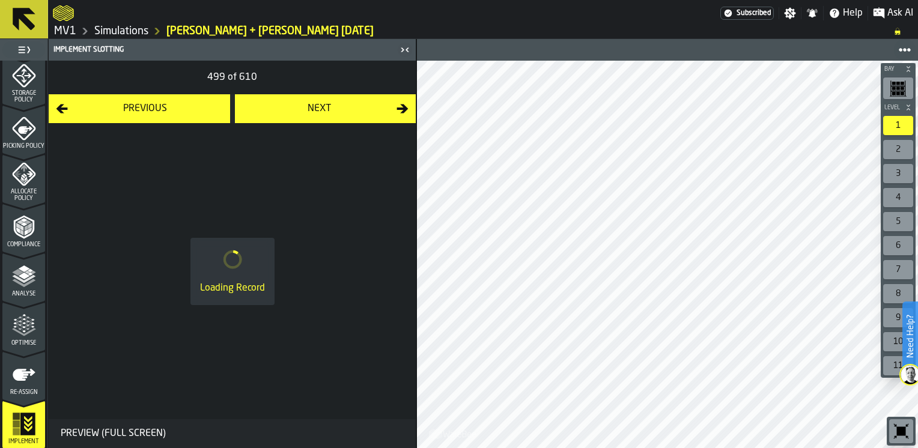
click at [351, 106] on div "Next" at bounding box center [319, 109] width 155 height 14
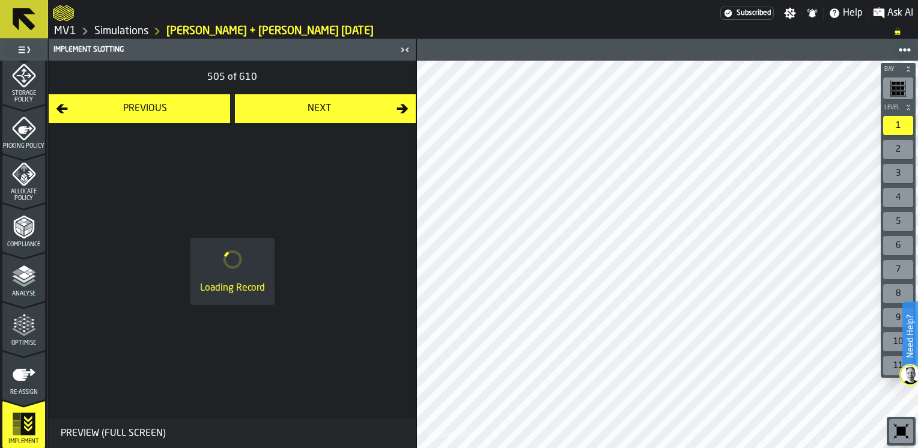
click at [351, 106] on div "Next" at bounding box center [319, 109] width 155 height 14
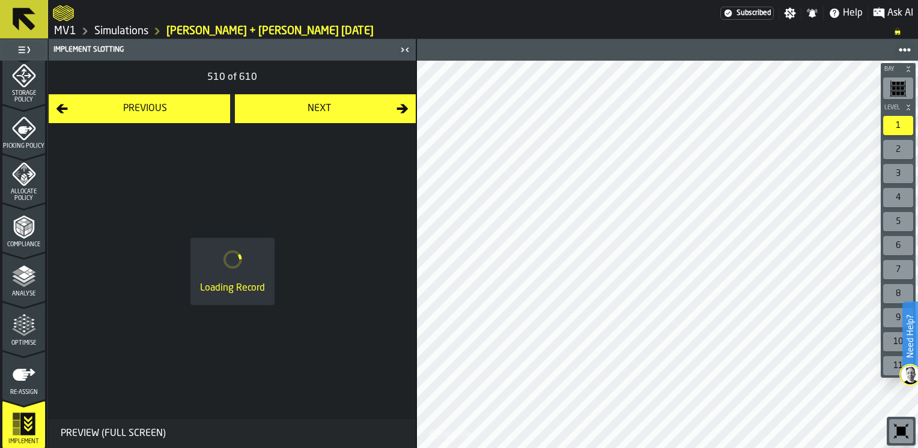
click at [351, 106] on div "Next" at bounding box center [319, 109] width 155 height 14
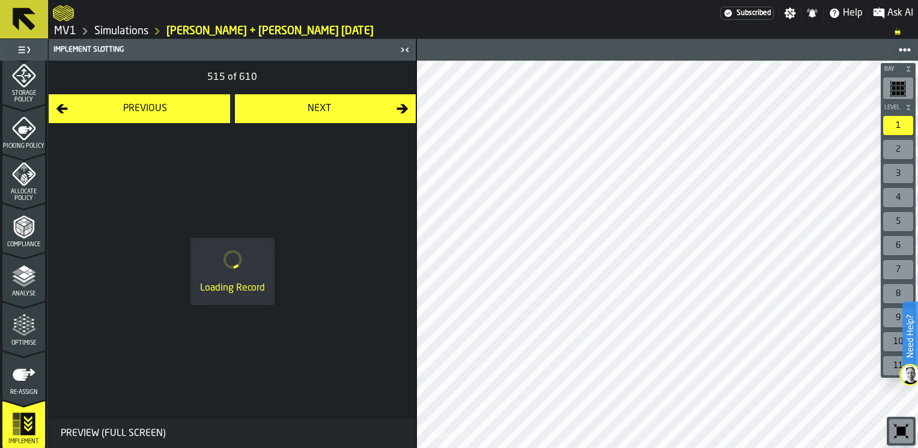
click at [351, 106] on div "Next" at bounding box center [319, 109] width 155 height 14
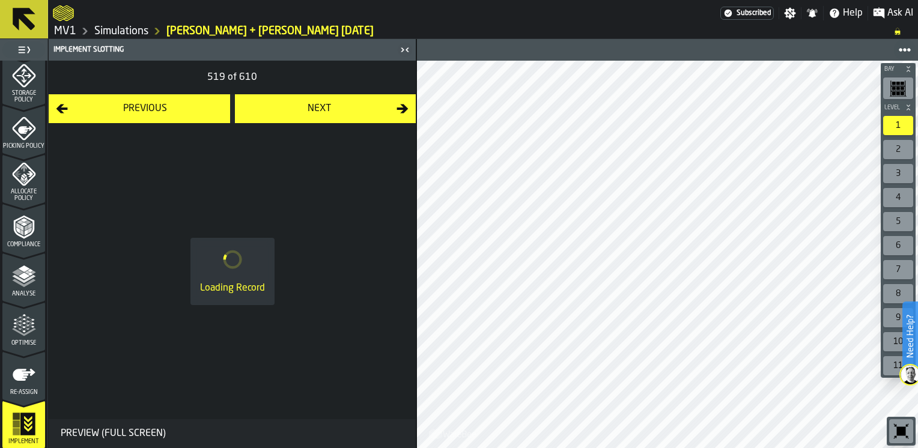
click at [351, 106] on div "Next" at bounding box center [319, 109] width 155 height 14
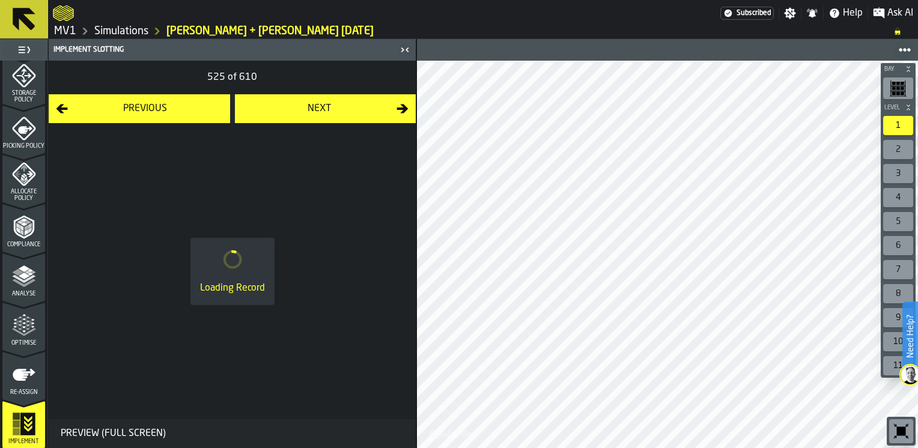
click at [351, 106] on div "Next" at bounding box center [319, 109] width 155 height 14
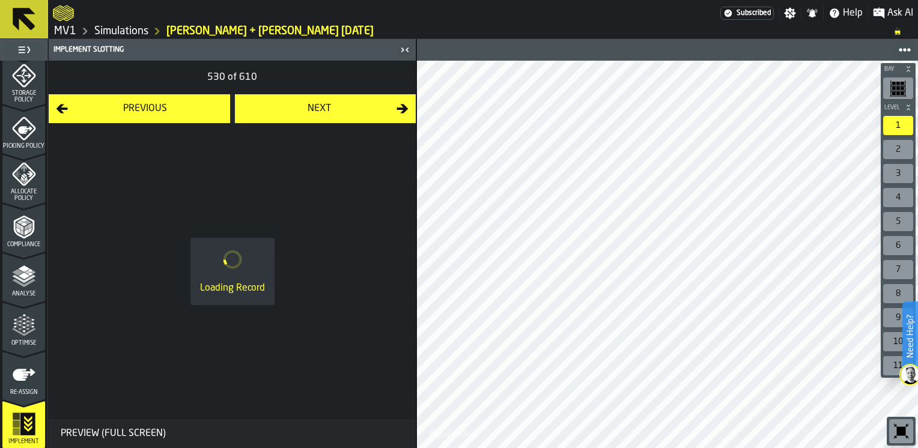
click at [351, 106] on div "Next" at bounding box center [319, 109] width 155 height 14
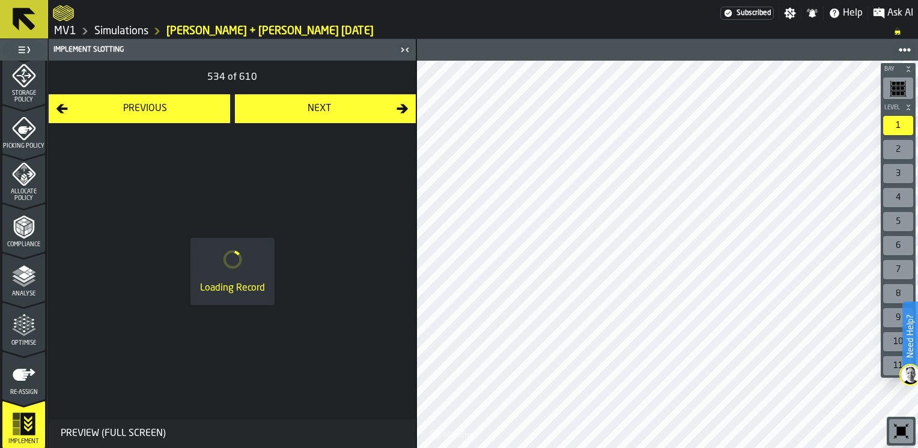
click at [351, 106] on div "Next" at bounding box center [319, 109] width 155 height 14
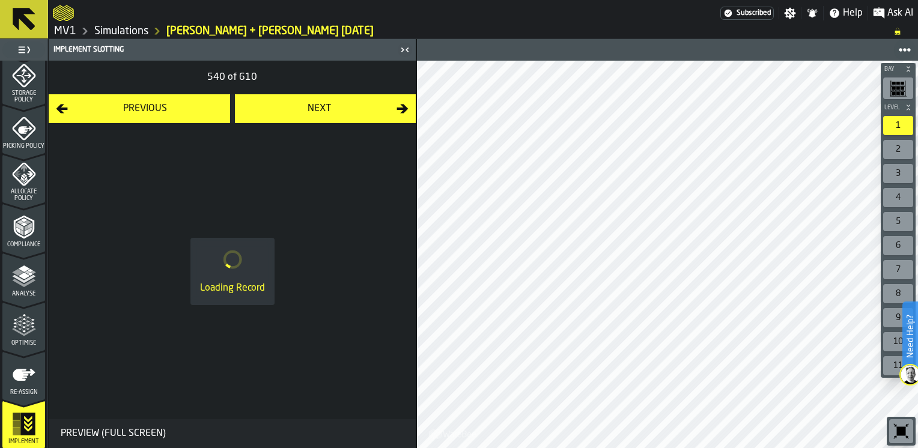
click at [351, 106] on div "Next" at bounding box center [319, 109] width 155 height 14
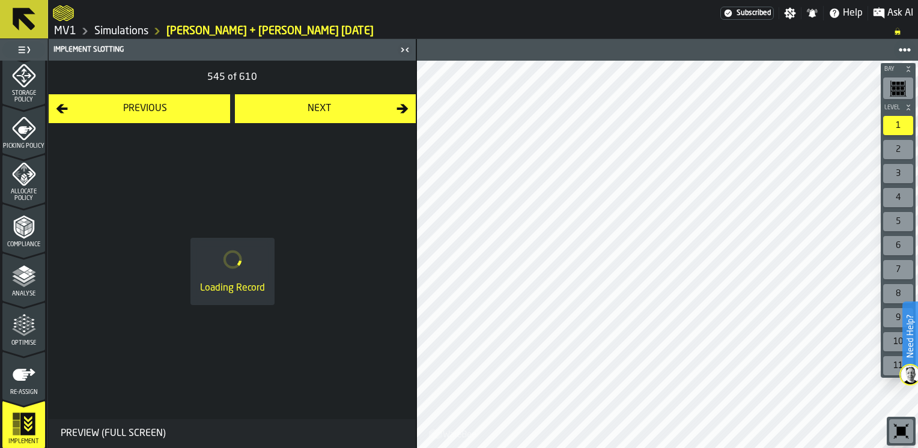
click at [351, 106] on div "Next" at bounding box center [319, 109] width 155 height 14
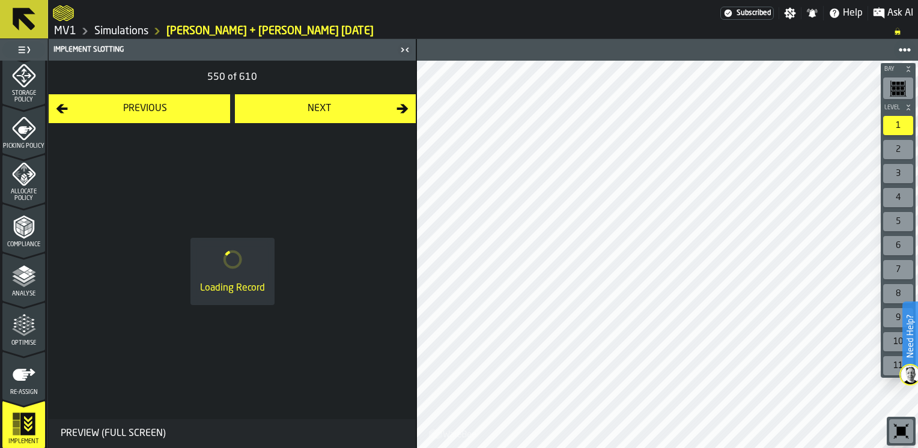
click at [351, 106] on div "Next" at bounding box center [319, 109] width 155 height 14
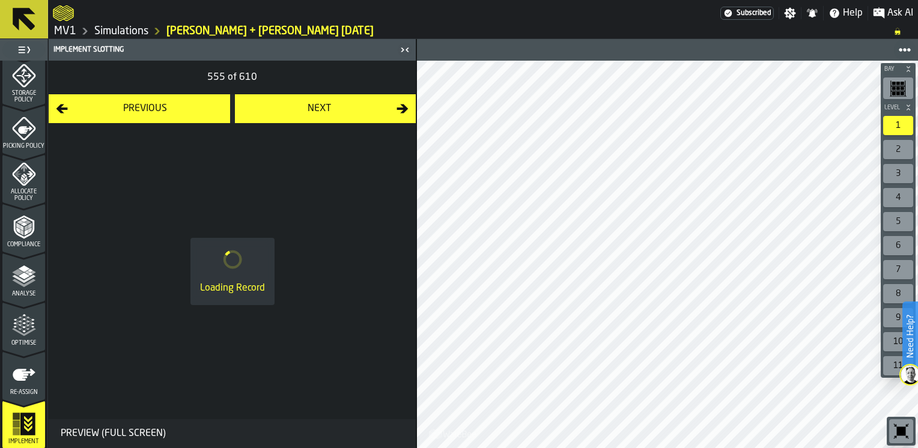
click at [351, 106] on div "Next" at bounding box center [319, 109] width 155 height 14
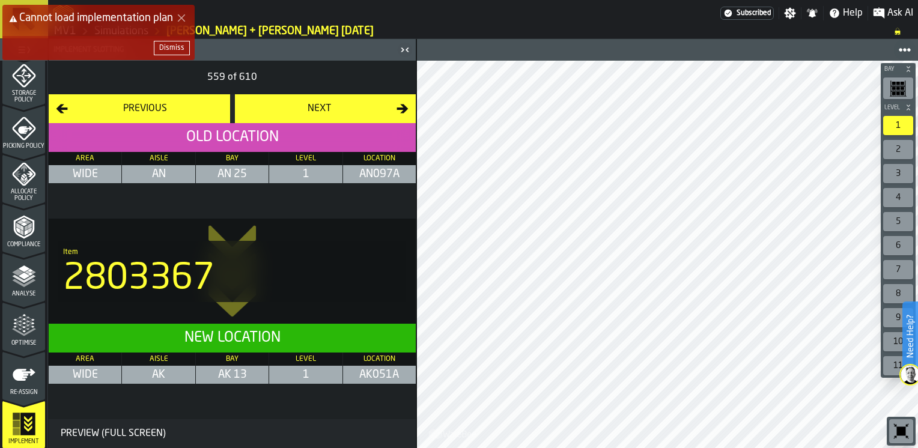
click at [351, 106] on div "Next" at bounding box center [319, 109] width 155 height 14
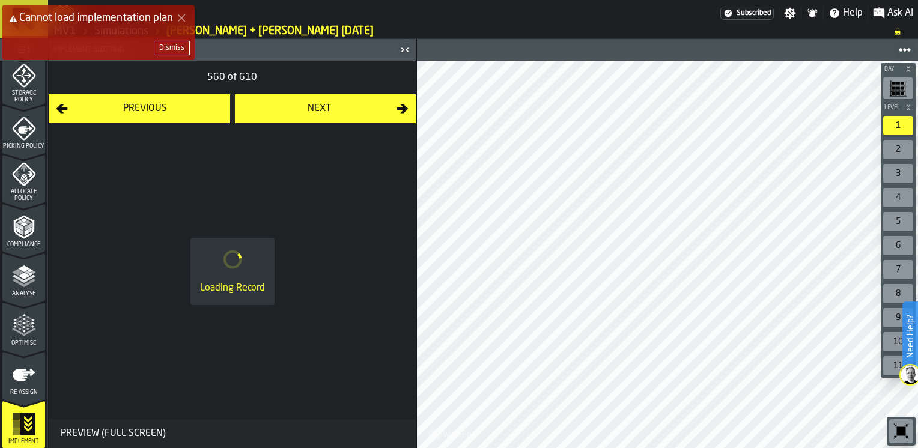
click at [351, 106] on div "Next" at bounding box center [319, 109] width 155 height 14
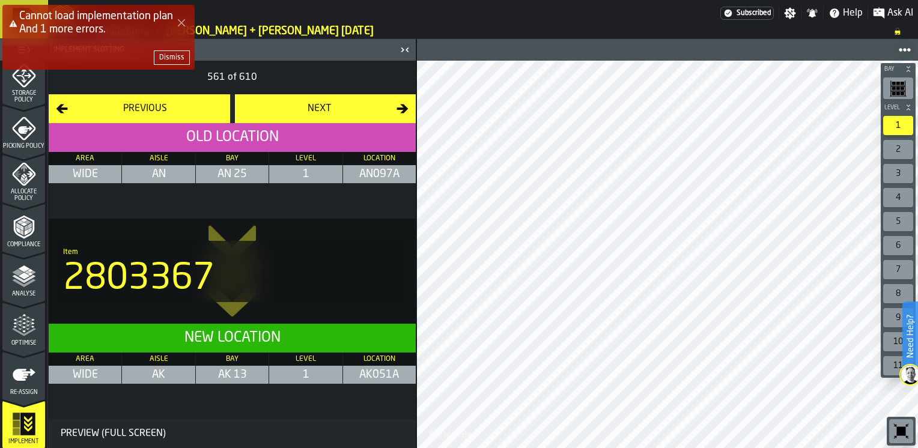
click at [351, 106] on div "Next" at bounding box center [319, 109] width 155 height 14
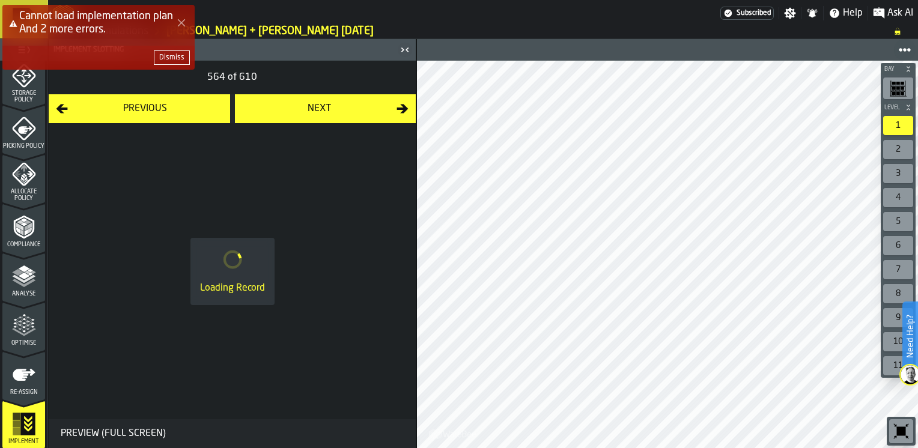
click at [351, 106] on div "Next" at bounding box center [319, 109] width 155 height 14
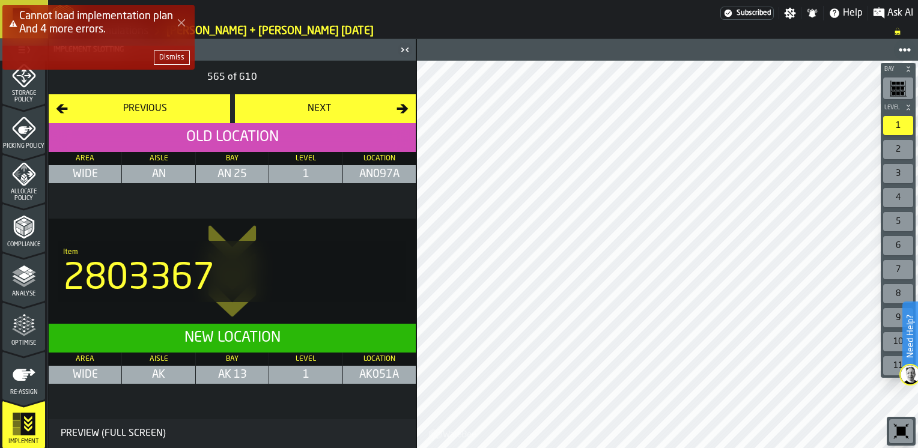
click at [351, 106] on div "Next" at bounding box center [319, 109] width 155 height 14
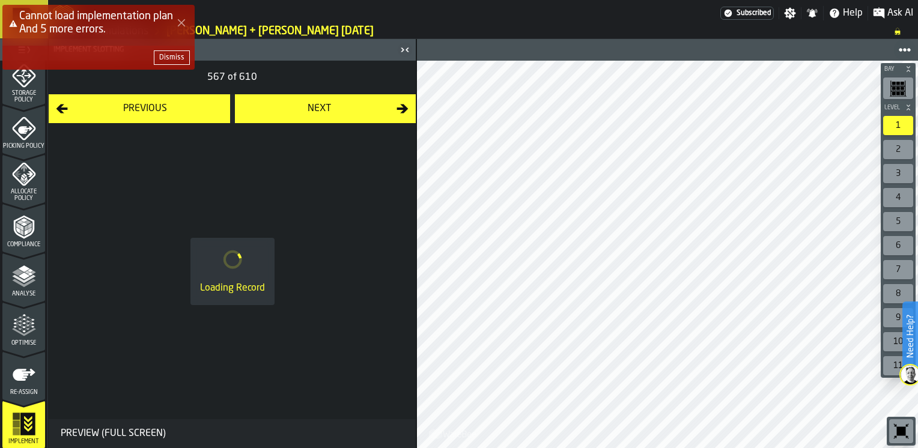
click at [351, 106] on div "Next" at bounding box center [319, 109] width 155 height 14
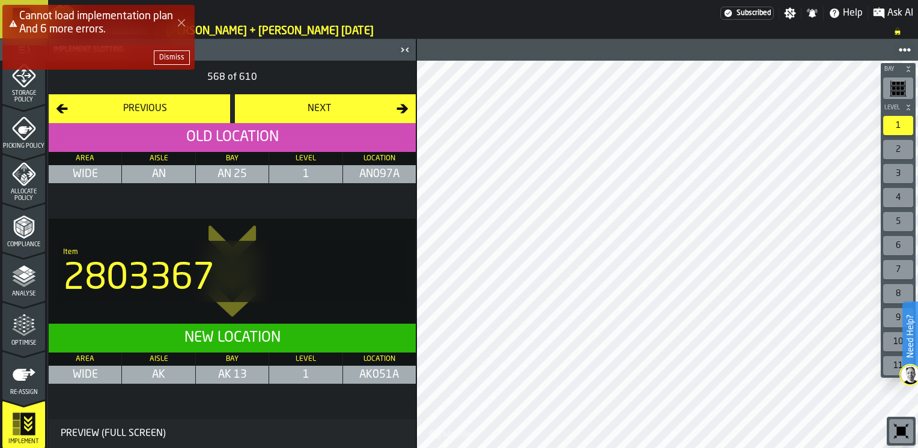
click at [351, 106] on div "Next" at bounding box center [319, 109] width 155 height 14
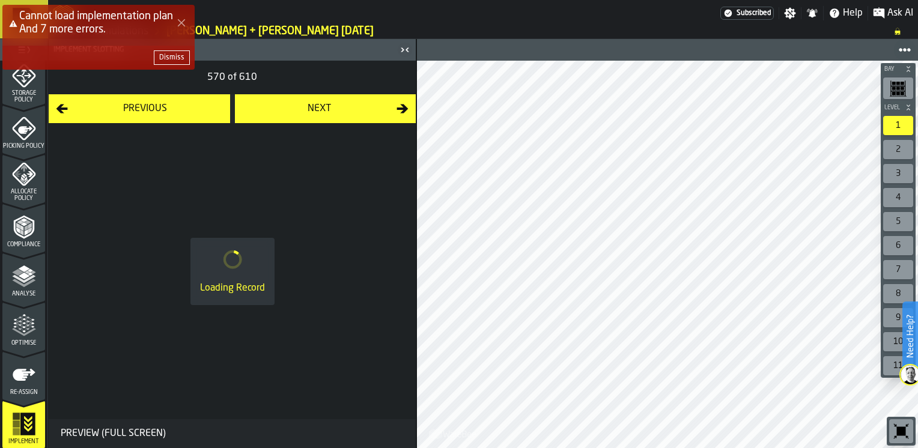
click at [351, 106] on div "Next" at bounding box center [319, 109] width 155 height 14
click at [183, 56] on div "Dismiss" at bounding box center [171, 57] width 25 height 8
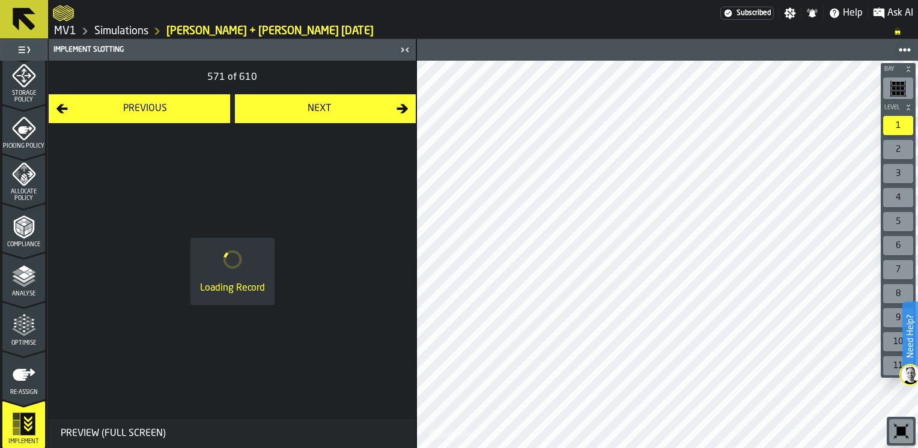
click at [276, 105] on div "Next" at bounding box center [319, 109] width 155 height 14
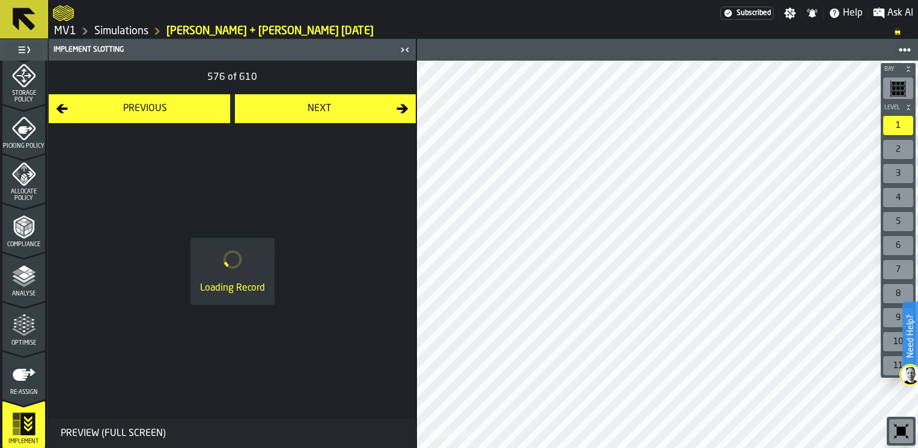
click at [276, 105] on div "Next" at bounding box center [319, 109] width 155 height 14
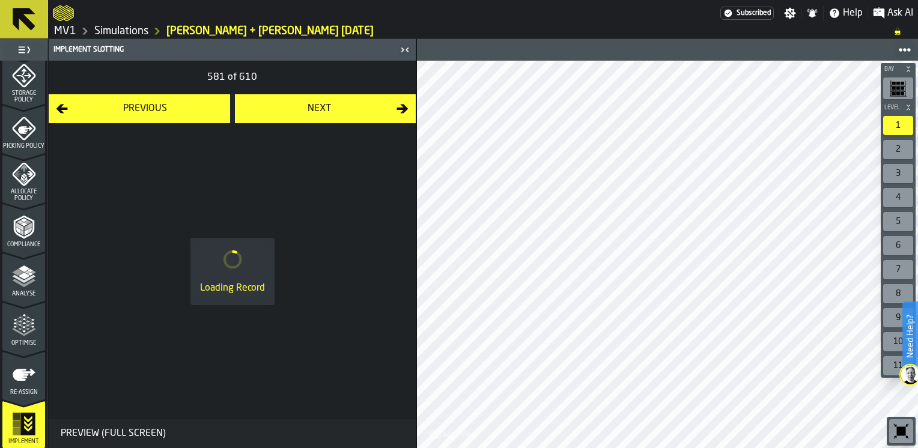
click at [276, 105] on div "Next" at bounding box center [319, 109] width 155 height 14
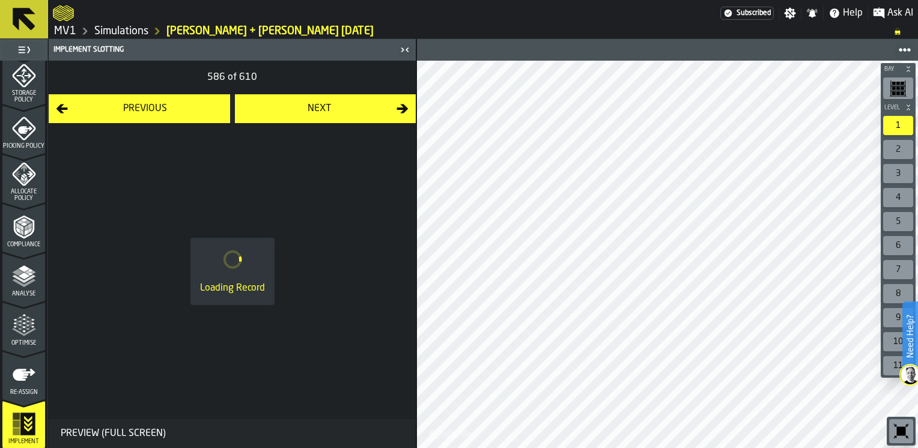
click at [276, 105] on div "Next" at bounding box center [319, 109] width 155 height 14
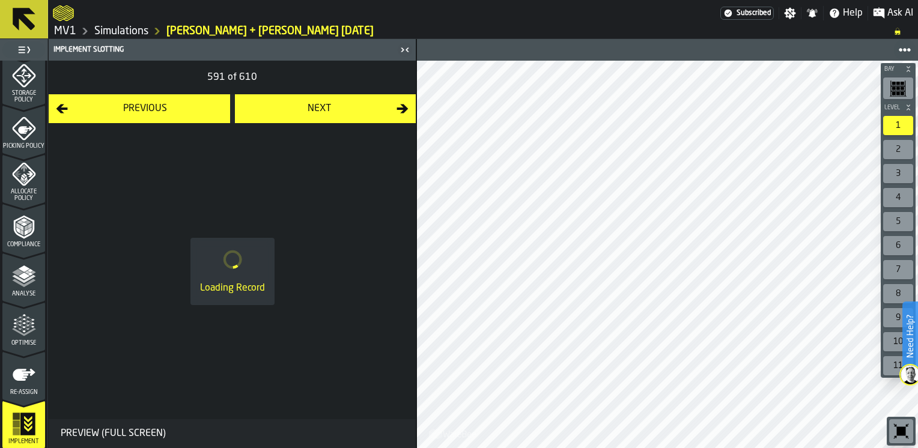
click at [276, 105] on div "Next" at bounding box center [319, 109] width 155 height 14
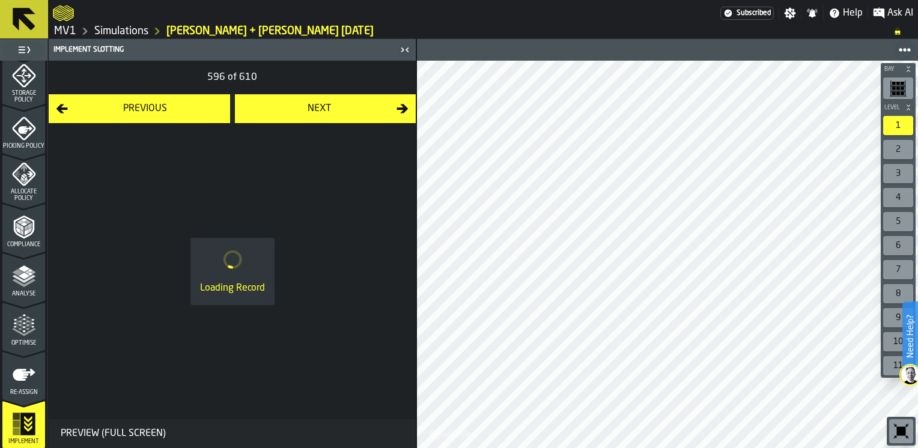
click at [276, 105] on div "Next" at bounding box center [319, 109] width 155 height 14
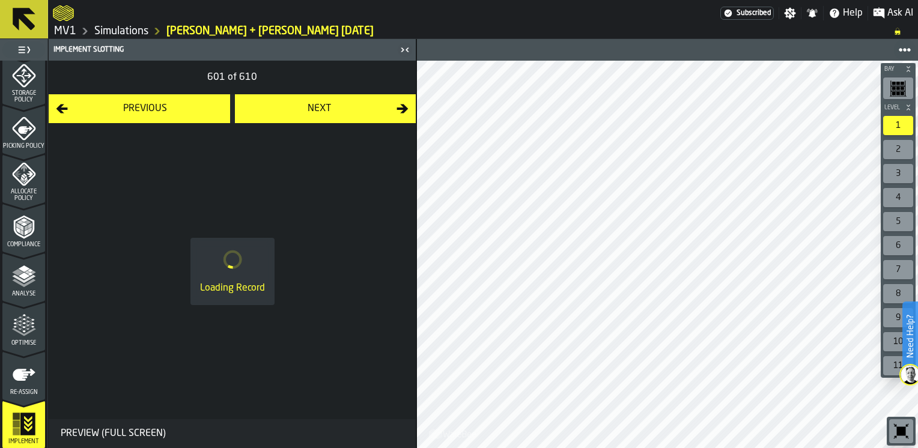
click at [276, 105] on div "Next" at bounding box center [319, 109] width 155 height 14
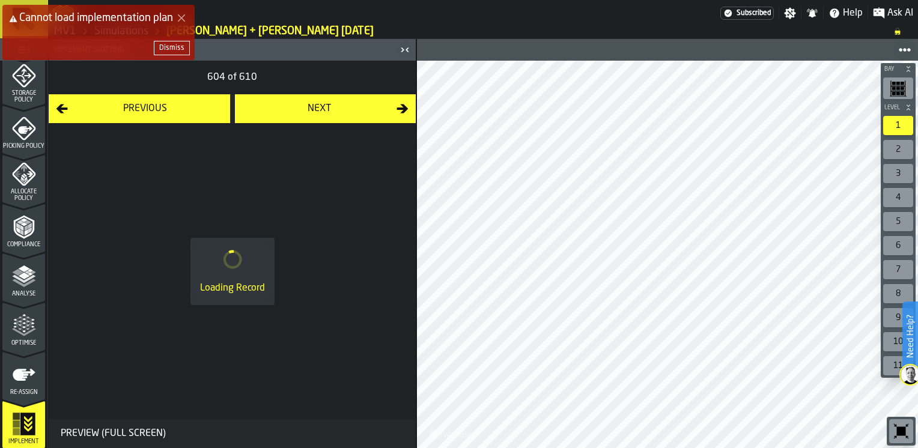
click at [175, 52] on div "Dismiss" at bounding box center [171, 48] width 25 height 8
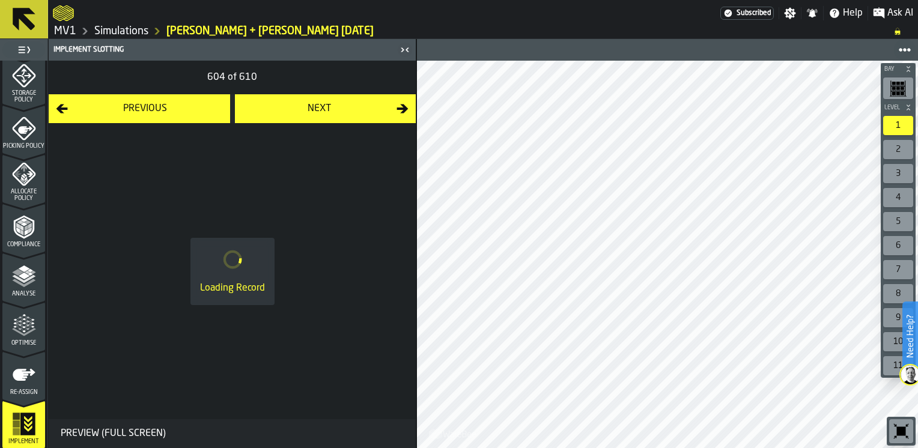
click at [269, 114] on div "Next" at bounding box center [319, 109] width 155 height 14
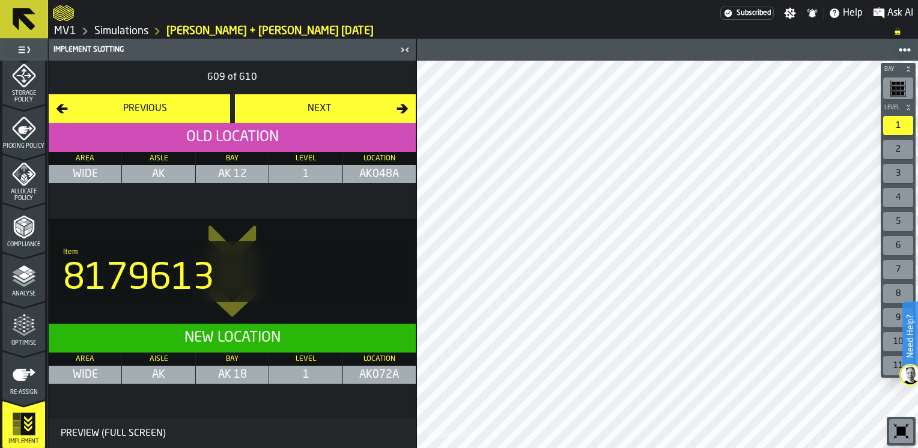
click at [269, 114] on div "Next" at bounding box center [319, 109] width 155 height 14
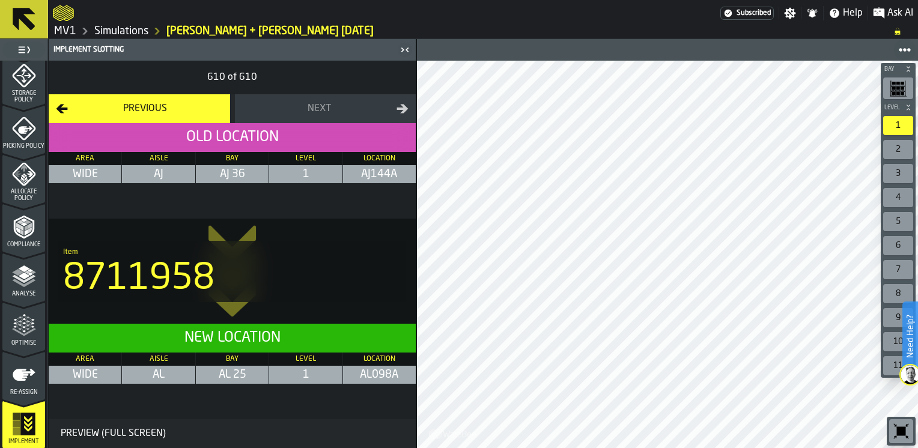
click at [224, 421] on div "Preview (Full Screen)" at bounding box center [232, 433] width 367 height 29
click at [27, 383] on icon "menu Re-assign" at bounding box center [24, 375] width 24 height 24
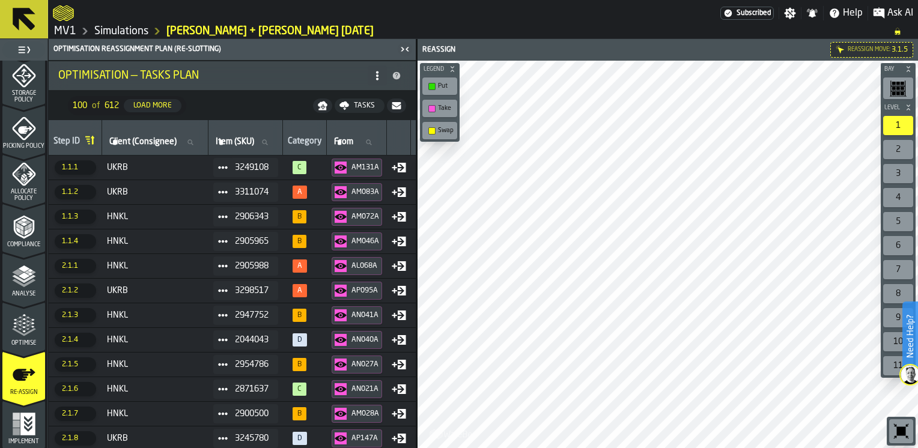
click at [379, 78] on icon at bounding box center [378, 76] width 10 height 10
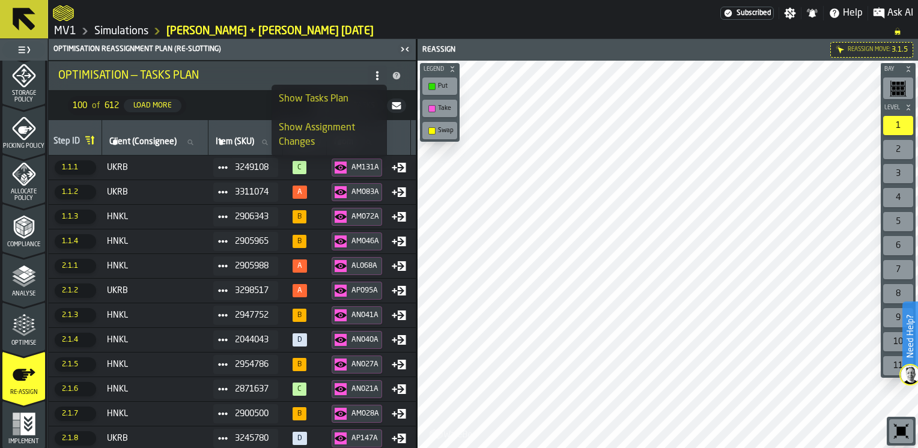
click at [329, 99] on div "Show Tasks Plan" at bounding box center [329, 99] width 101 height 14
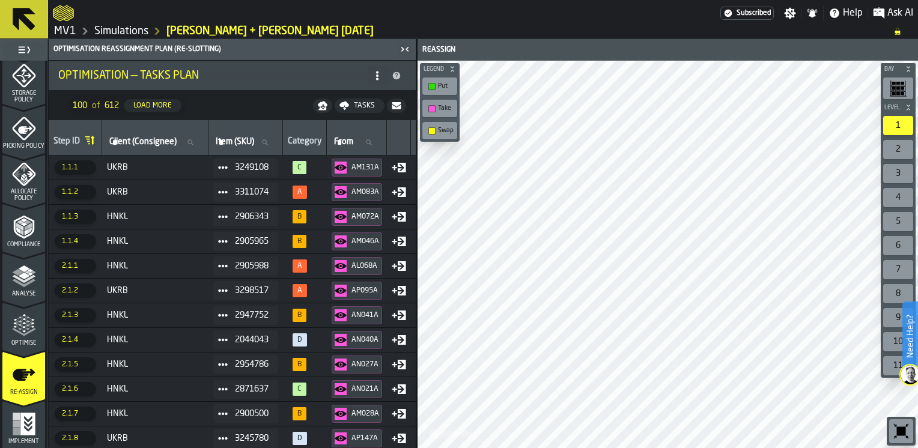
click at [380, 78] on icon at bounding box center [378, 76] width 10 height 10
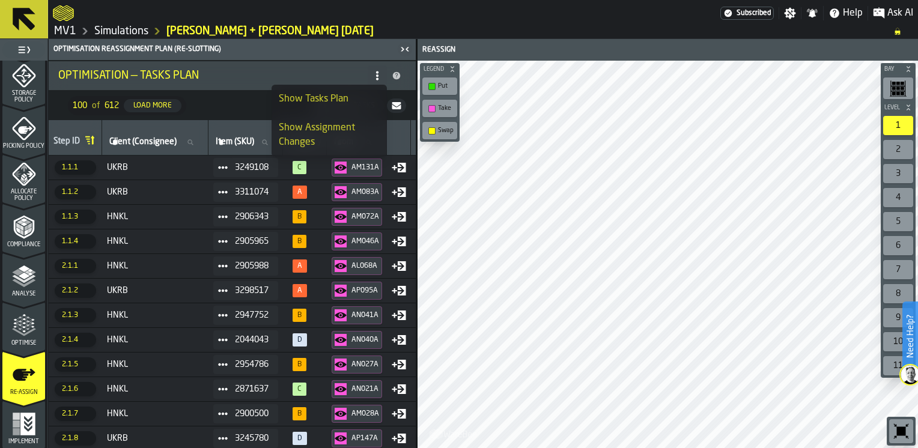
click at [352, 138] on div "Show Assignment Changes" at bounding box center [329, 135] width 101 height 29
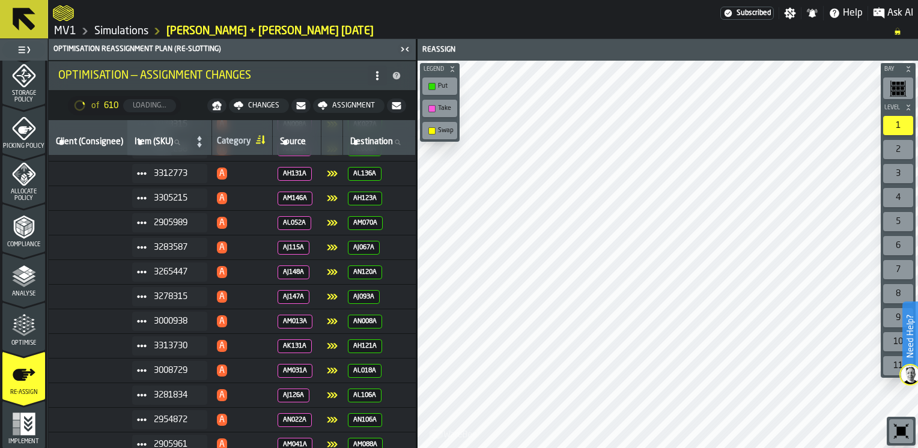
scroll to position [7025, 61]
click at [379, 74] on icon at bounding box center [378, 76] width 10 height 10
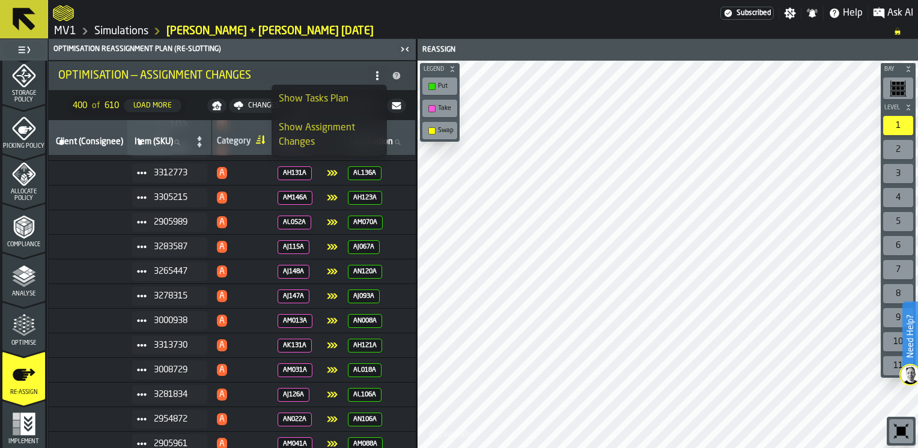
click at [416, 387] on div "Optimisation Reassignment plan (Re-Slotting) Optimisation — Assignment Changes …" at bounding box center [232, 243] width 368 height 409
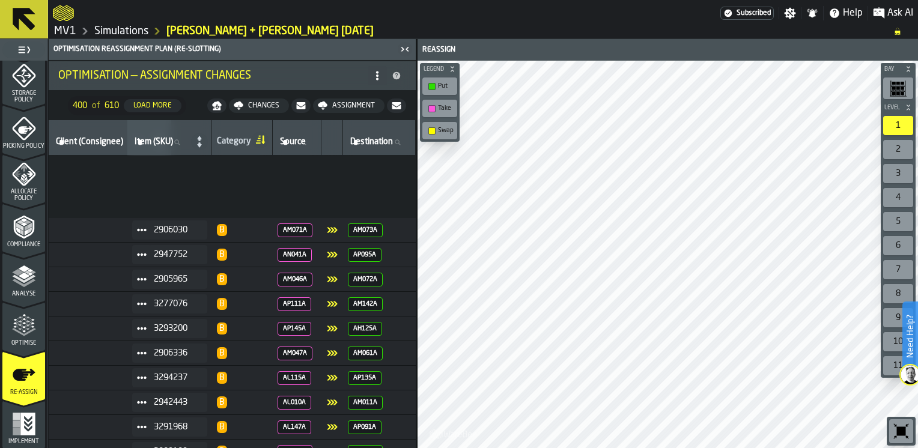
scroll to position [9529, 61]
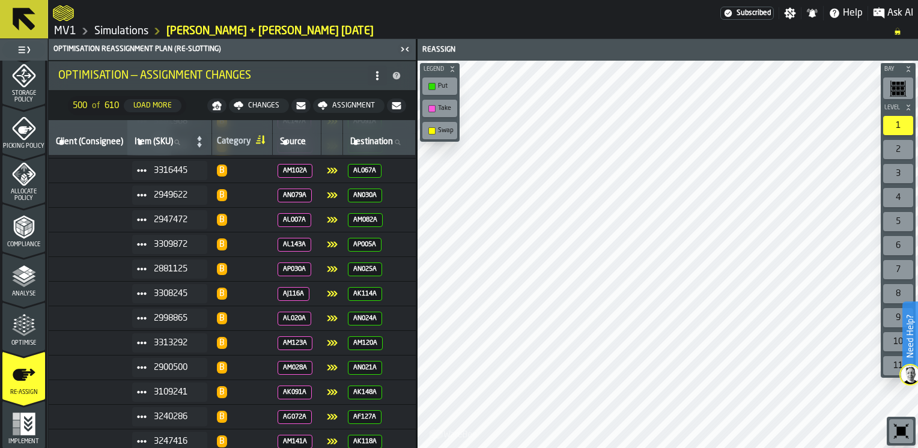
click at [40, 426] on div "Implement" at bounding box center [23, 428] width 43 height 33
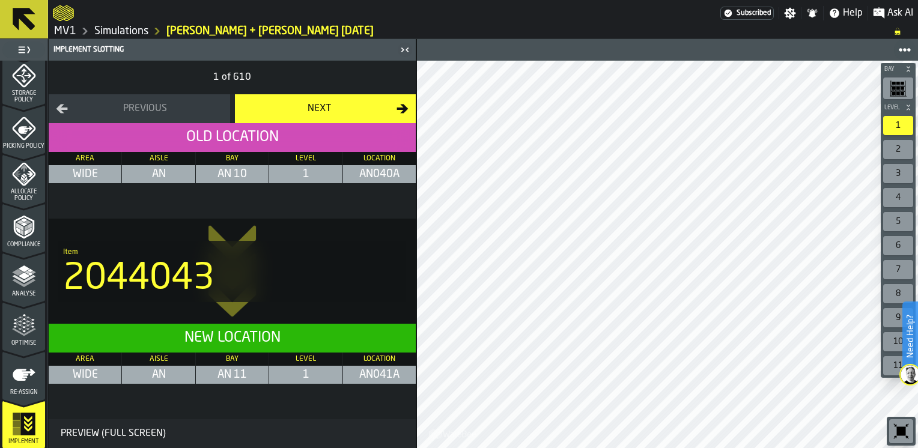
click at [241, 73] on div "1 of 610" at bounding box center [232, 78] width 367 height 34
click at [232, 254] on div "Item" at bounding box center [232, 252] width 338 height 8
click at [244, 147] on icon at bounding box center [232, 271] width 105 height 367
